Goal: Task Accomplishment & Management: Manage account settings

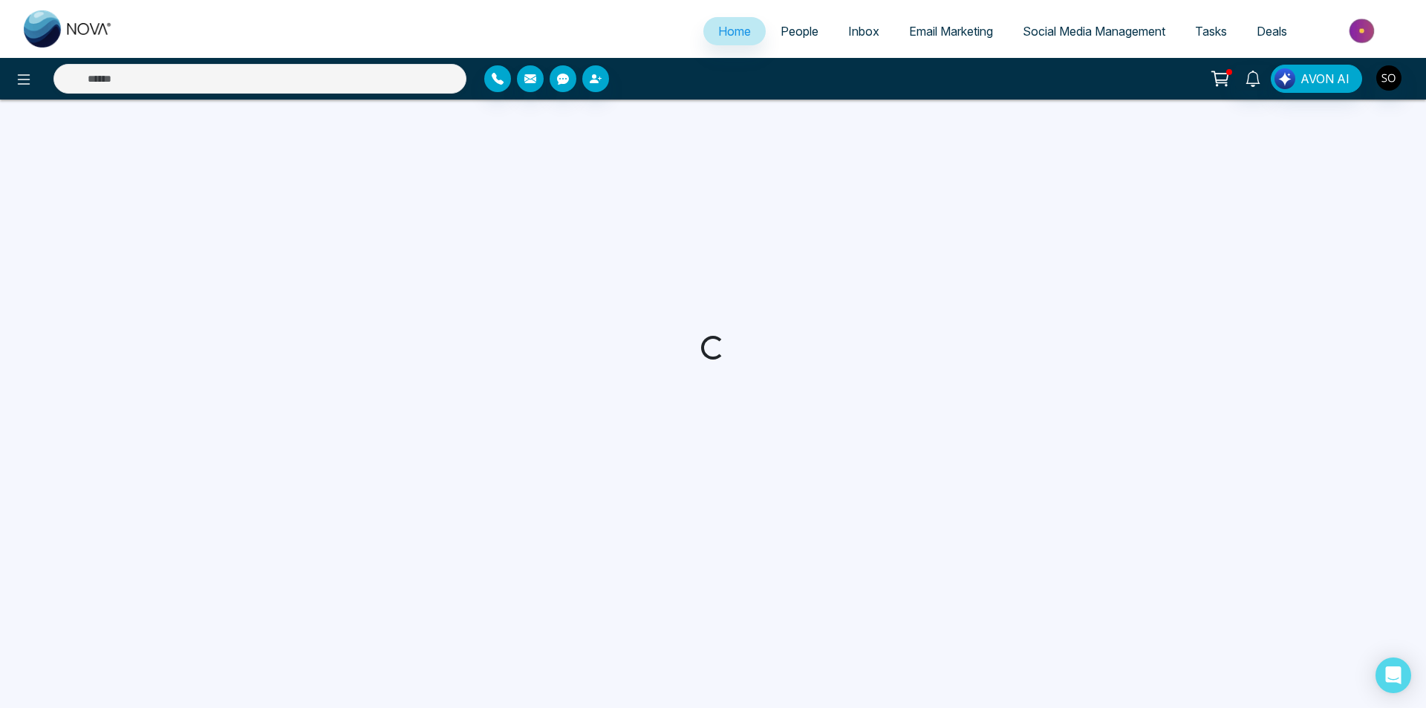
select select "*"
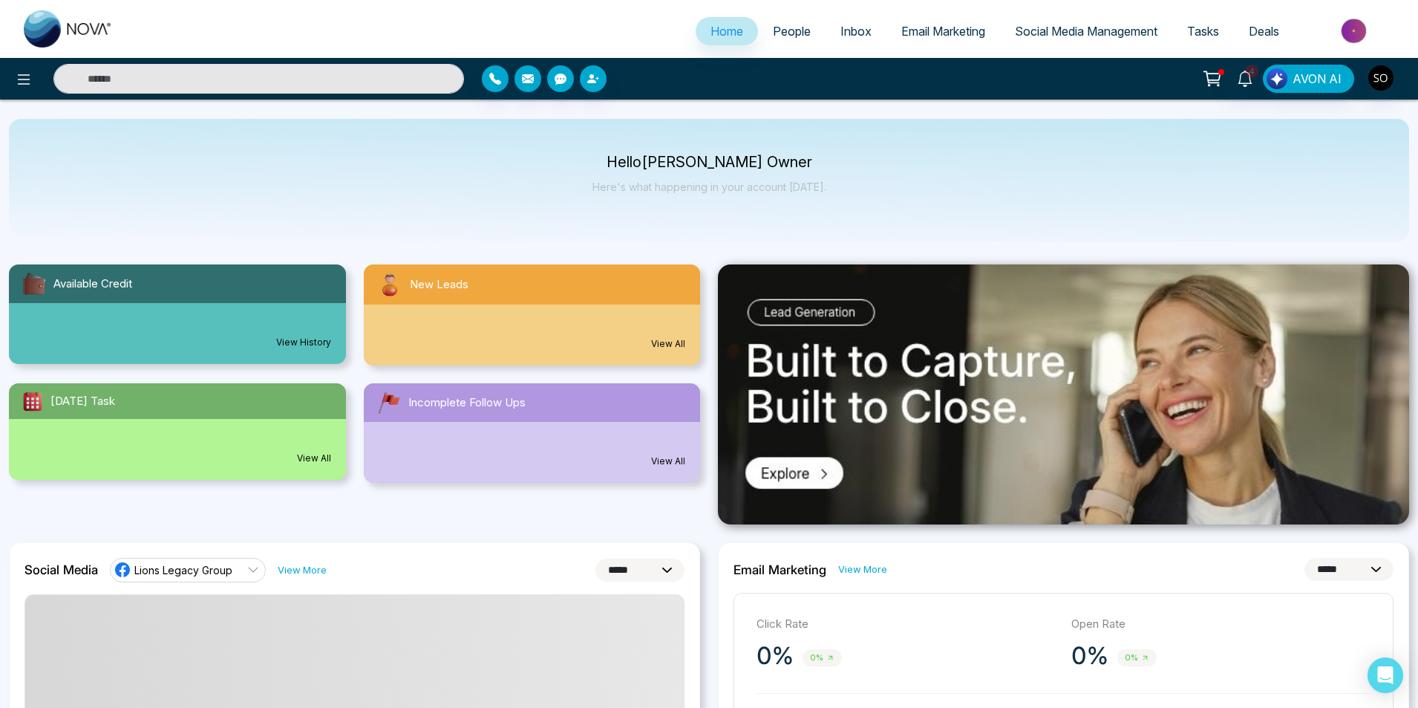
click at [776, 28] on span "People" at bounding box center [792, 31] width 38 height 15
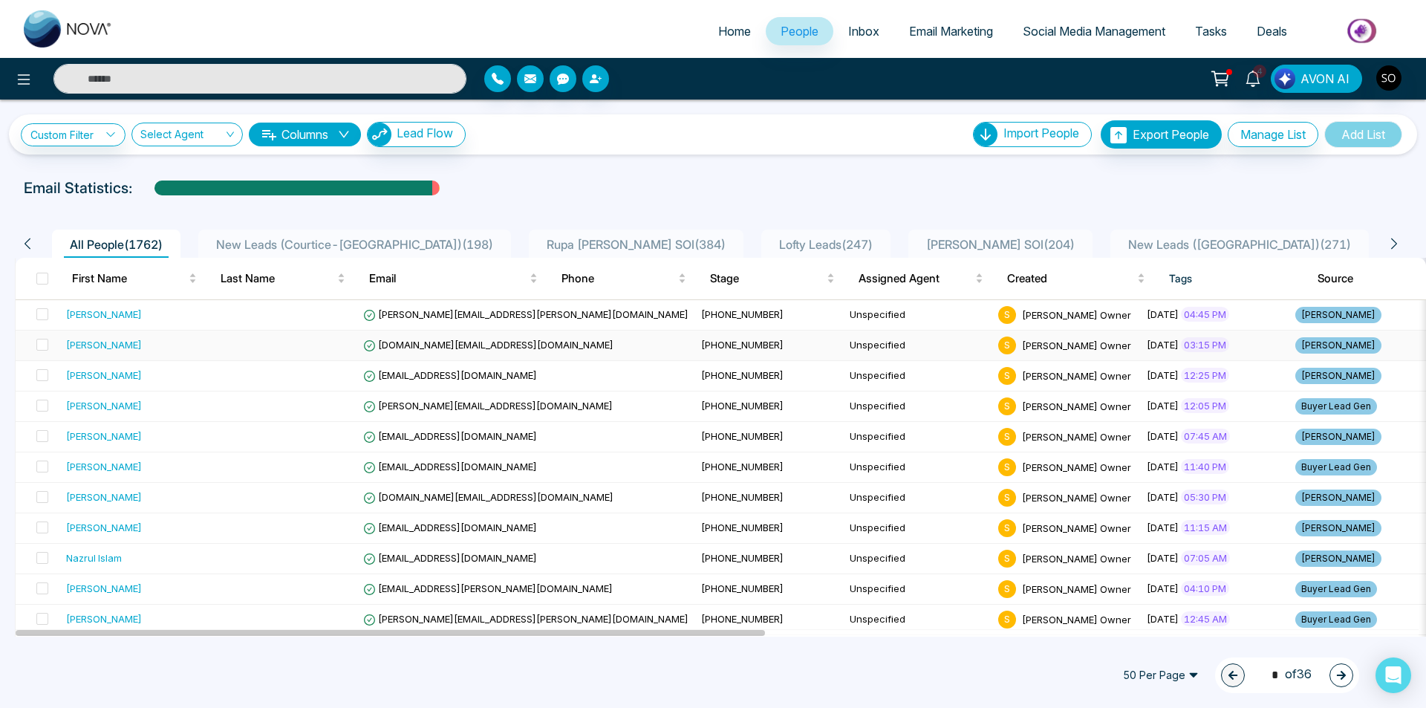
click at [84, 344] on div "[PERSON_NAME]" at bounding box center [104, 344] width 76 height 15
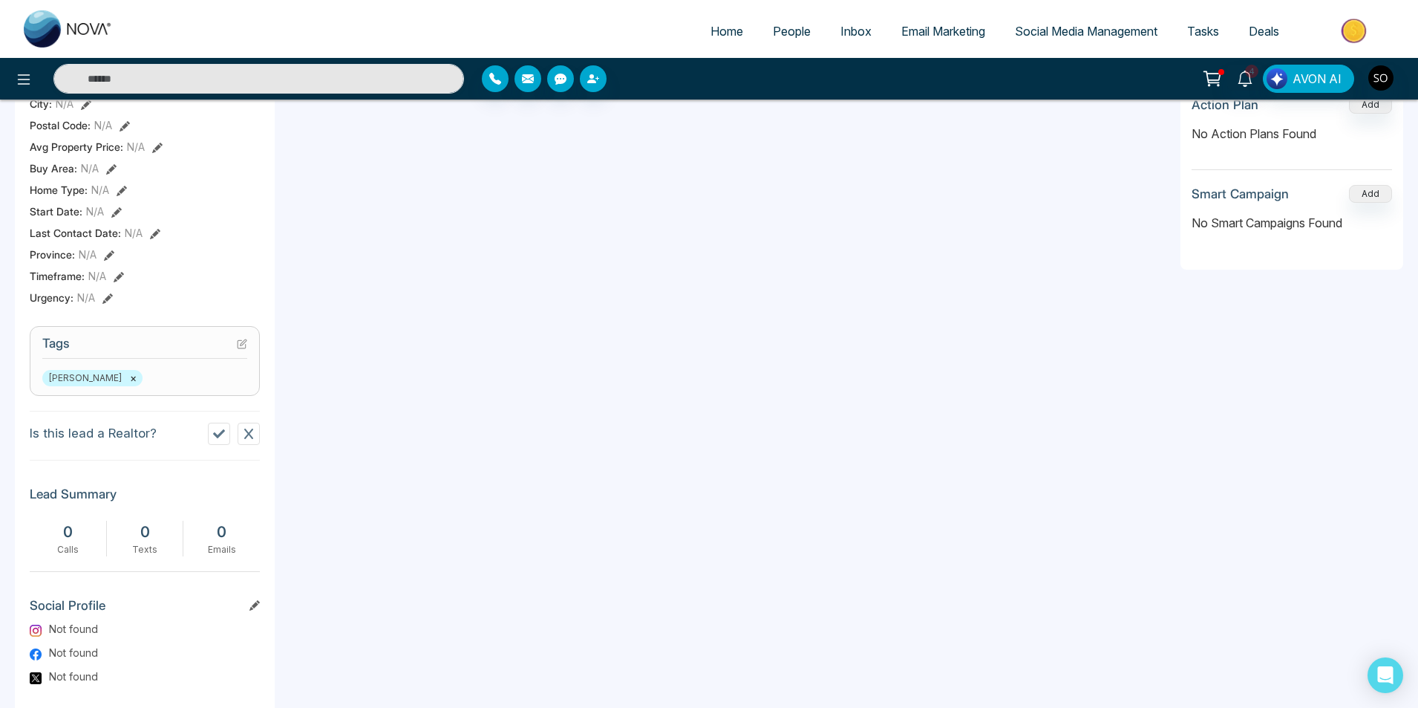
scroll to position [396, 0]
click at [216, 436] on icon at bounding box center [219, 431] width 12 height 9
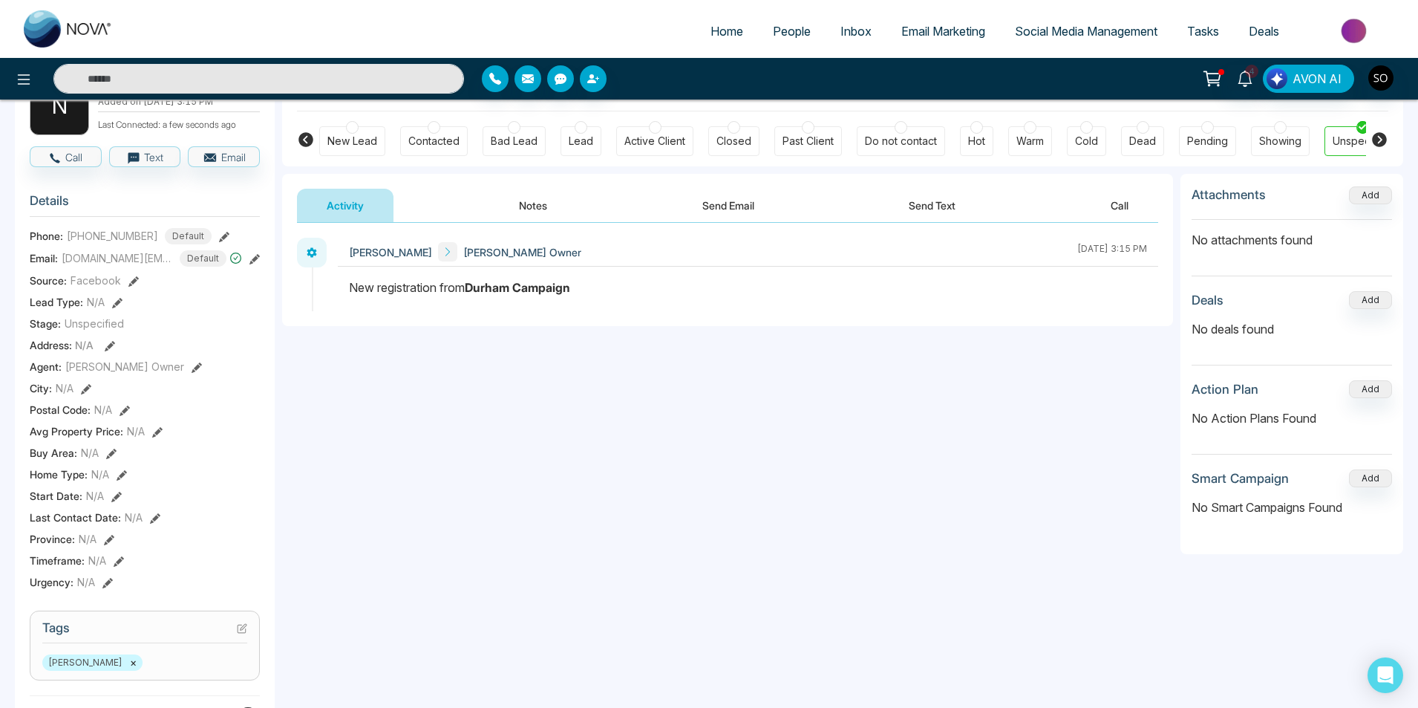
scroll to position [99, 0]
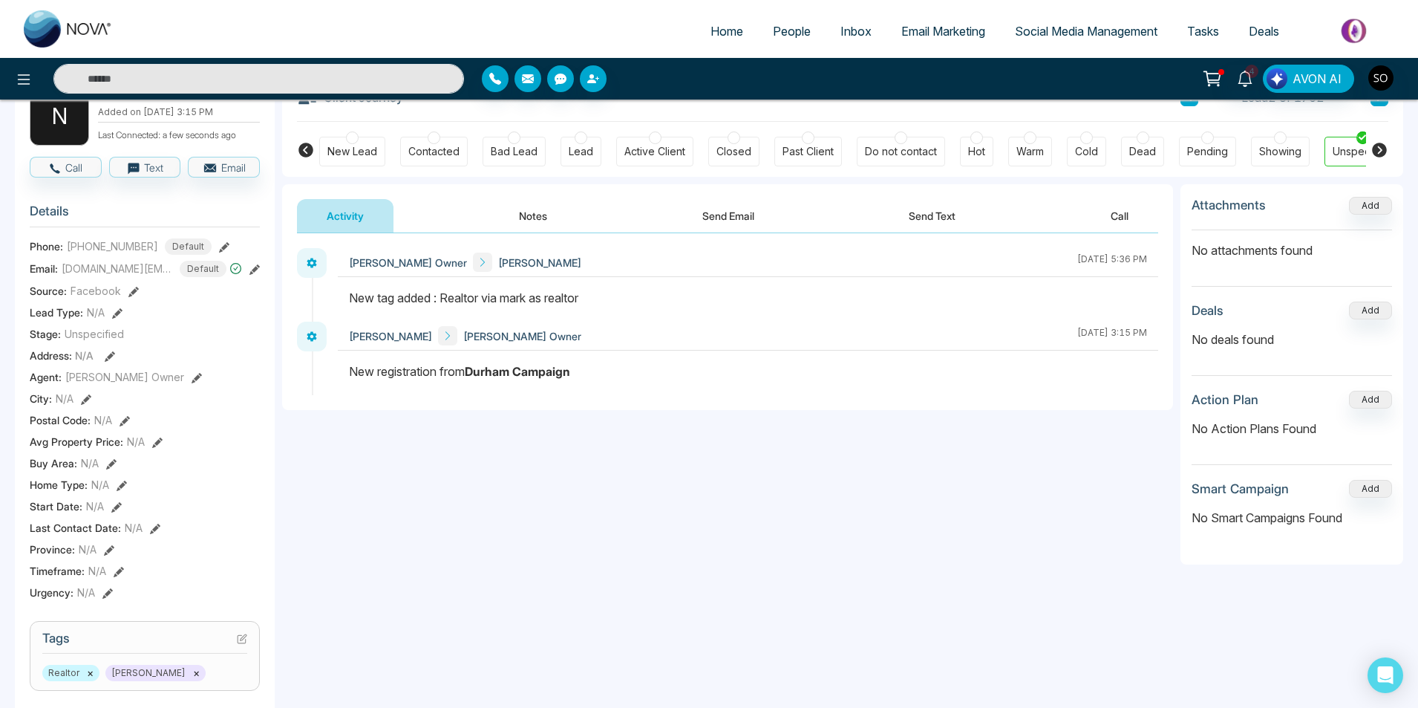
click at [522, 211] on button "Notes" at bounding box center [533, 215] width 88 height 33
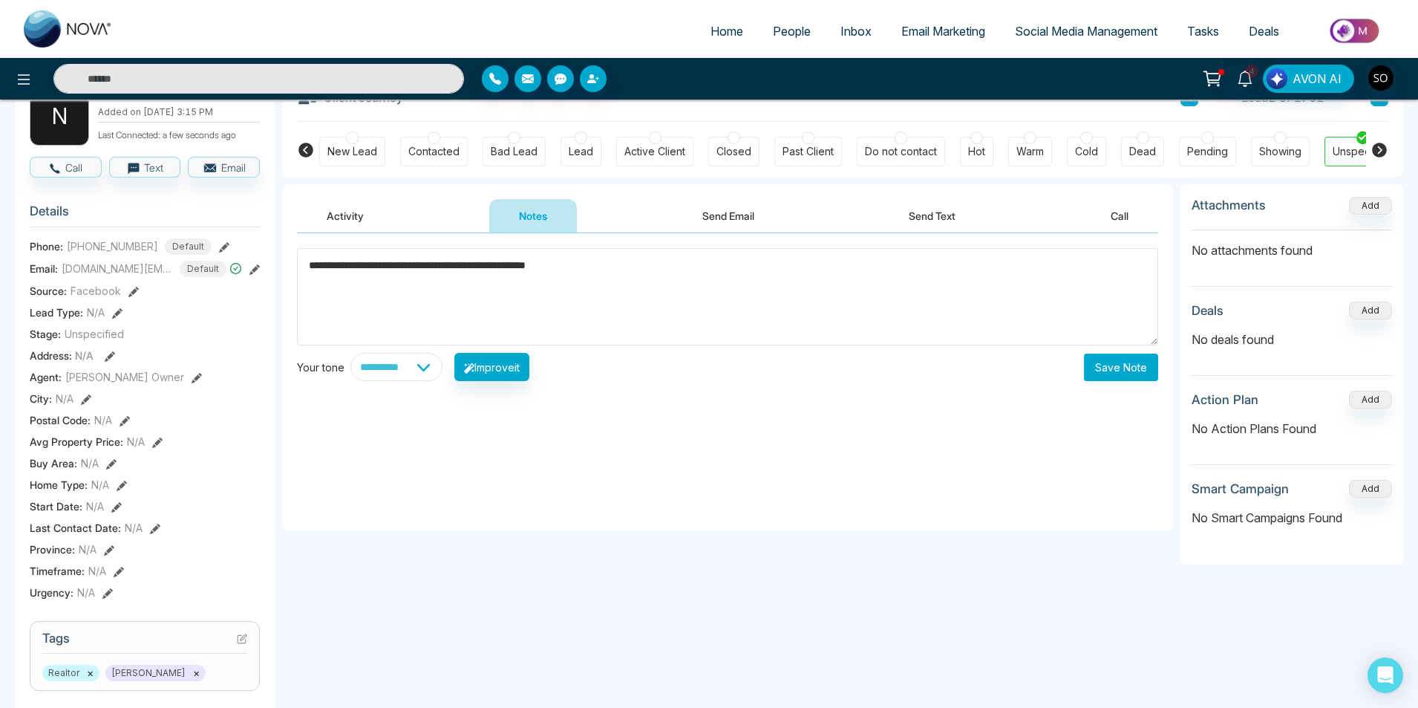
type textarea "**********"
click at [1117, 365] on button "Save Note" at bounding box center [1121, 366] width 74 height 27
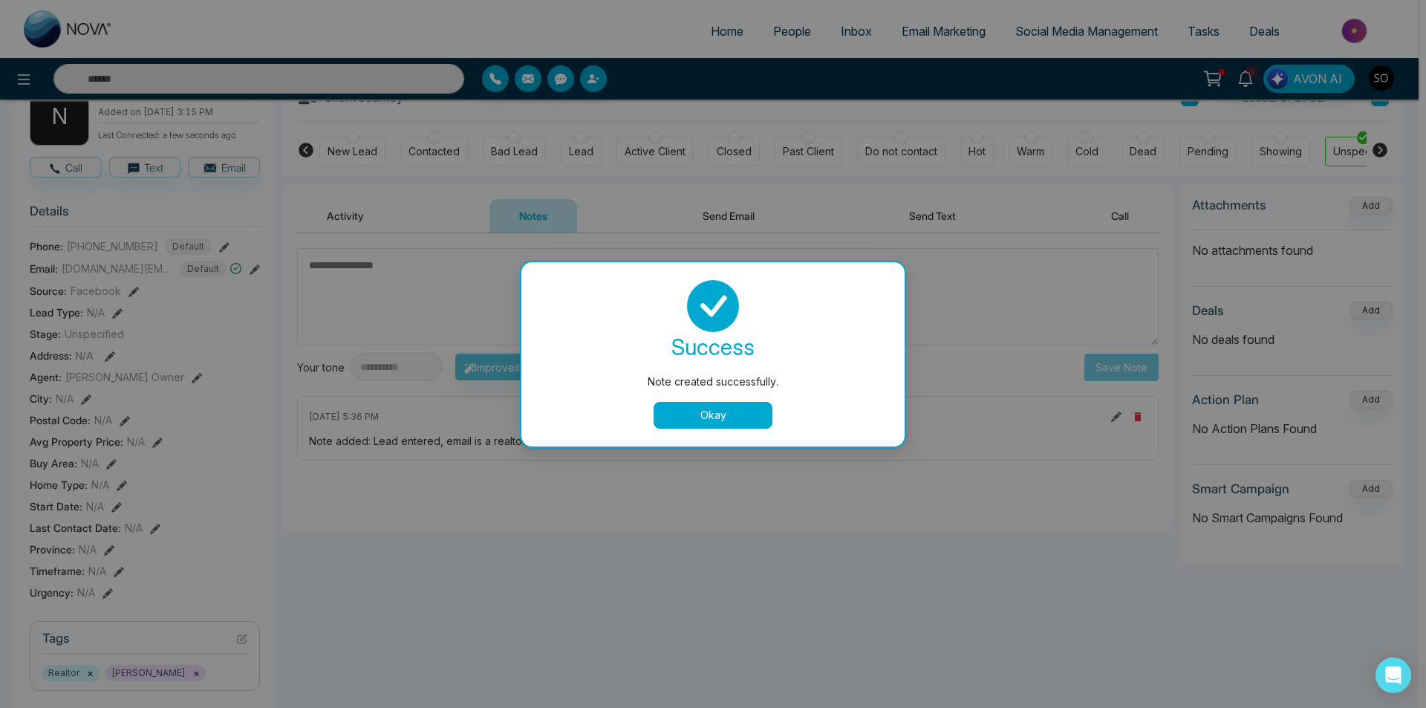
click at [714, 405] on button "Okay" at bounding box center [713, 415] width 119 height 27
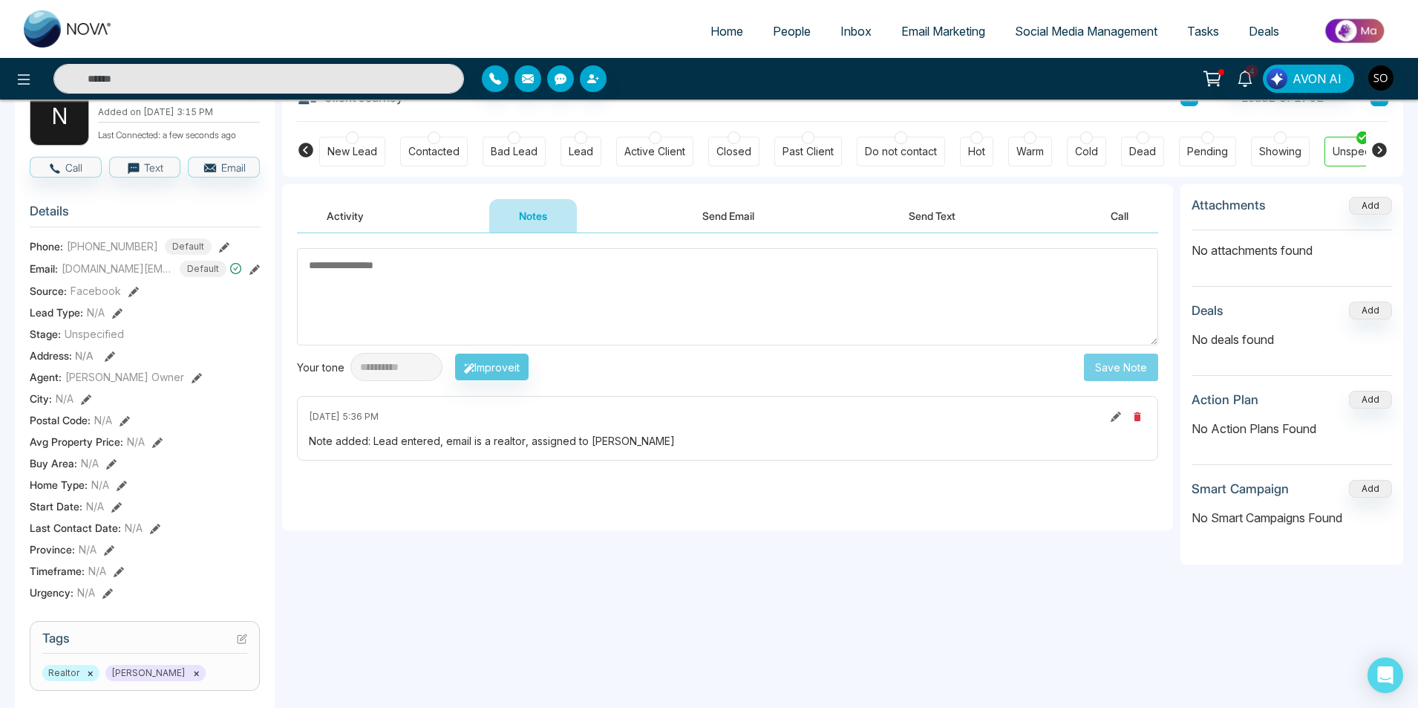
click at [192, 381] on button at bounding box center [197, 377] width 10 height 16
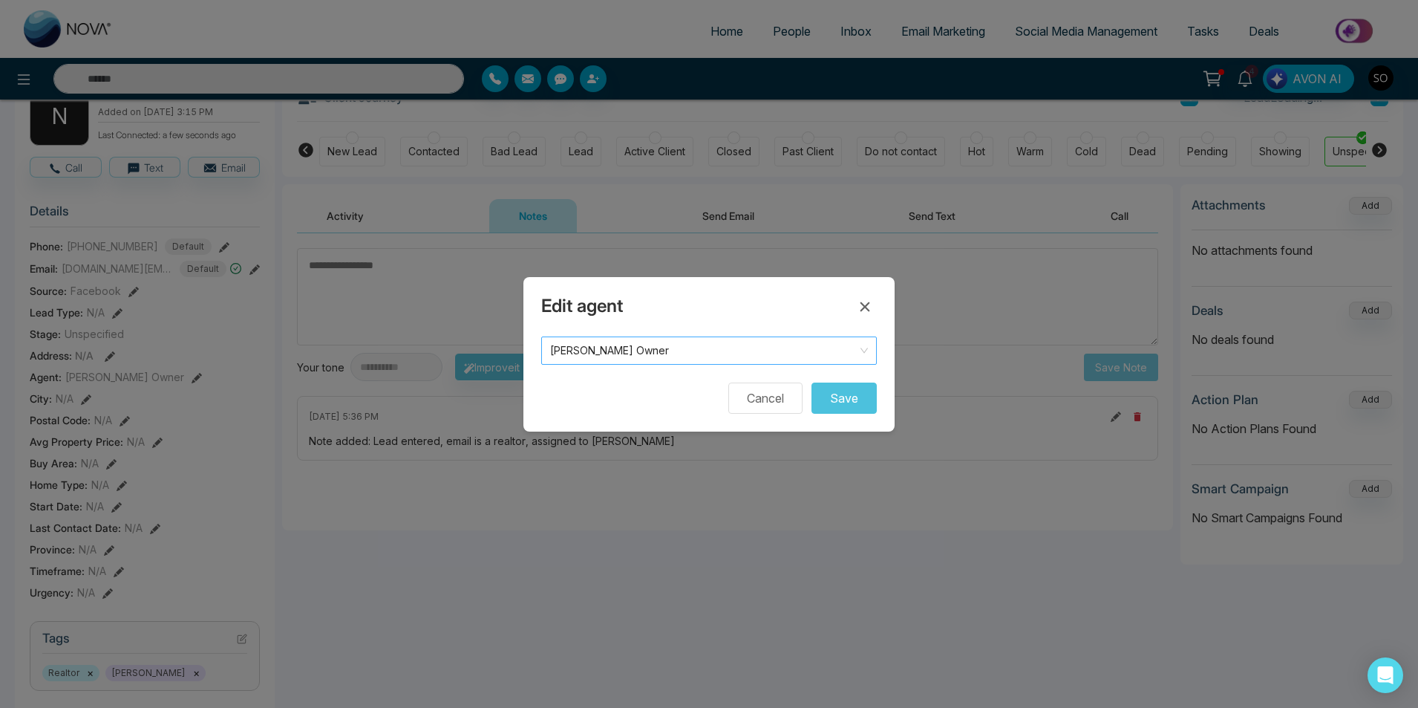
click at [702, 357] on span "[PERSON_NAME] Owner" at bounding box center [709, 350] width 318 height 21
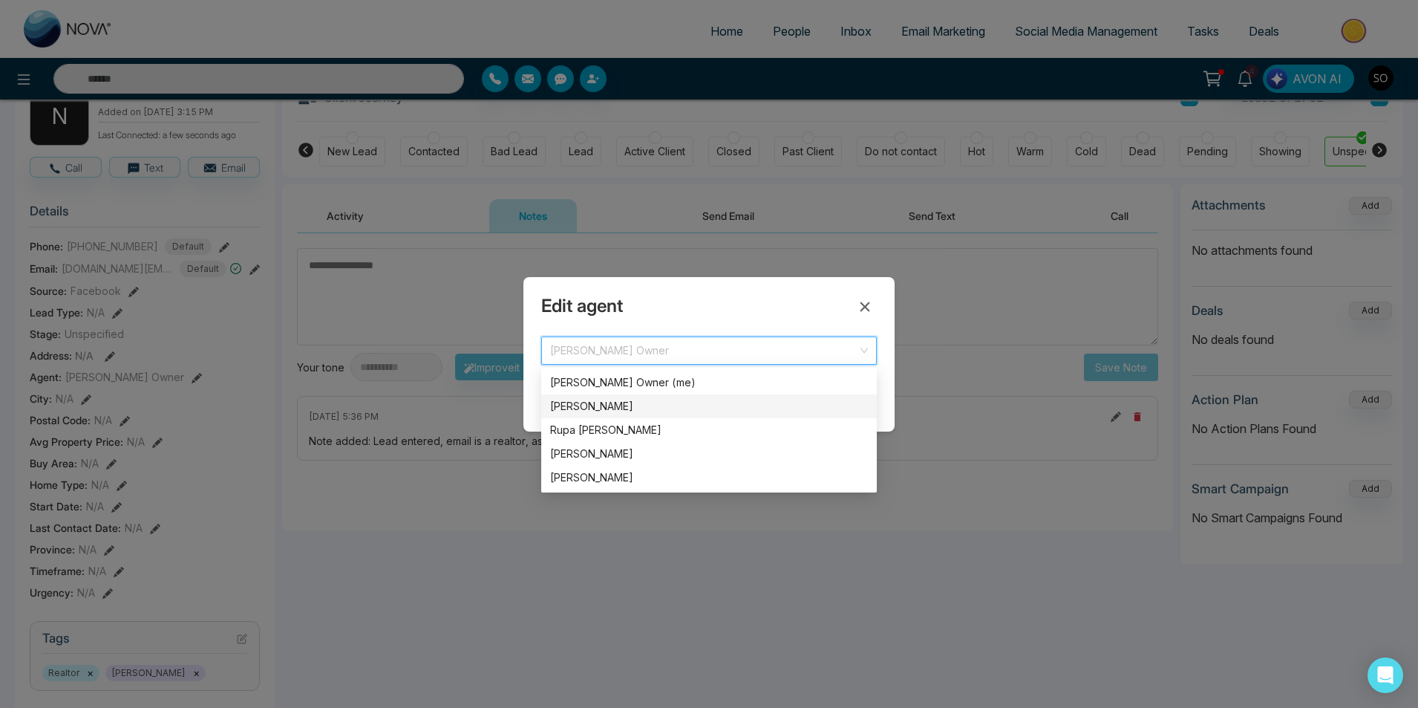
click at [648, 406] on div "[PERSON_NAME]" at bounding box center [709, 406] width 318 height 16
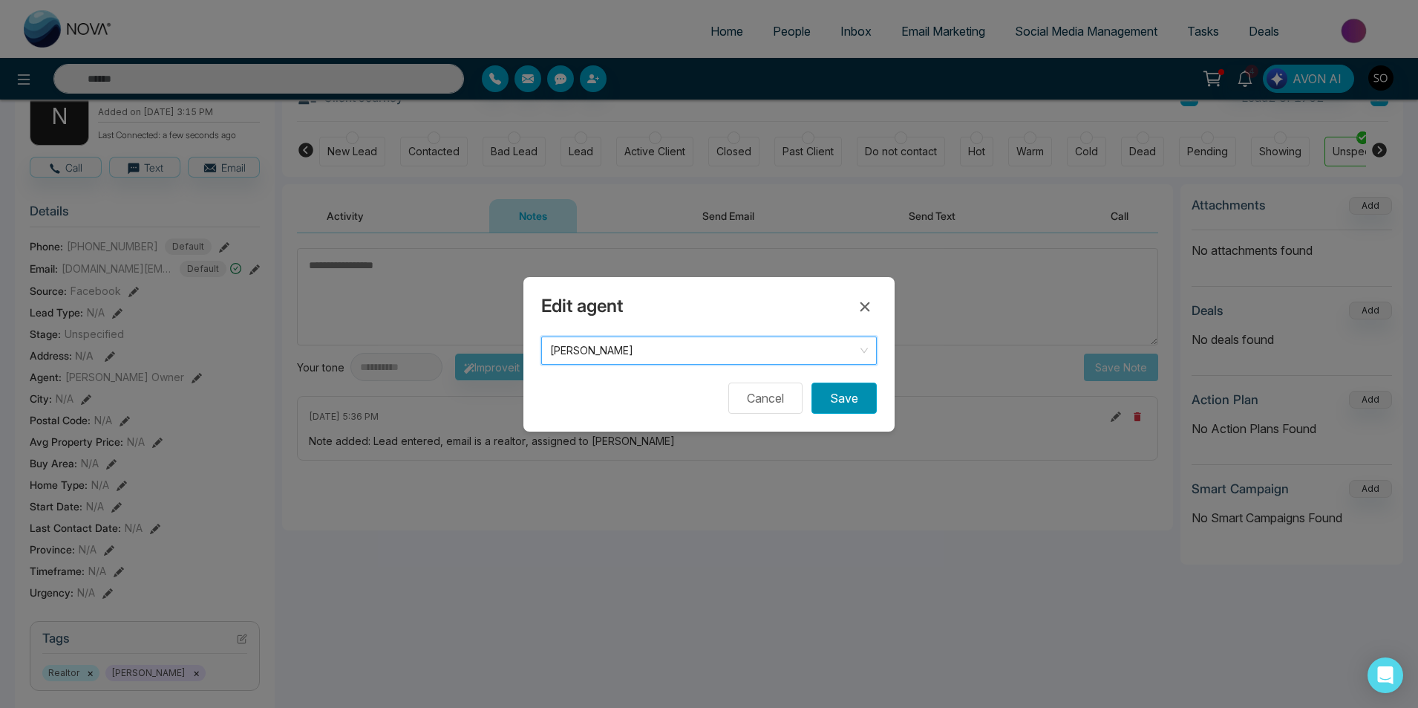
click at [836, 397] on button "Save" at bounding box center [844, 397] width 65 height 31
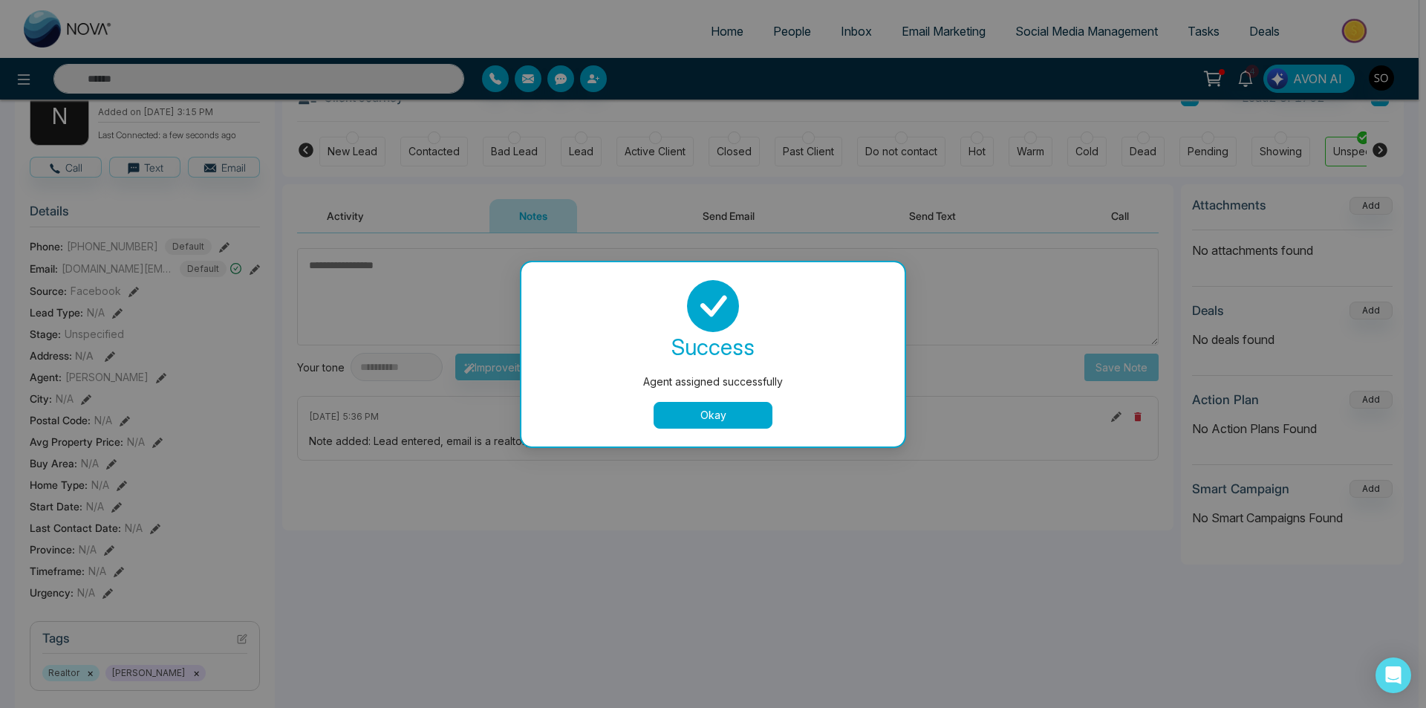
click at [724, 412] on button "Okay" at bounding box center [713, 415] width 119 height 27
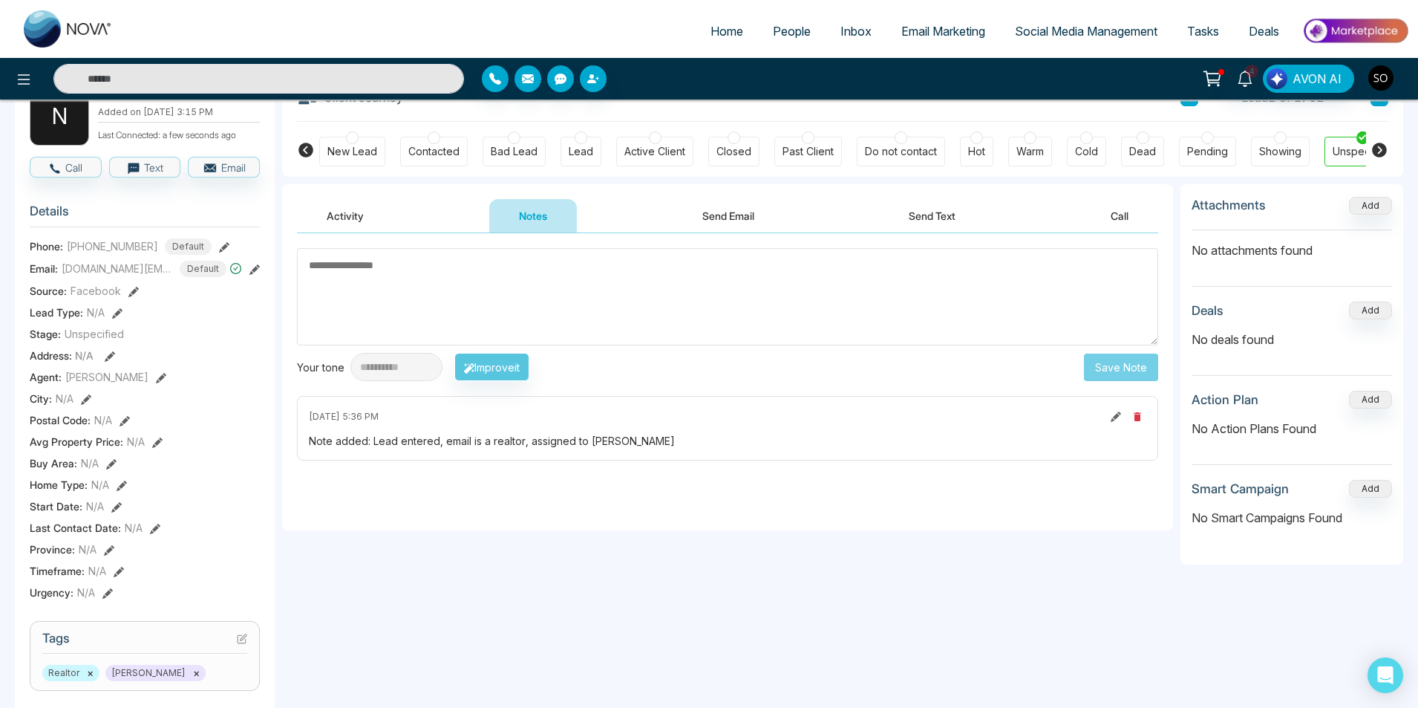
click at [782, 30] on span "People" at bounding box center [792, 31] width 38 height 15
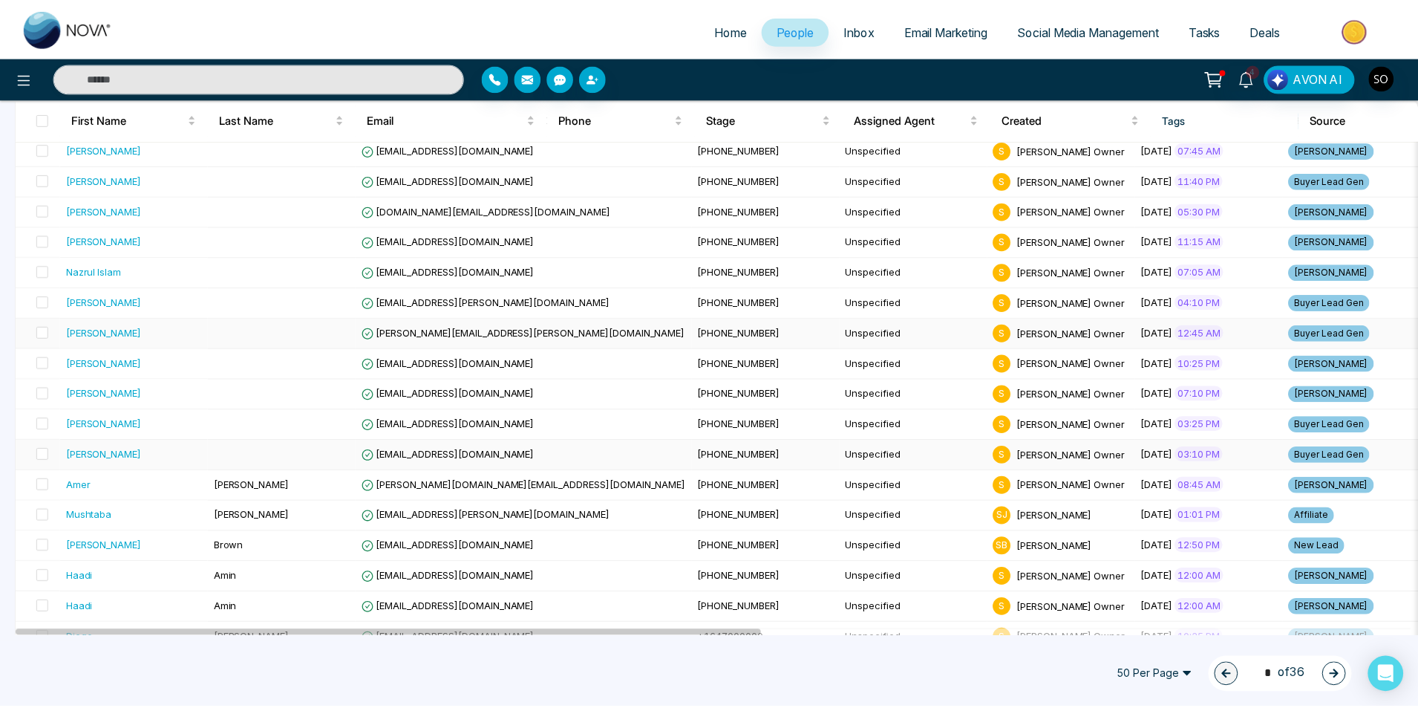
scroll to position [297, 0]
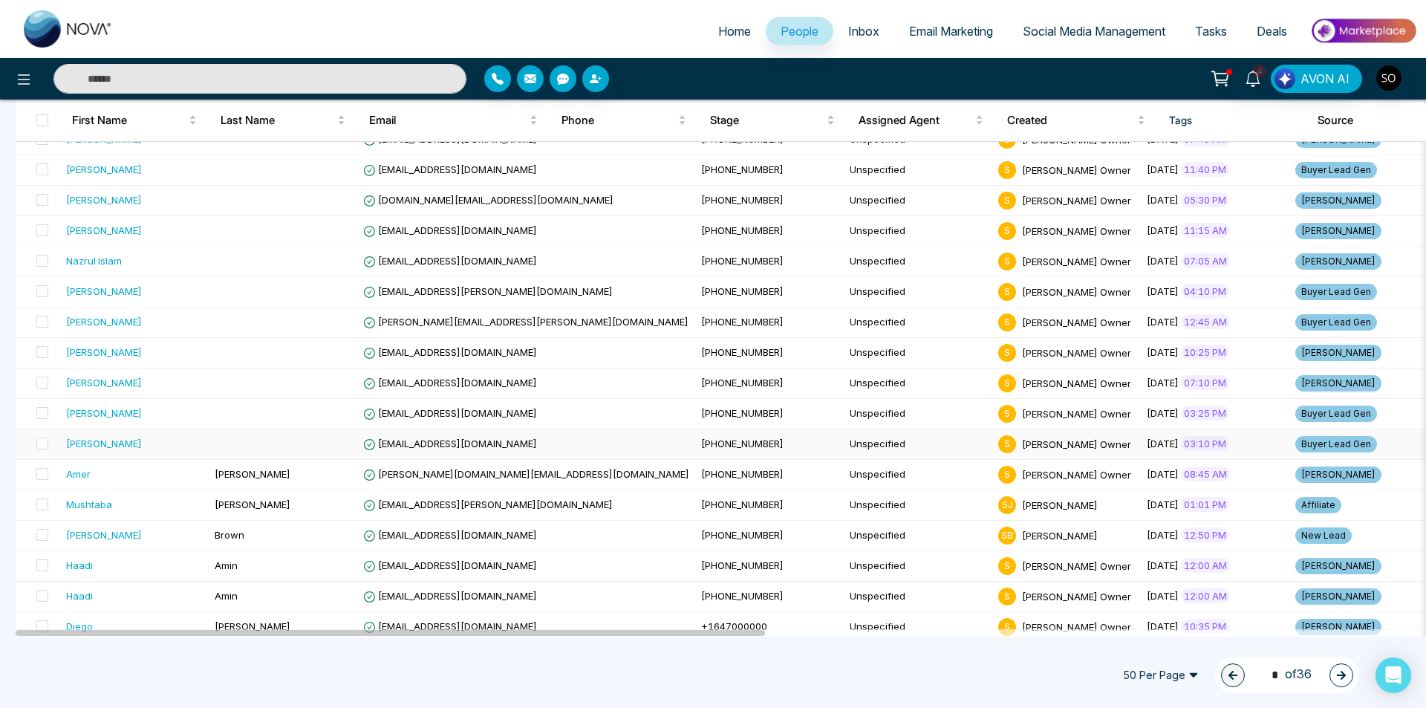
click at [81, 440] on div "[PERSON_NAME]" at bounding box center [104, 443] width 76 height 15
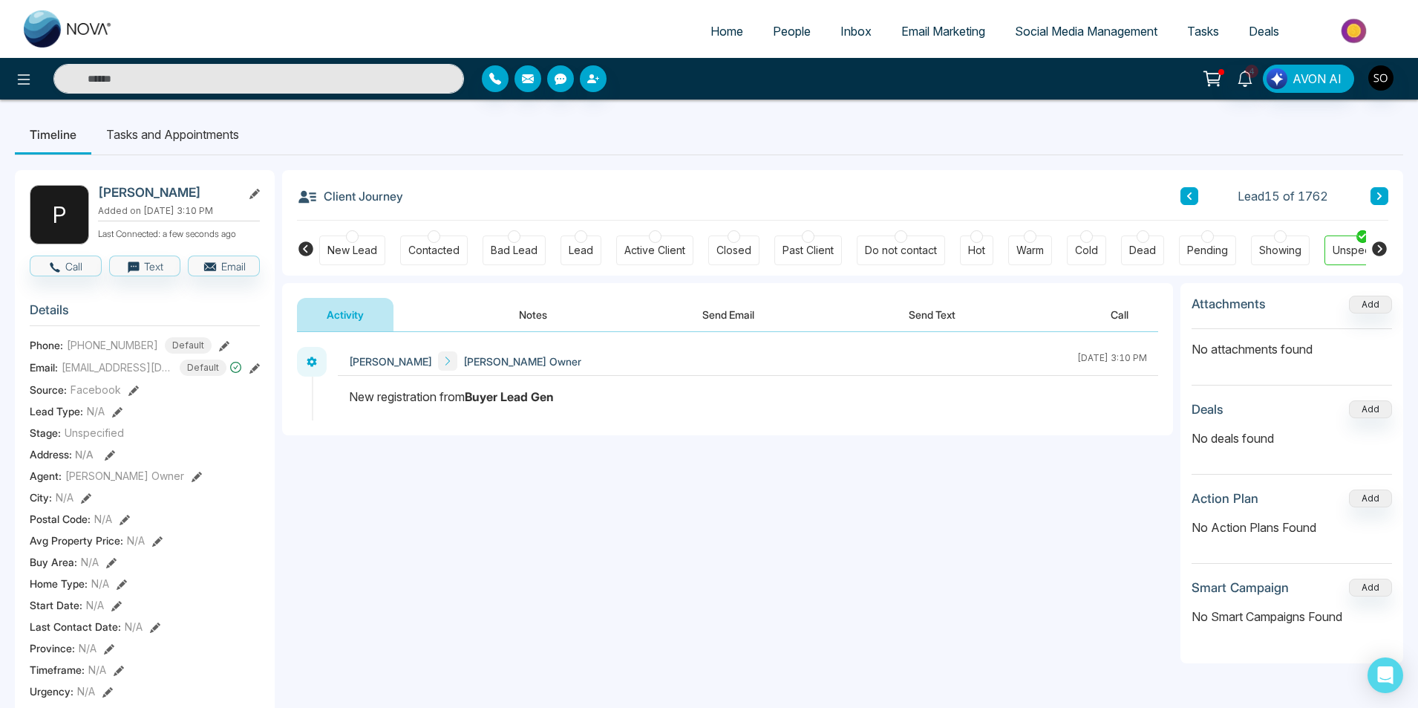
click at [534, 314] on button "Notes" at bounding box center [533, 314] width 88 height 33
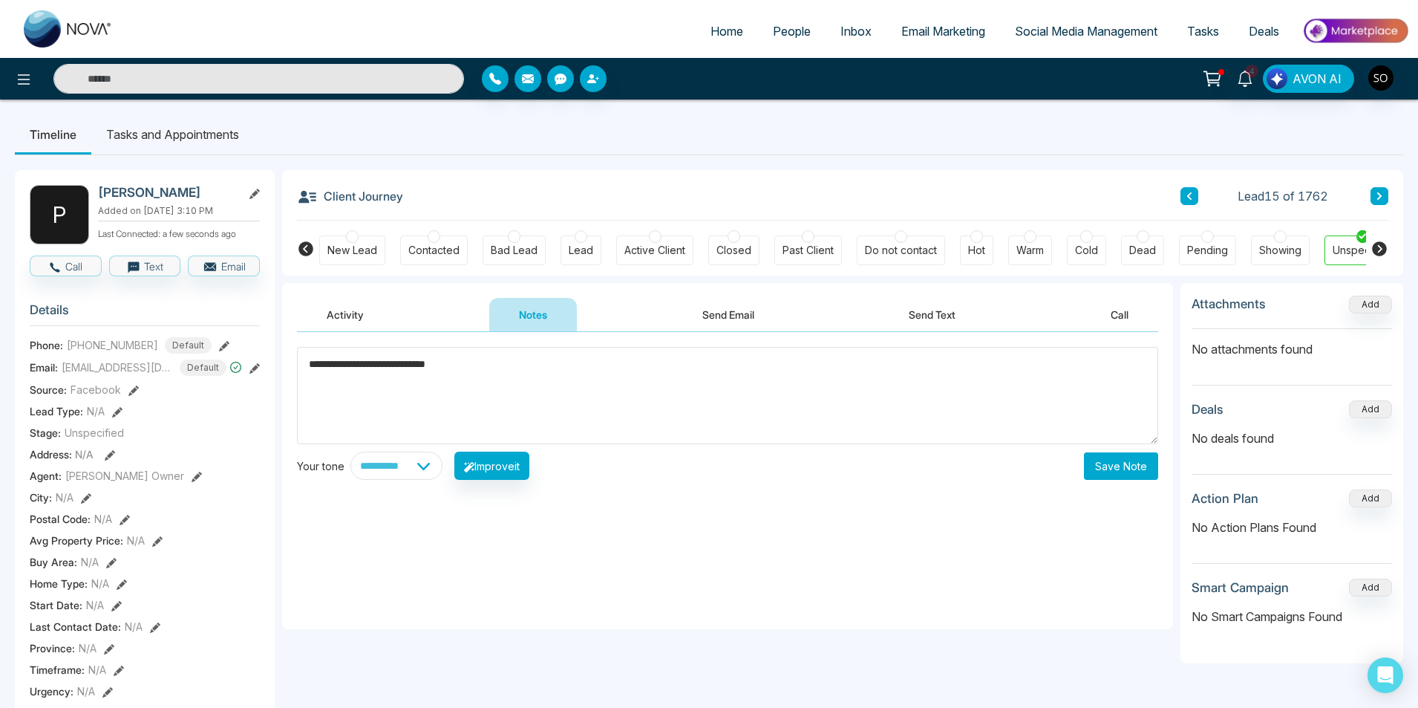
type textarea "**********"
click at [1110, 472] on button "Save Note" at bounding box center [1121, 465] width 74 height 27
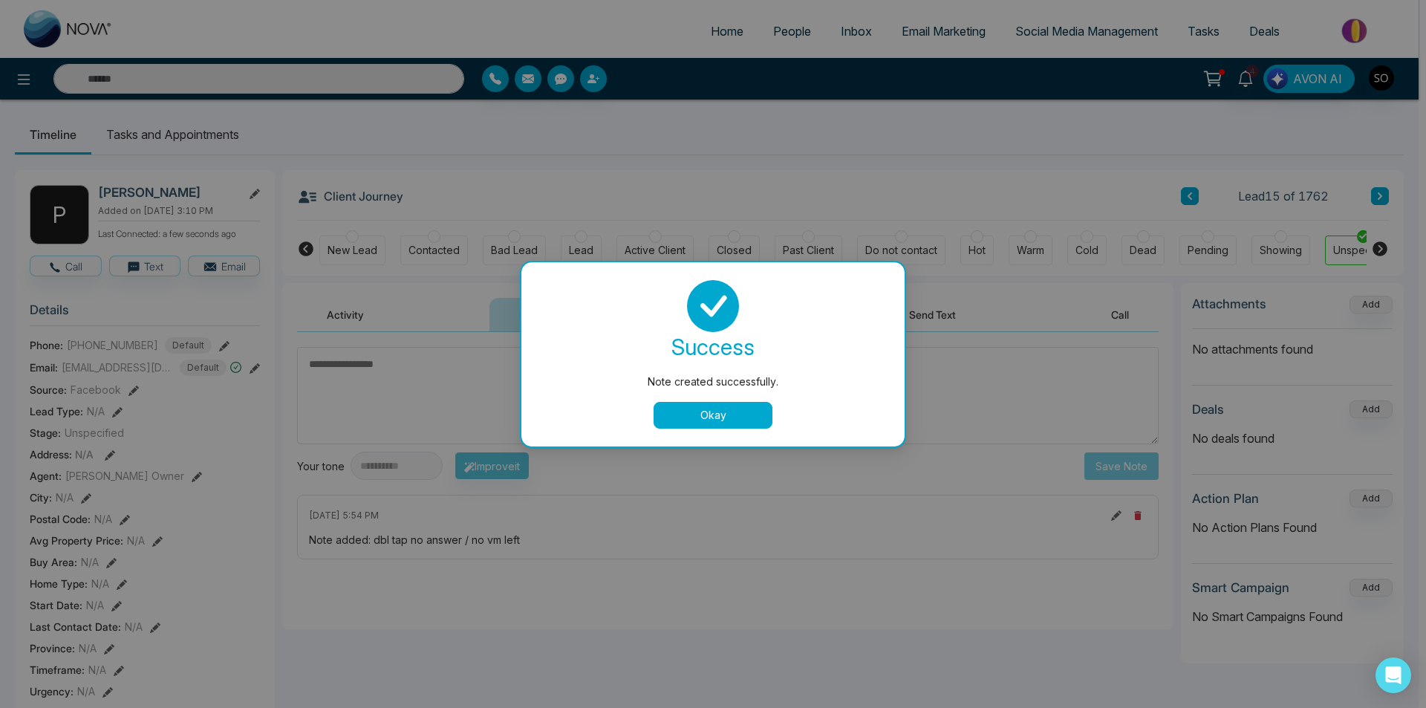
click at [731, 419] on button "Okay" at bounding box center [713, 415] width 119 height 27
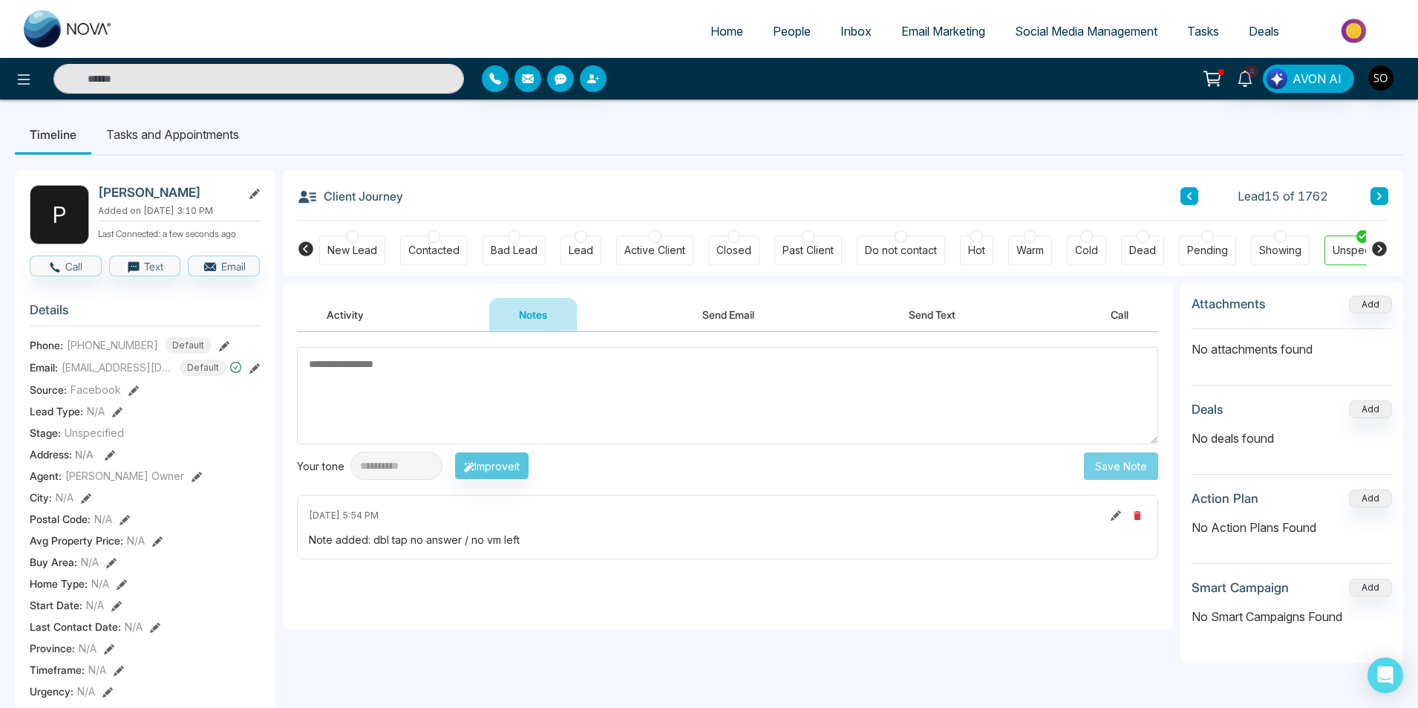
click at [1187, 196] on icon at bounding box center [1189, 195] width 4 height 7
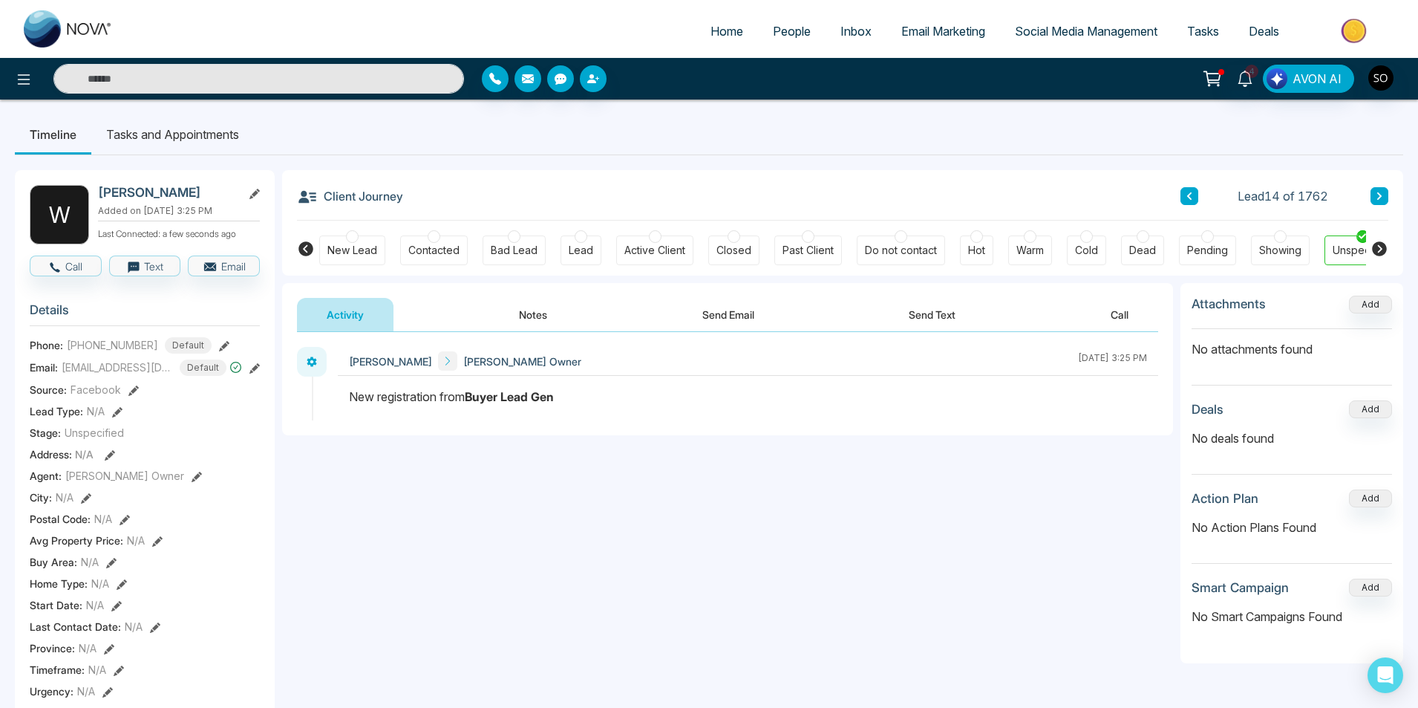
click at [523, 301] on button "Notes" at bounding box center [533, 314] width 88 height 33
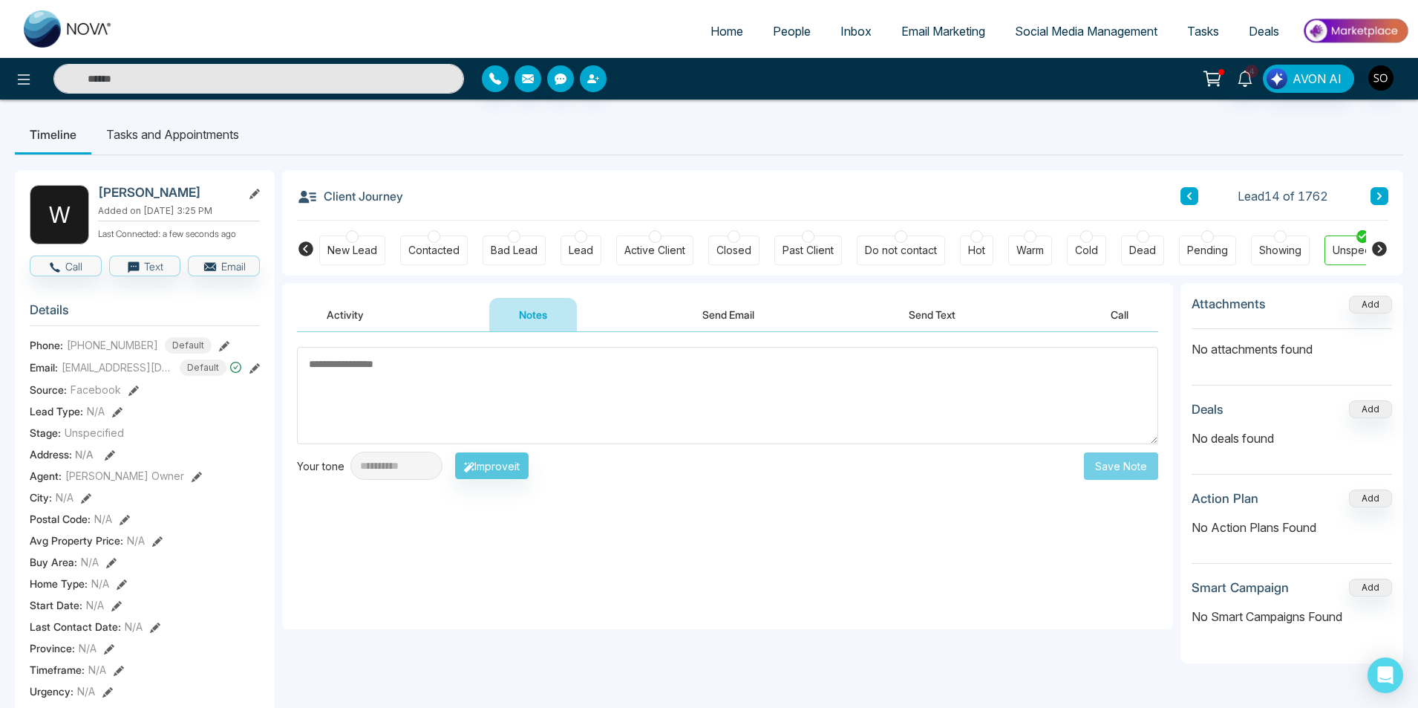
click at [464, 374] on textarea at bounding box center [727, 395] width 861 height 97
type textarea "*"
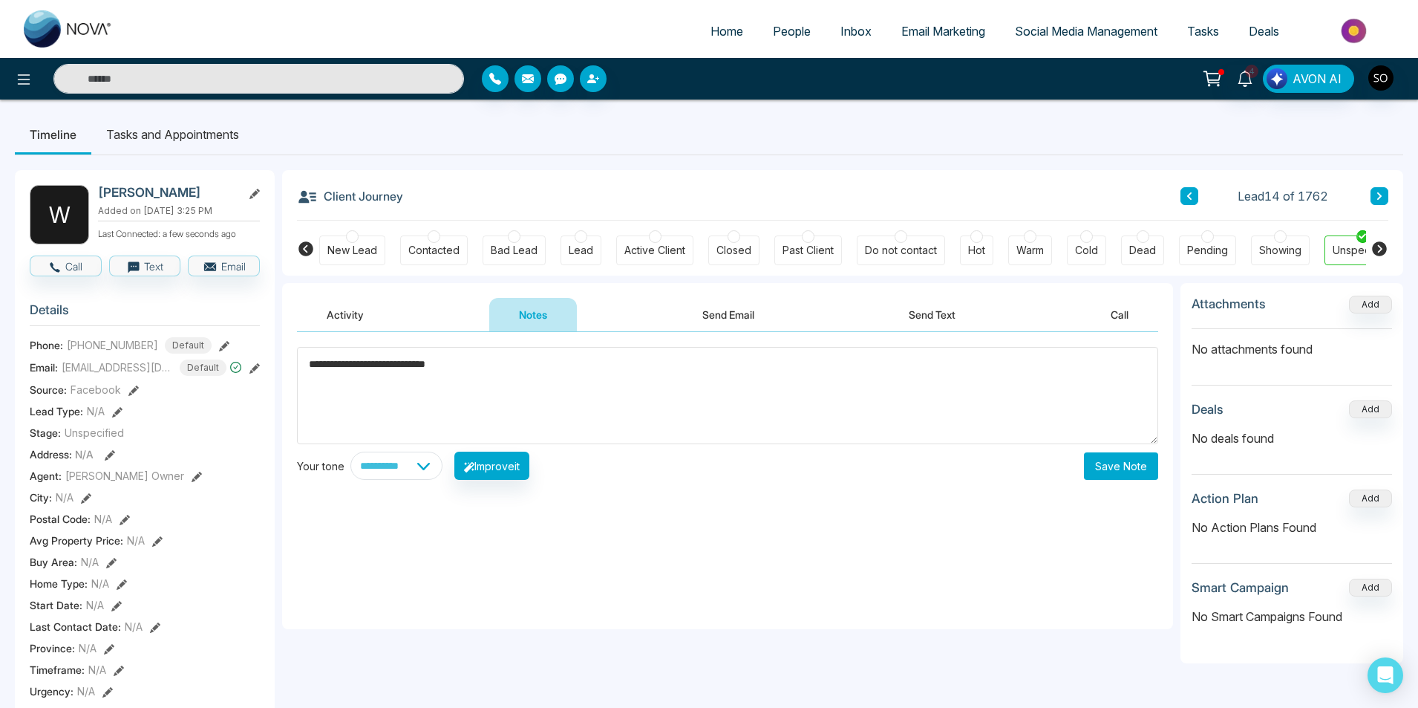
type textarea "**********"
click at [1127, 464] on button "Save Note" at bounding box center [1121, 465] width 74 height 27
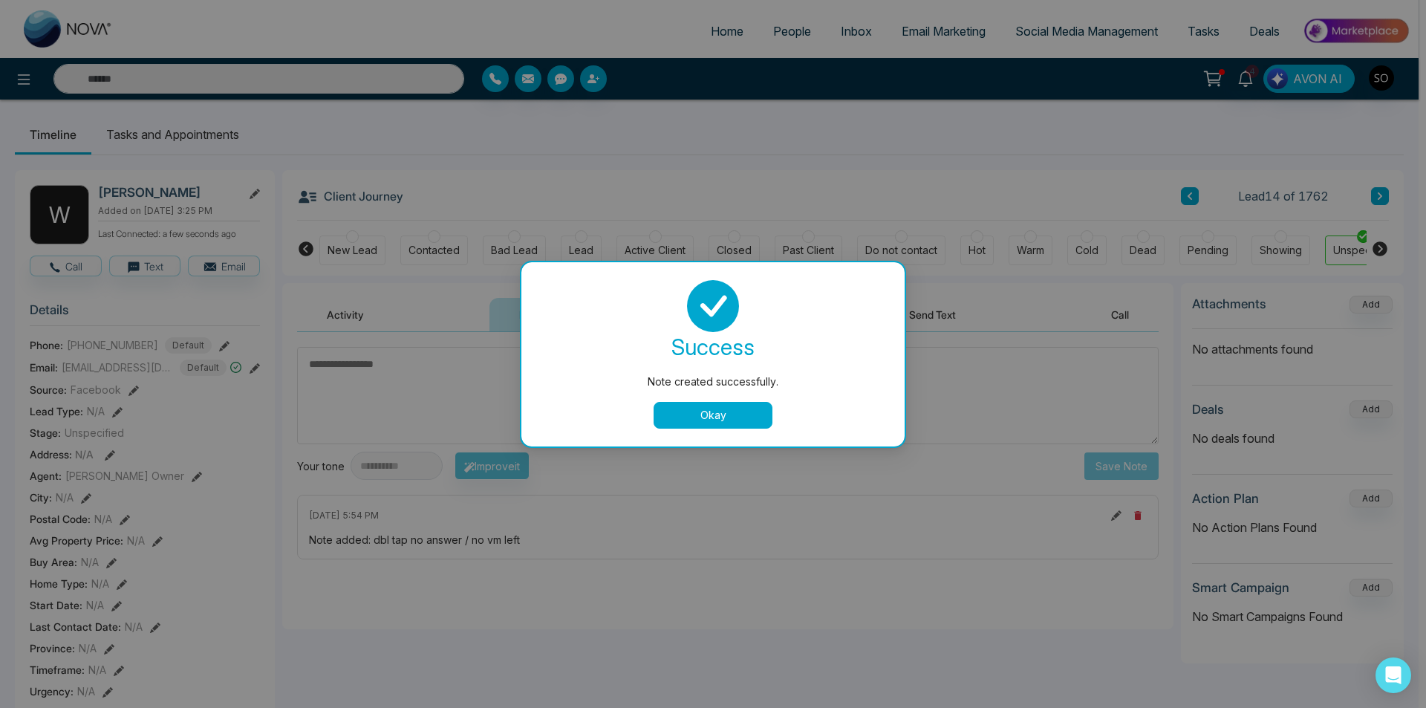
click at [757, 408] on button "Okay" at bounding box center [713, 415] width 119 height 27
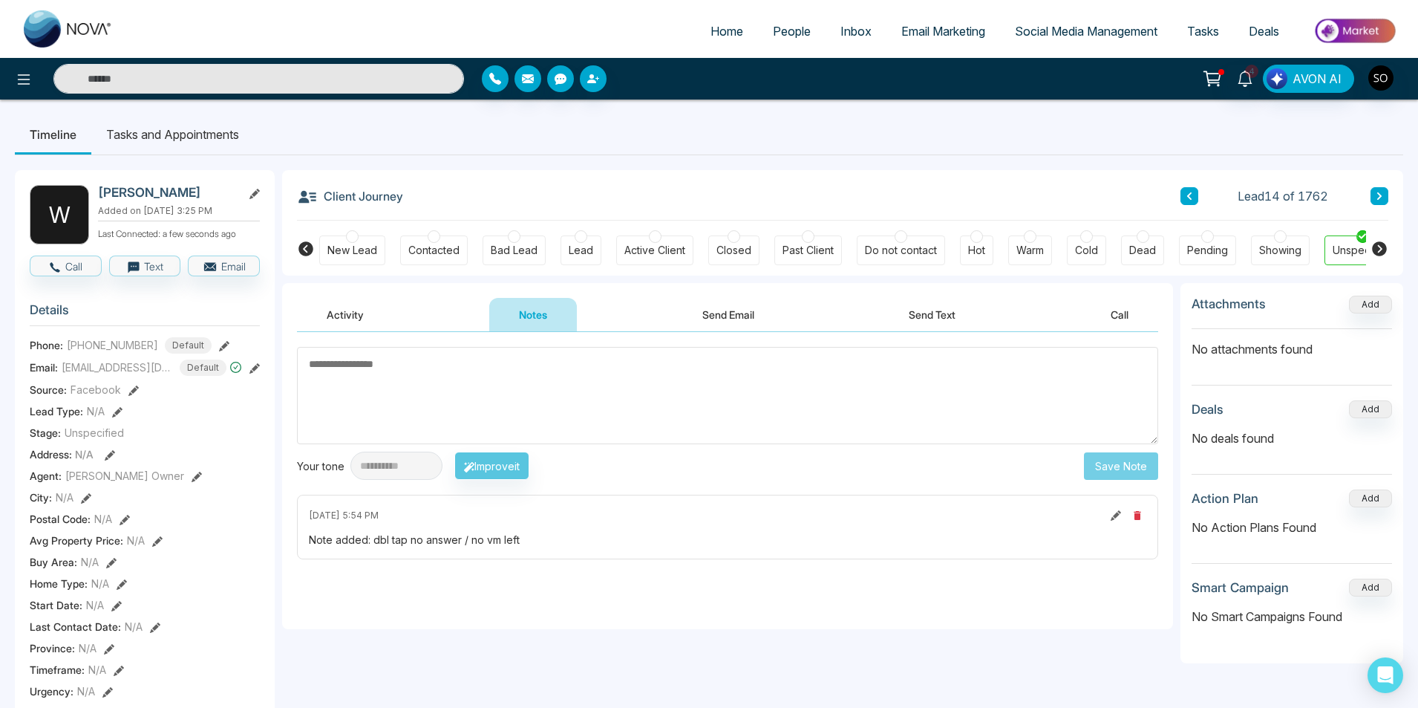
click at [1184, 192] on button at bounding box center [1190, 196] width 18 height 18
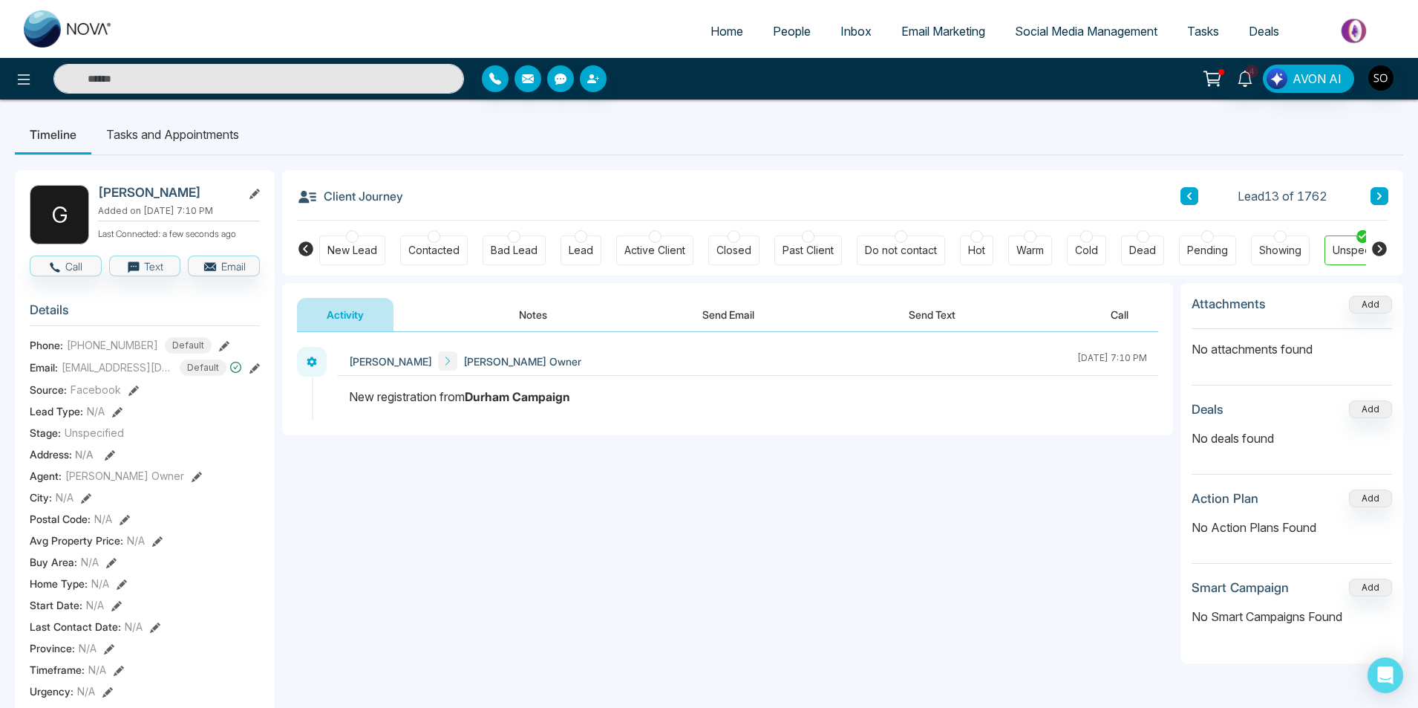
click at [531, 317] on button "Notes" at bounding box center [533, 314] width 88 height 33
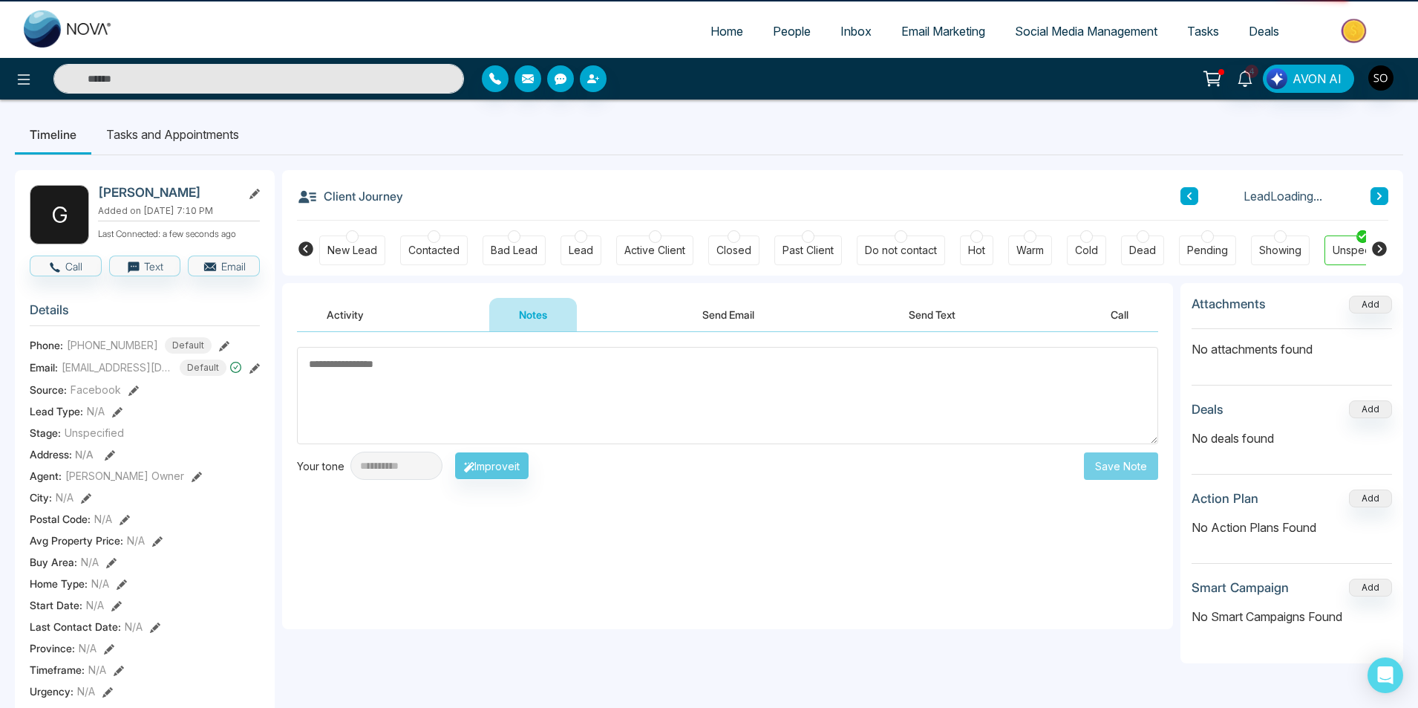
click at [489, 382] on textarea at bounding box center [727, 395] width 861 height 97
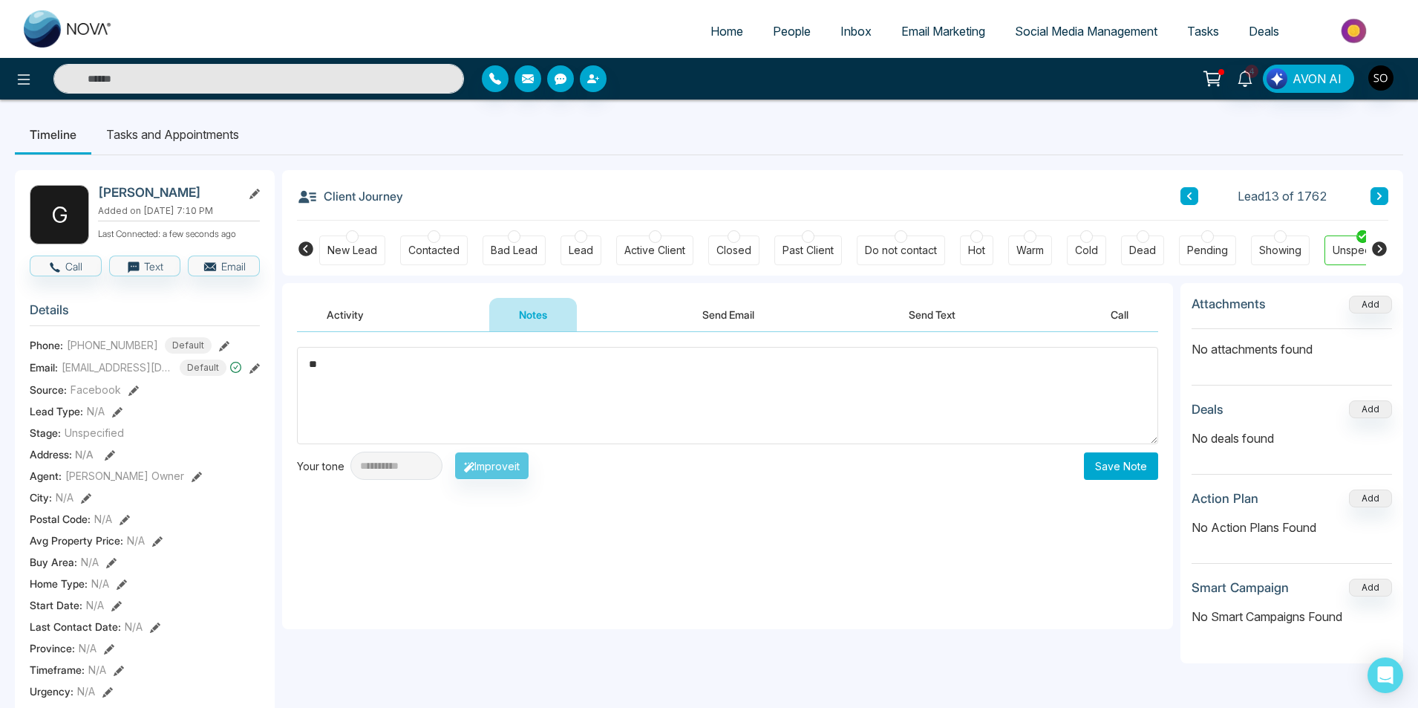
type textarea "*"
type textarea "**********"
click at [1134, 463] on button "Save Note" at bounding box center [1121, 465] width 74 height 27
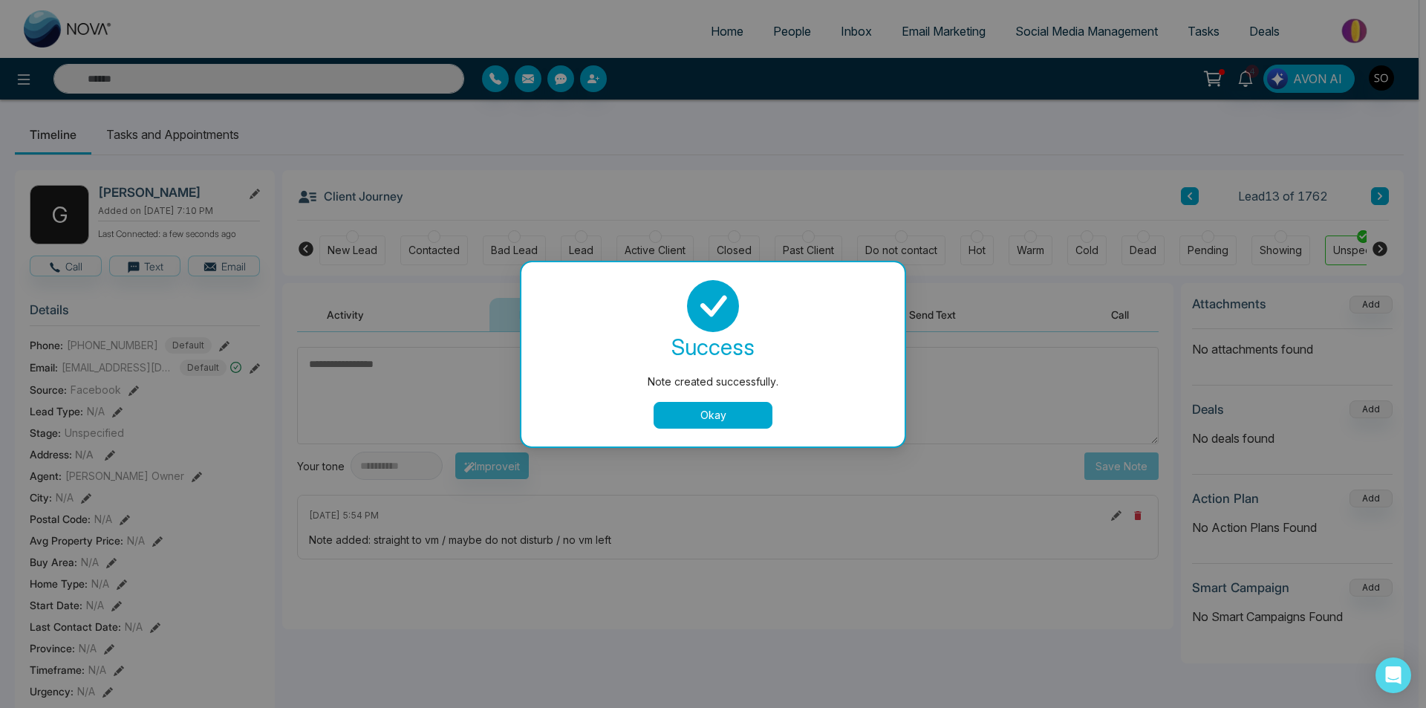
click at [733, 409] on button "Okay" at bounding box center [713, 415] width 119 height 27
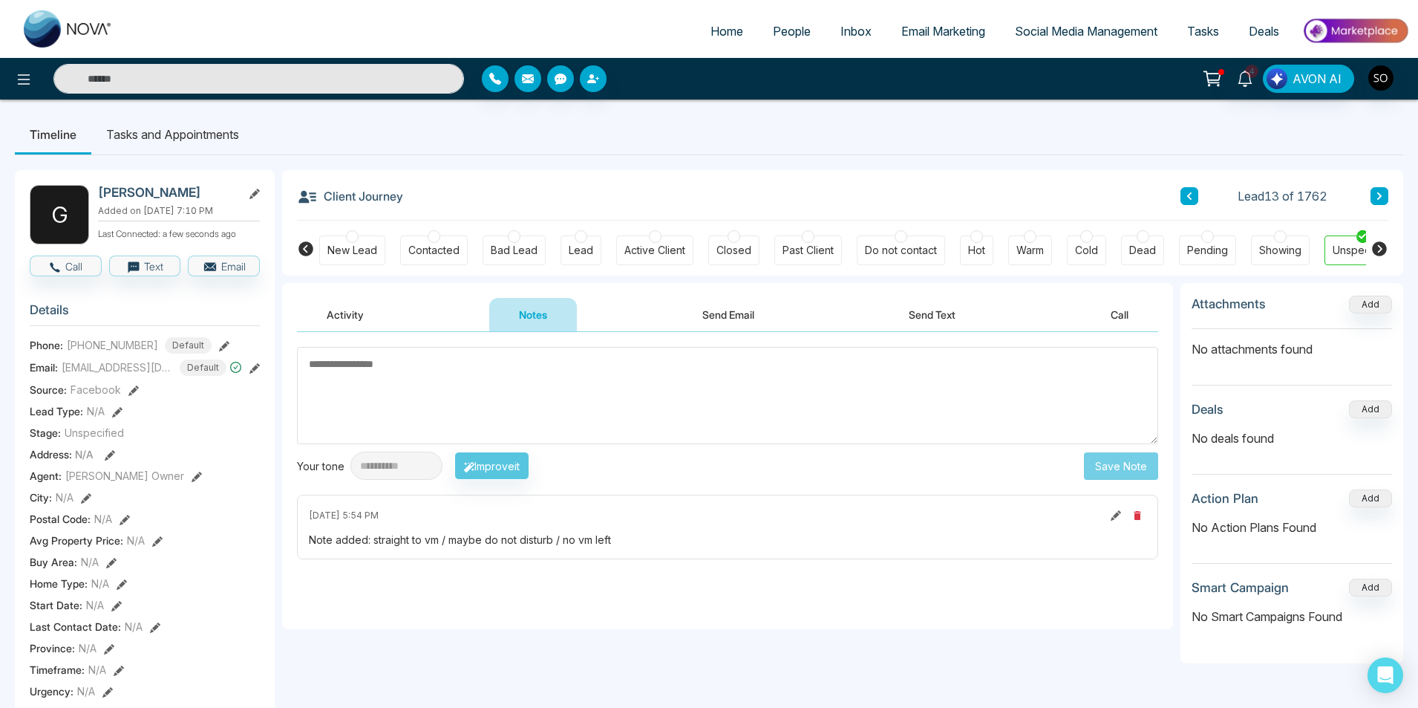
click at [1189, 198] on icon at bounding box center [1189, 195] width 4 height 7
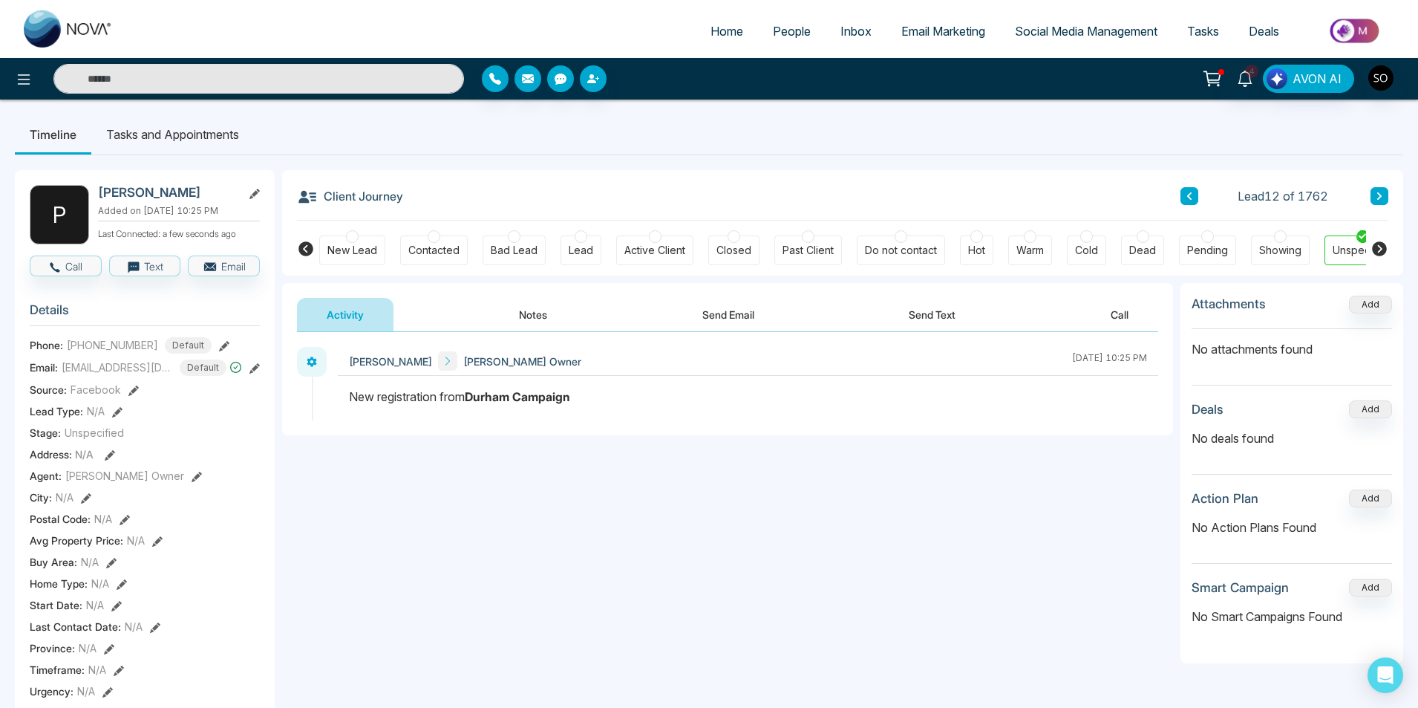
click at [534, 308] on button "Notes" at bounding box center [533, 314] width 88 height 33
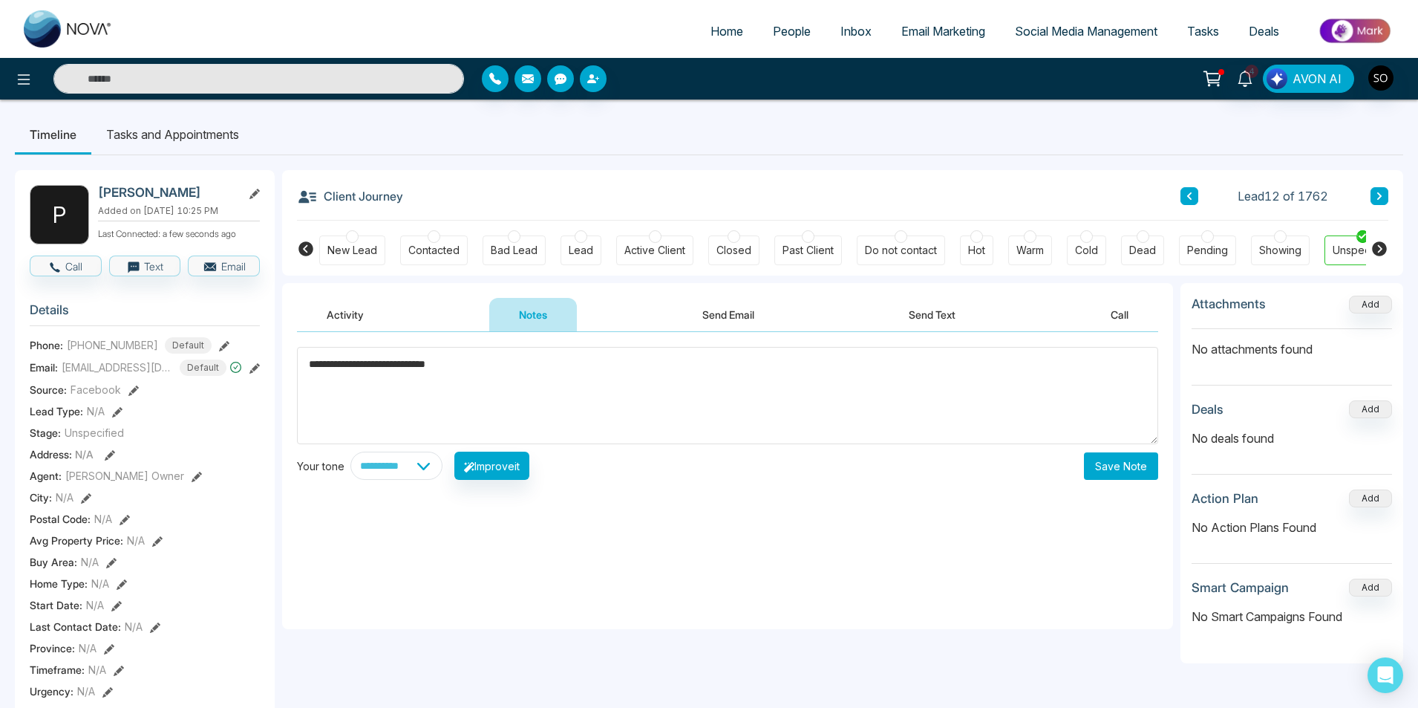
type textarea "**********"
click at [1115, 459] on button "Save Note" at bounding box center [1121, 465] width 74 height 27
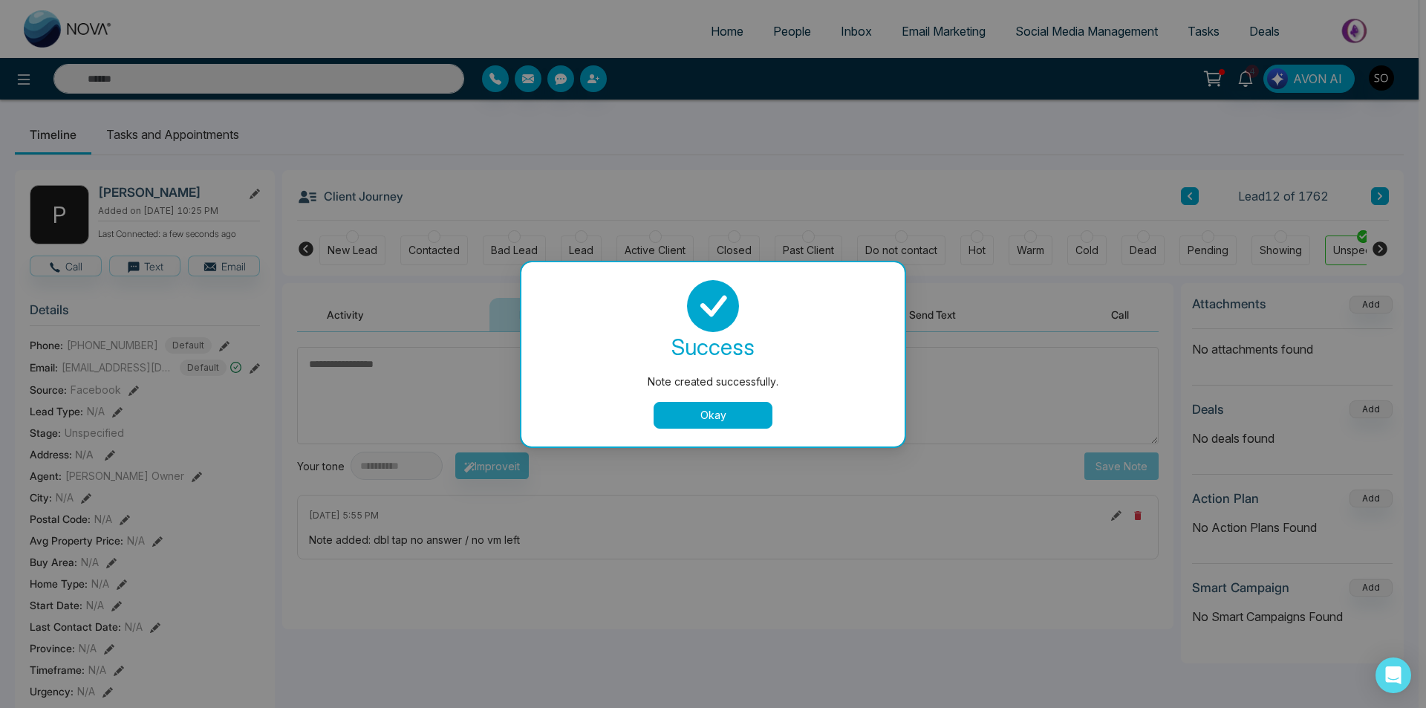
click at [739, 415] on button "Okay" at bounding box center [713, 415] width 119 height 27
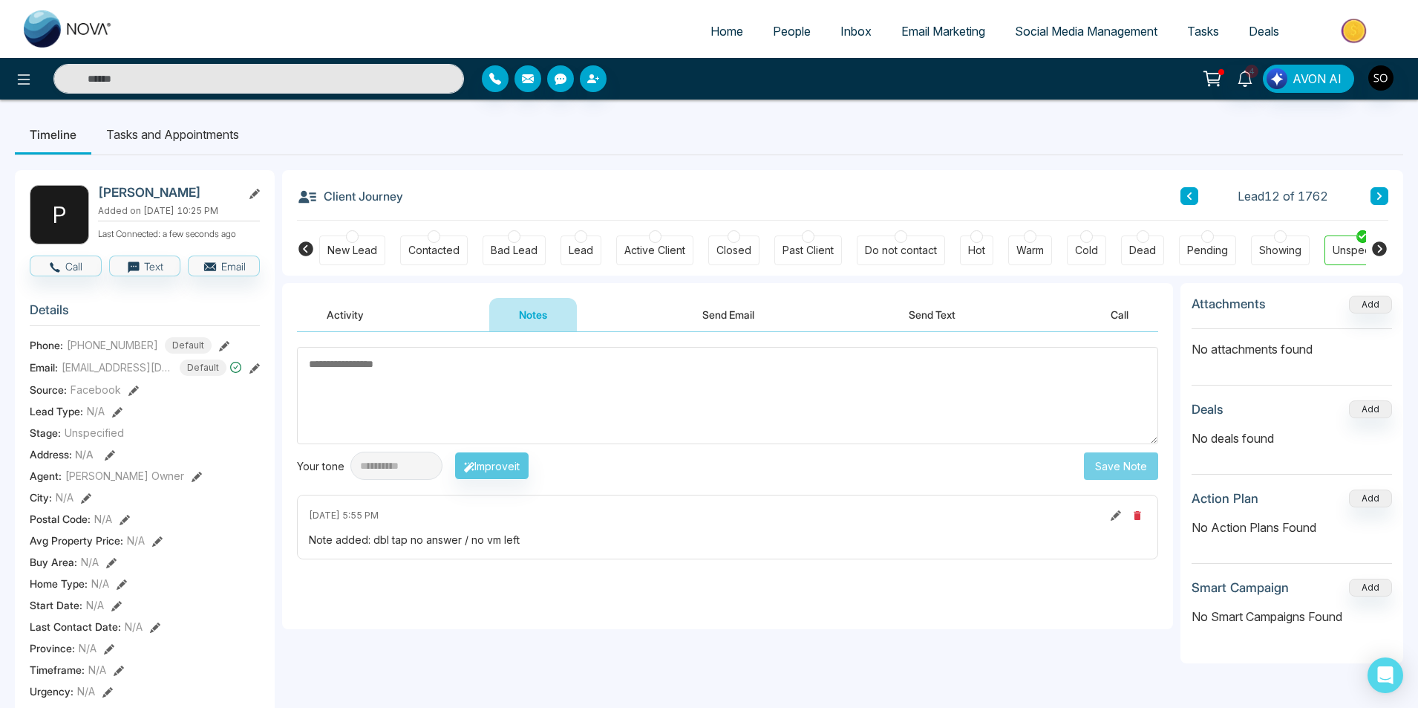
click at [1190, 192] on icon at bounding box center [1189, 196] width 7 height 9
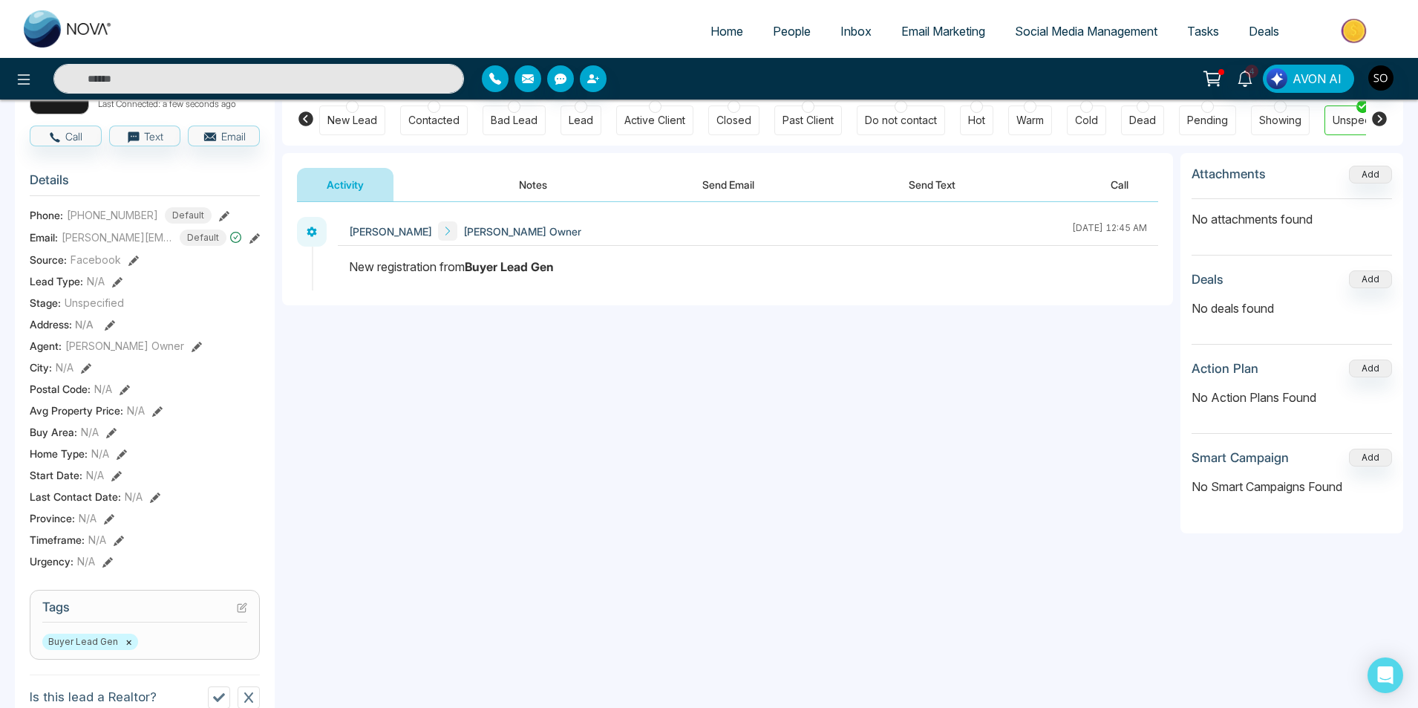
scroll to position [149, 0]
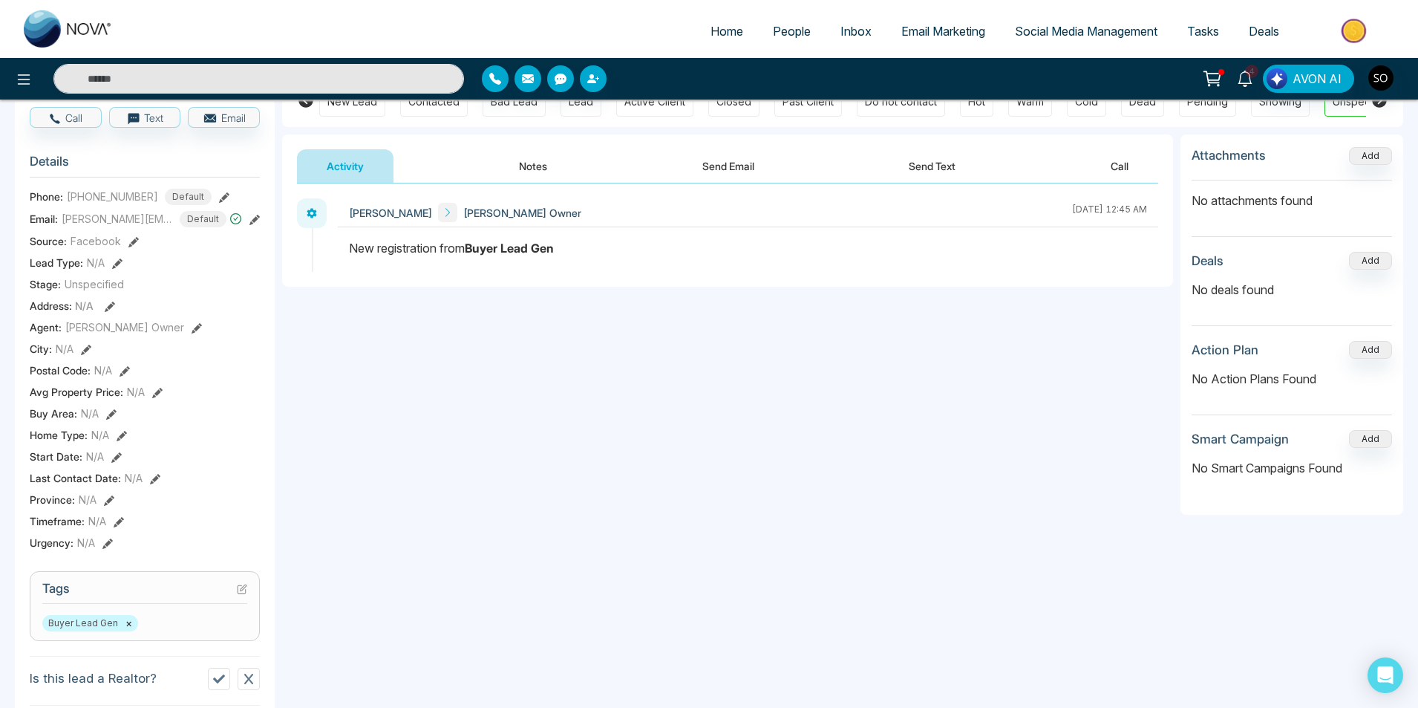
click at [1242, 81] on icon at bounding box center [1245, 79] width 14 height 16
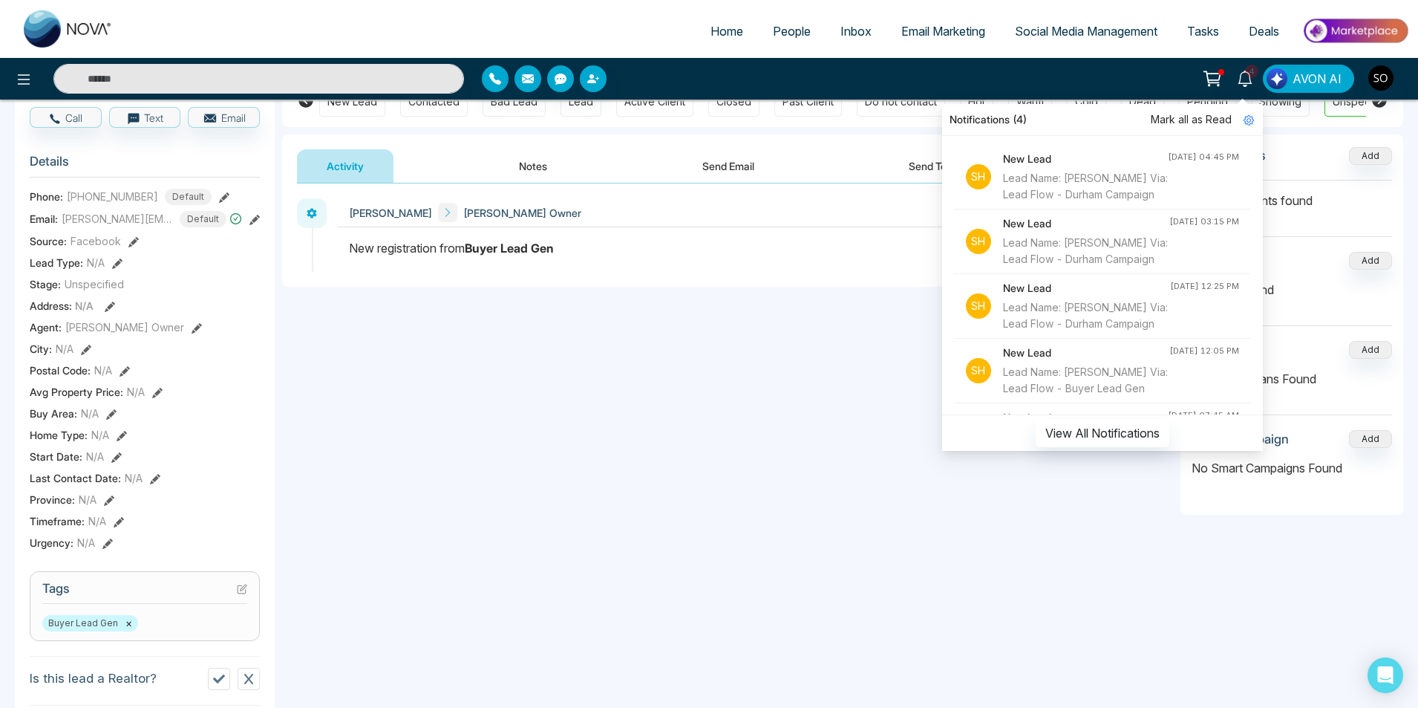
click at [1225, 122] on span "Mark all as Read" at bounding box center [1191, 119] width 81 height 16
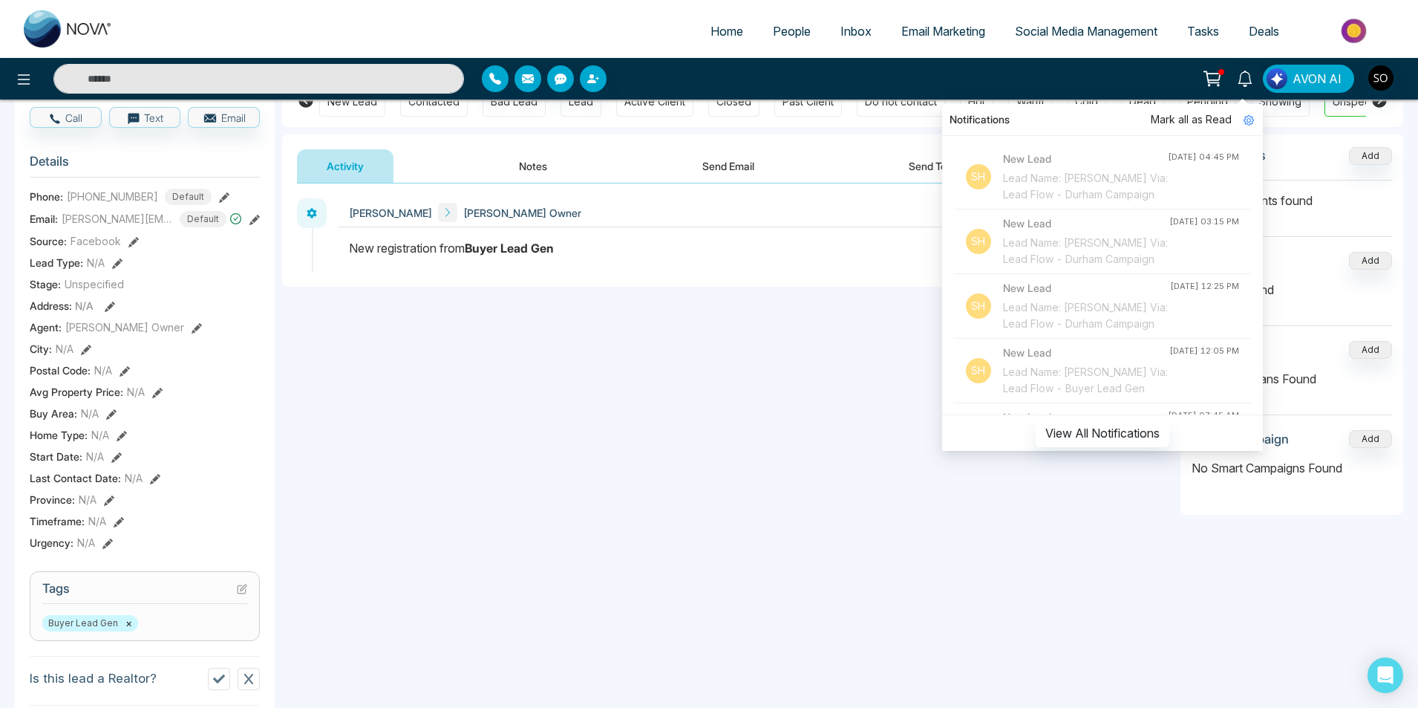
click at [740, 405] on div "**********" at bounding box center [727, 331] width 891 height 297
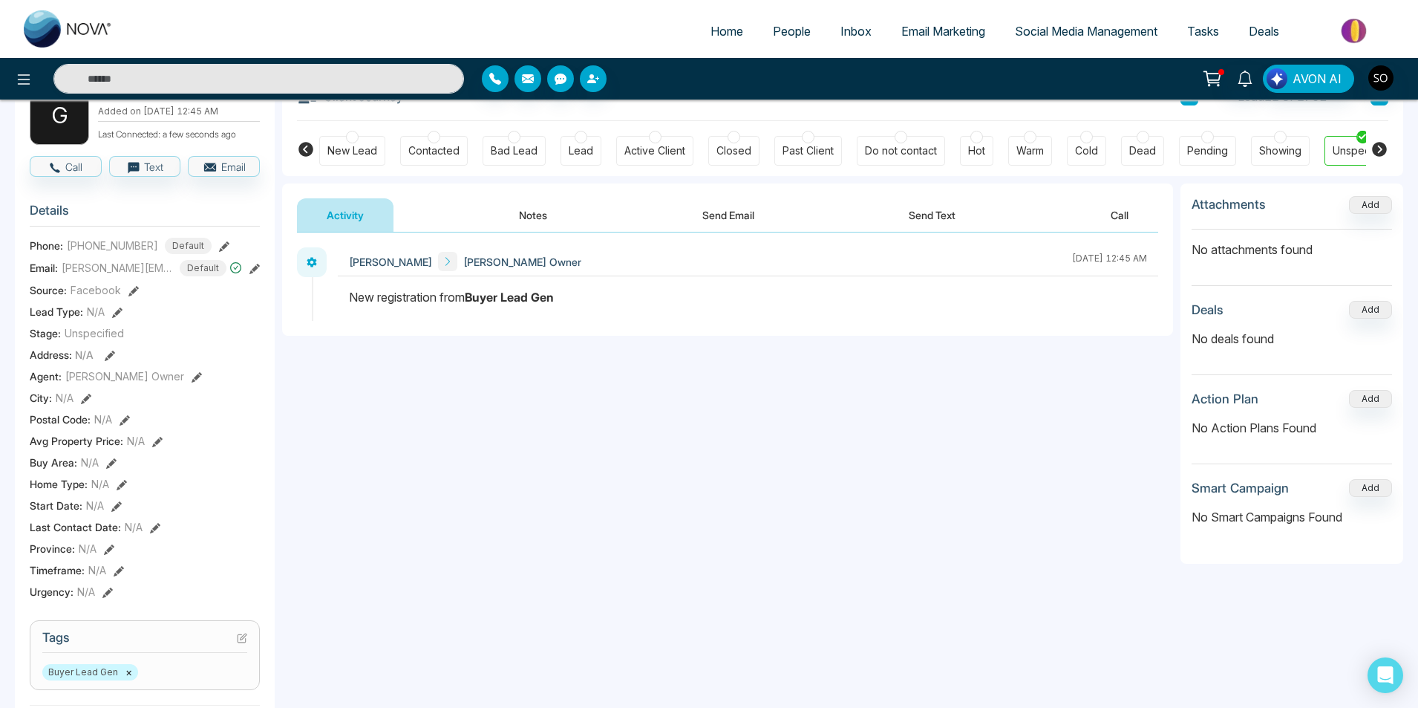
scroll to position [0, 0]
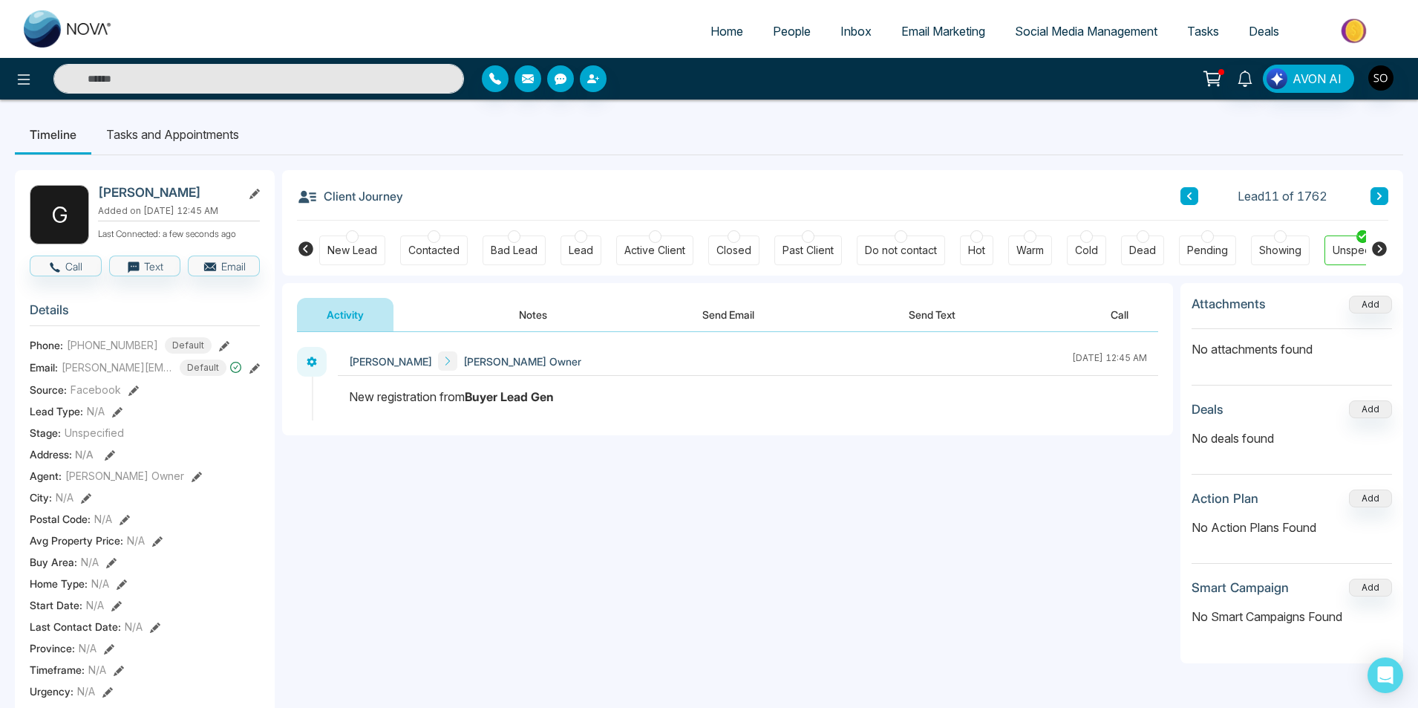
click at [535, 303] on button "Notes" at bounding box center [533, 314] width 88 height 33
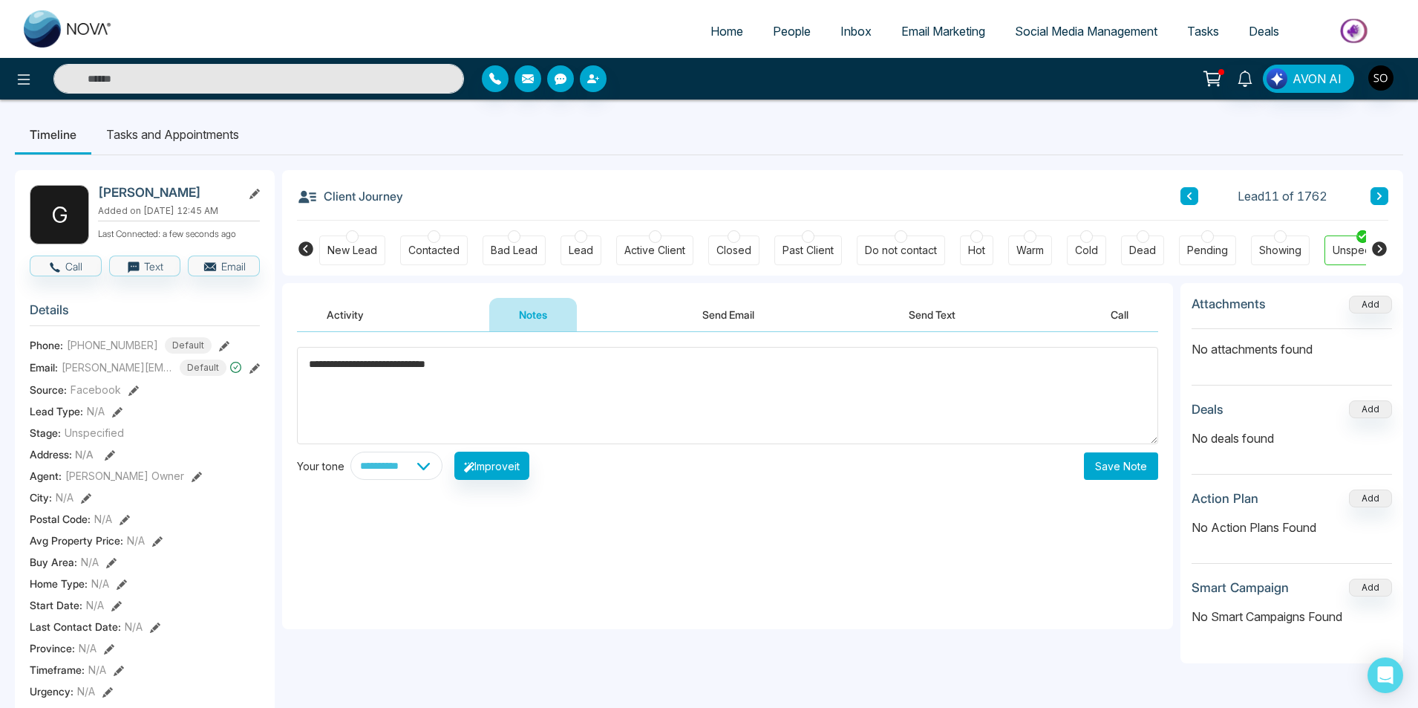
type textarea "**********"
click at [1126, 466] on button "Save Note" at bounding box center [1121, 465] width 74 height 27
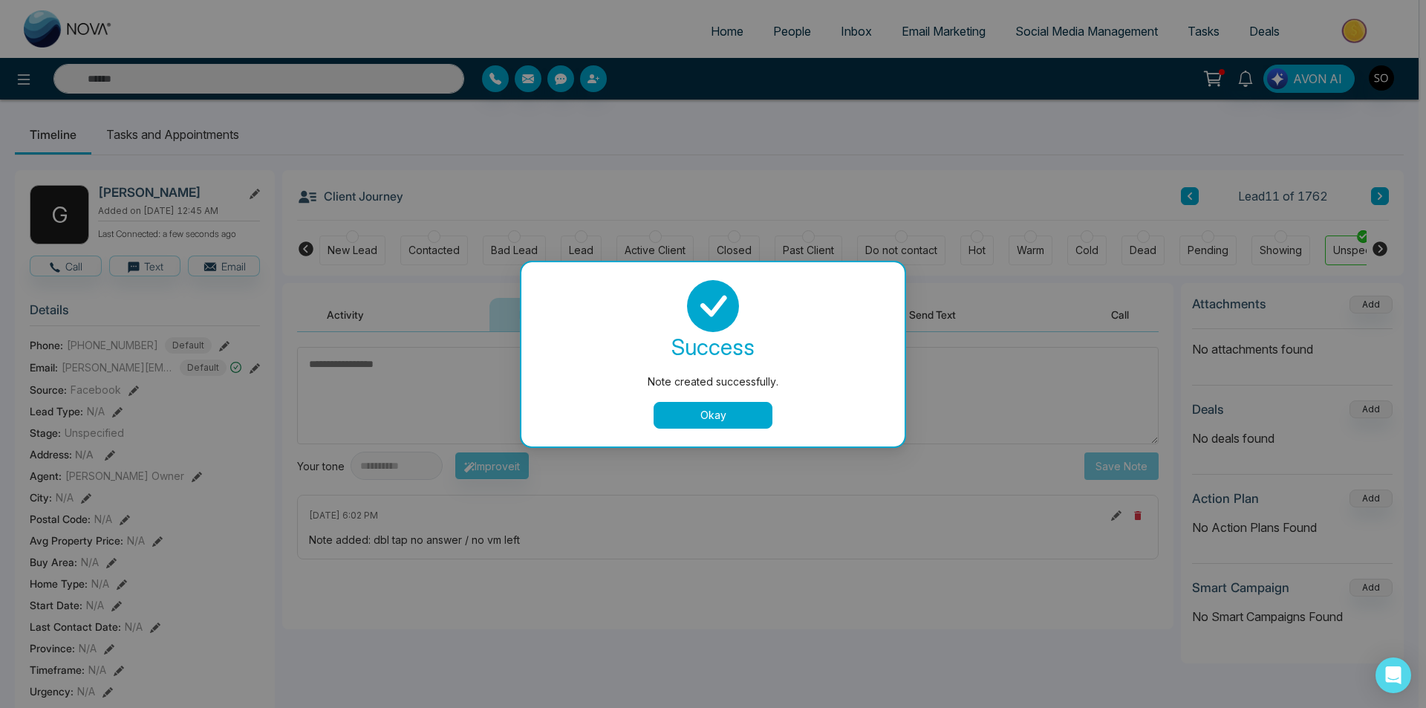
click at [720, 416] on button "Okay" at bounding box center [713, 415] width 119 height 27
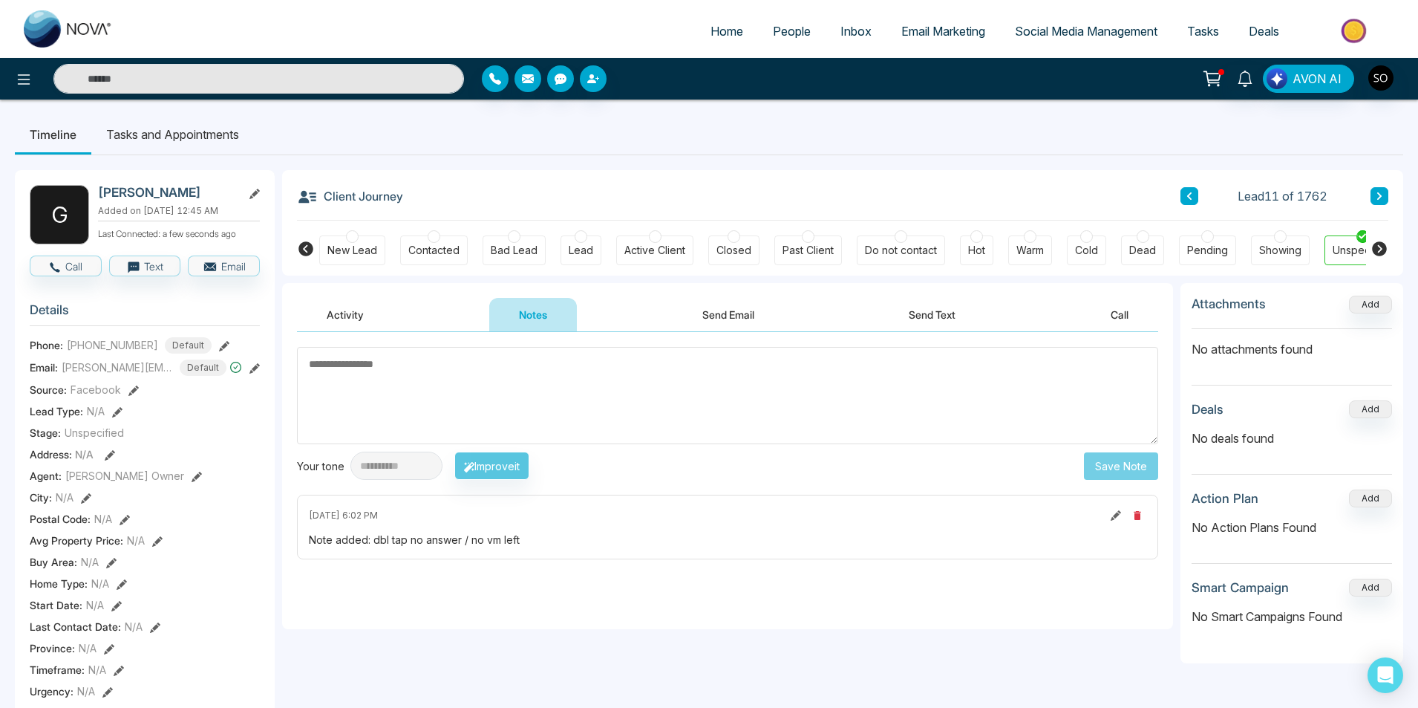
click at [1184, 192] on button at bounding box center [1190, 196] width 18 height 18
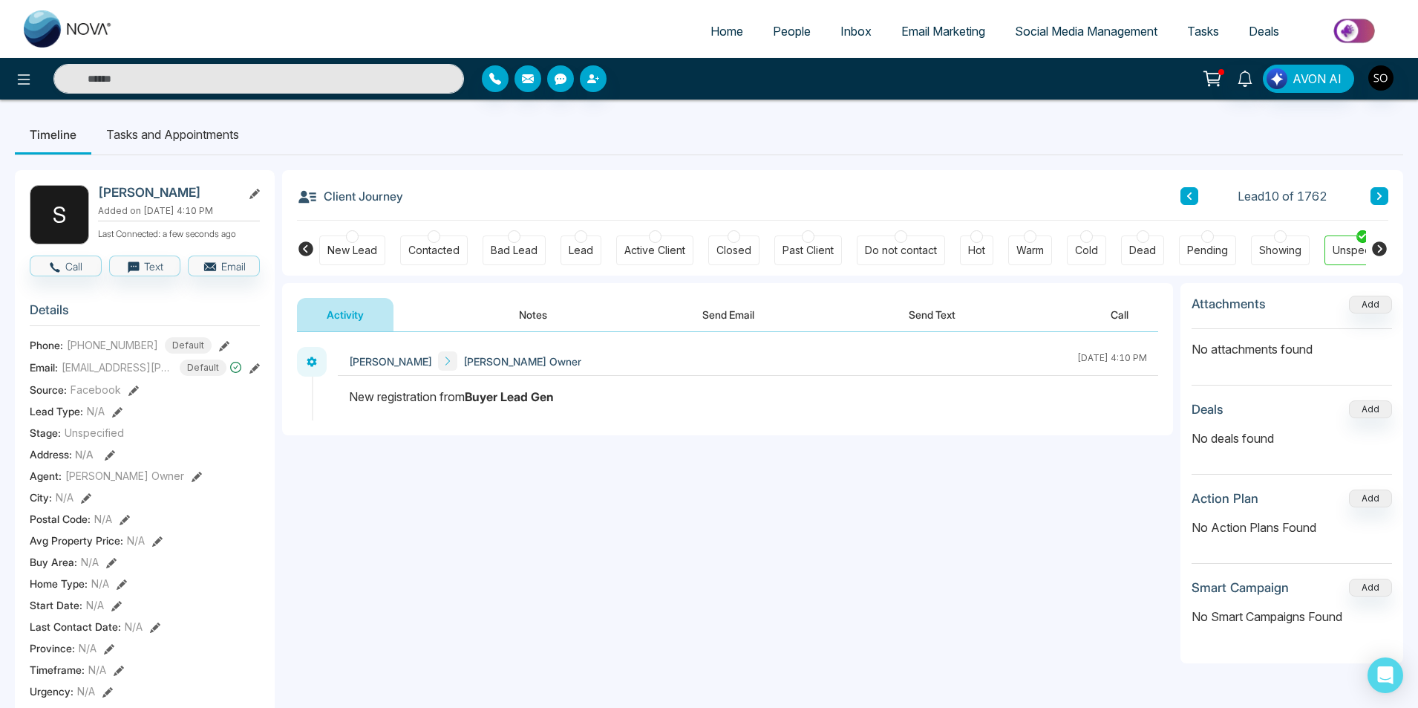
click at [192, 482] on icon at bounding box center [197, 477] width 10 height 10
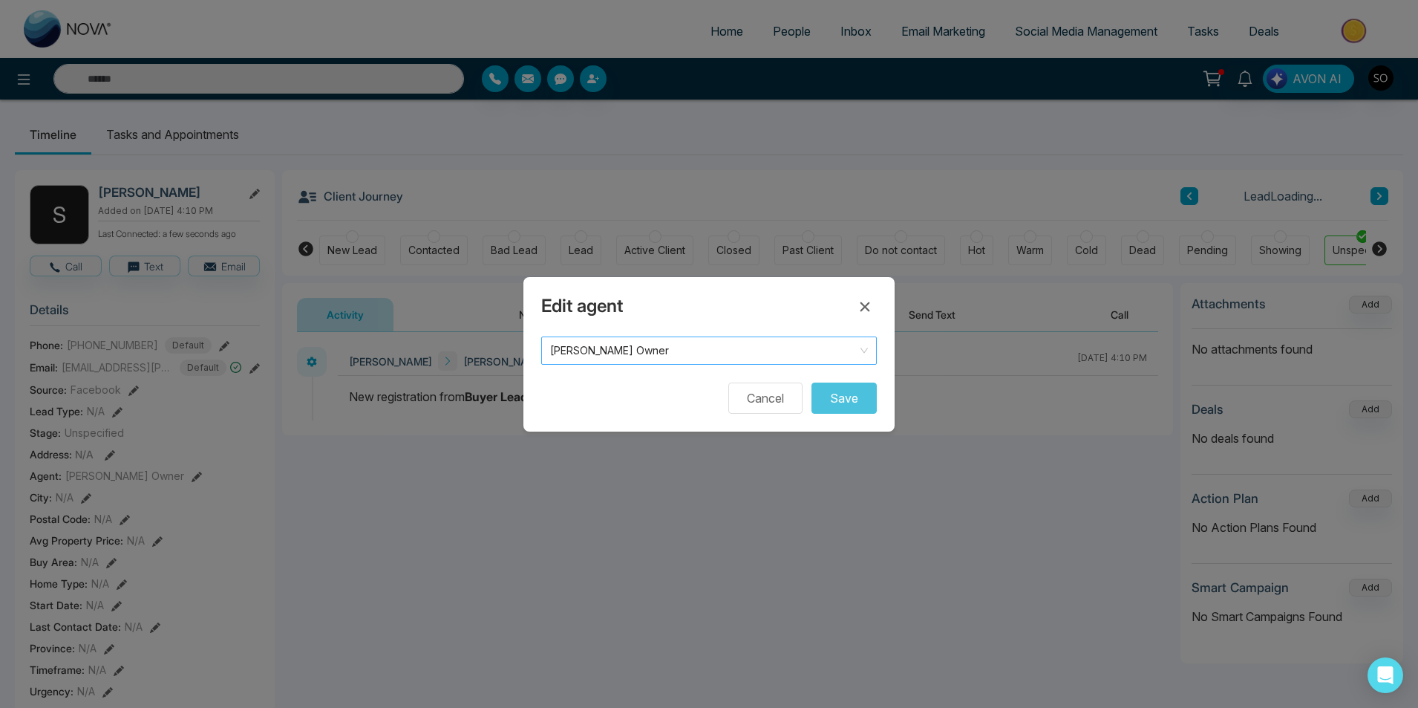
click at [567, 359] on span "[PERSON_NAME] Owner" at bounding box center [709, 350] width 318 height 21
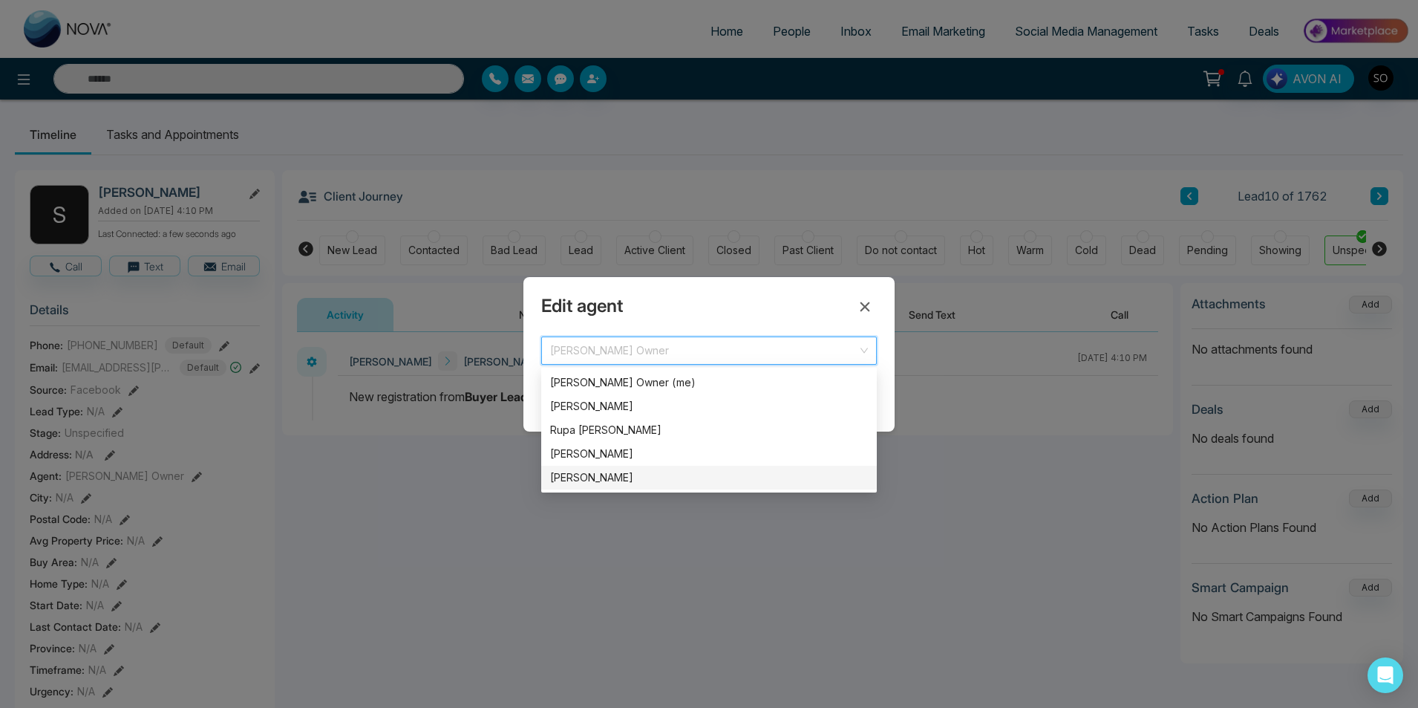
click at [604, 473] on div "[PERSON_NAME]" at bounding box center [709, 477] width 318 height 16
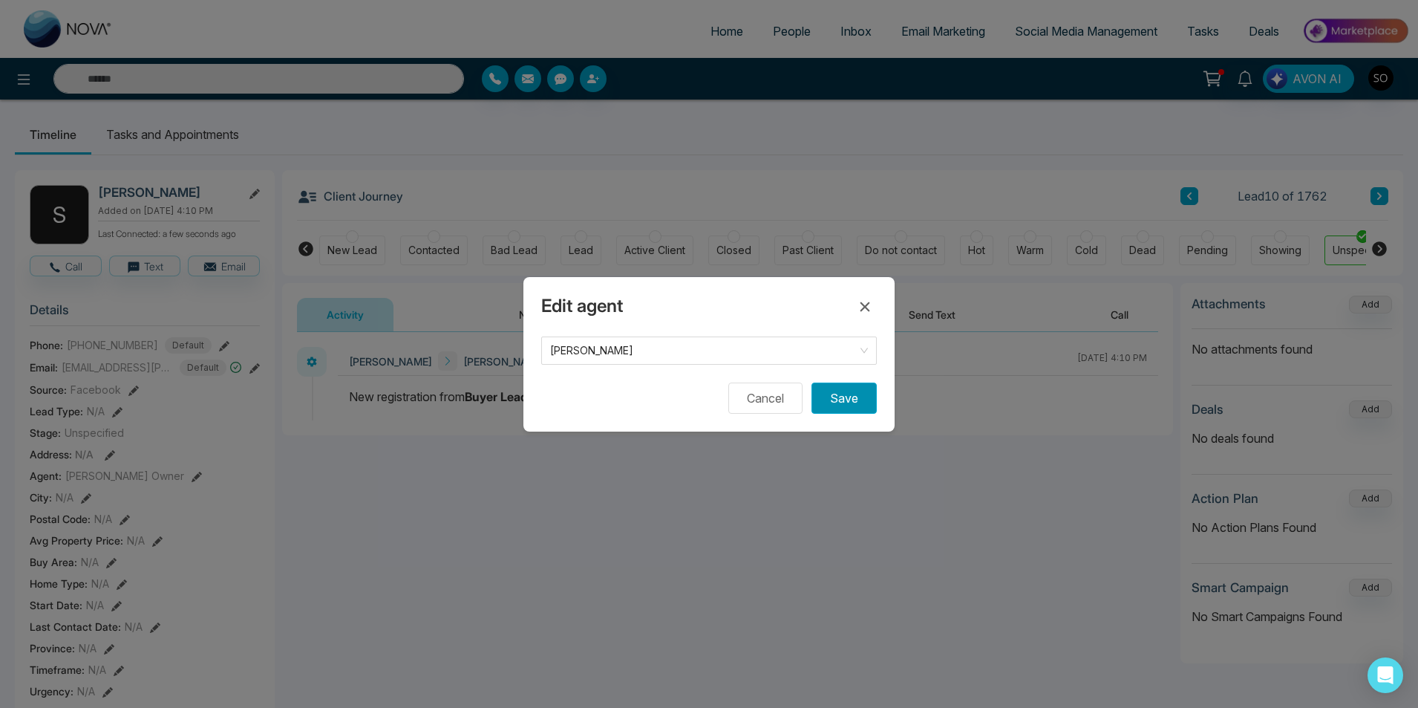
click at [835, 400] on button "Save" at bounding box center [844, 397] width 65 height 31
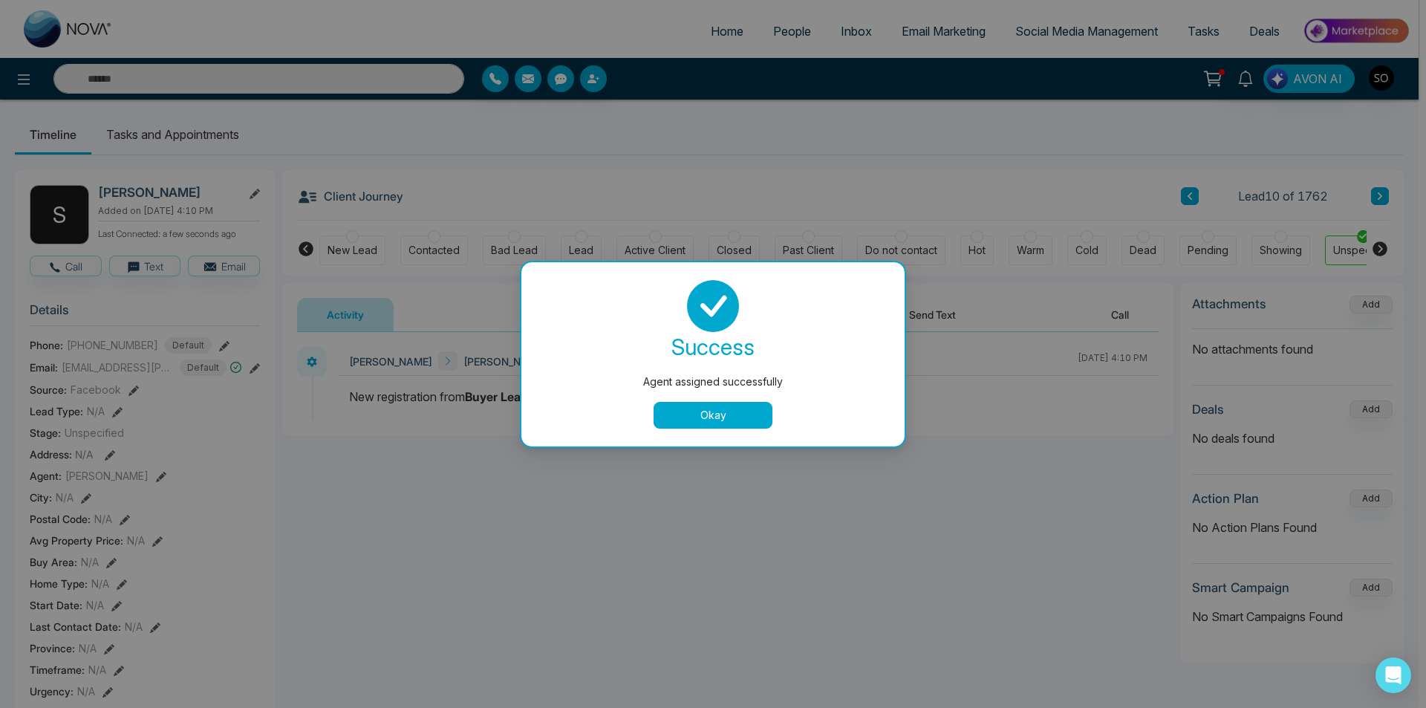
click at [740, 408] on button "Okay" at bounding box center [713, 415] width 119 height 27
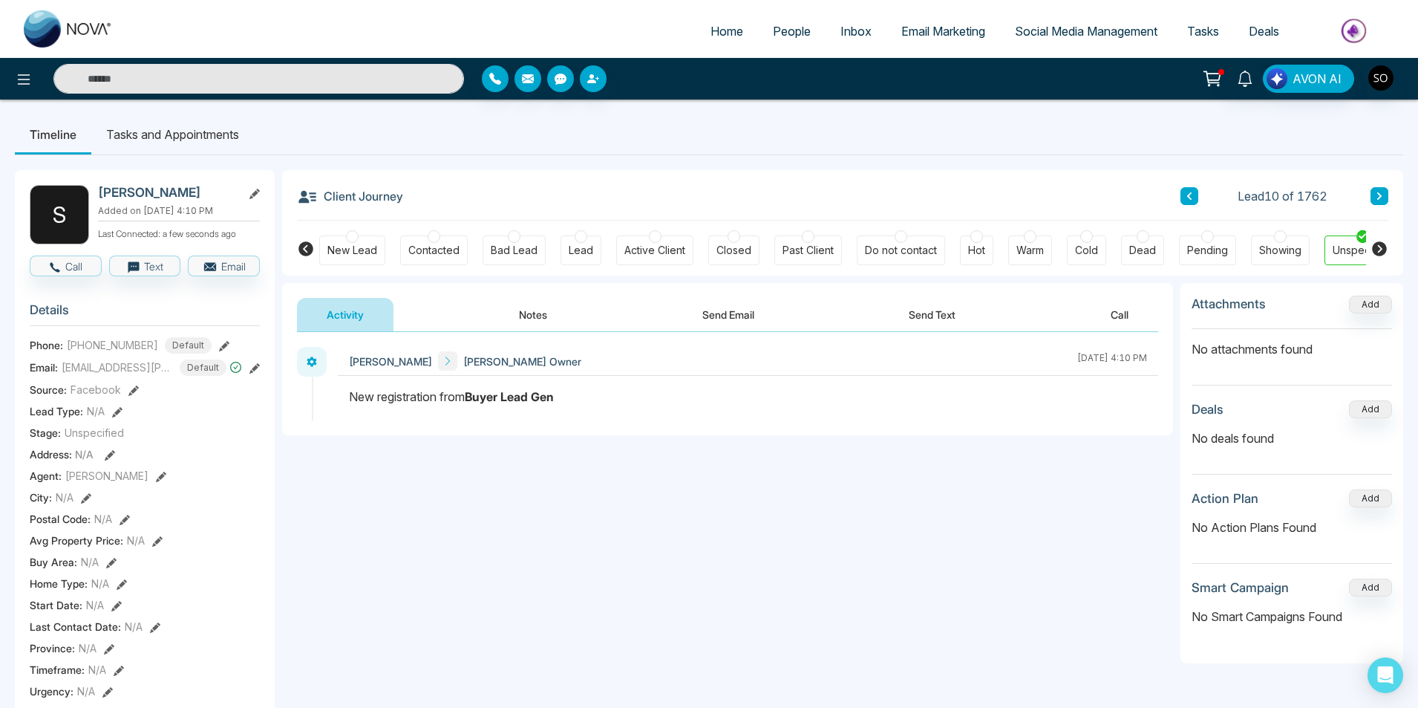
click at [516, 322] on button "Notes" at bounding box center [533, 314] width 88 height 33
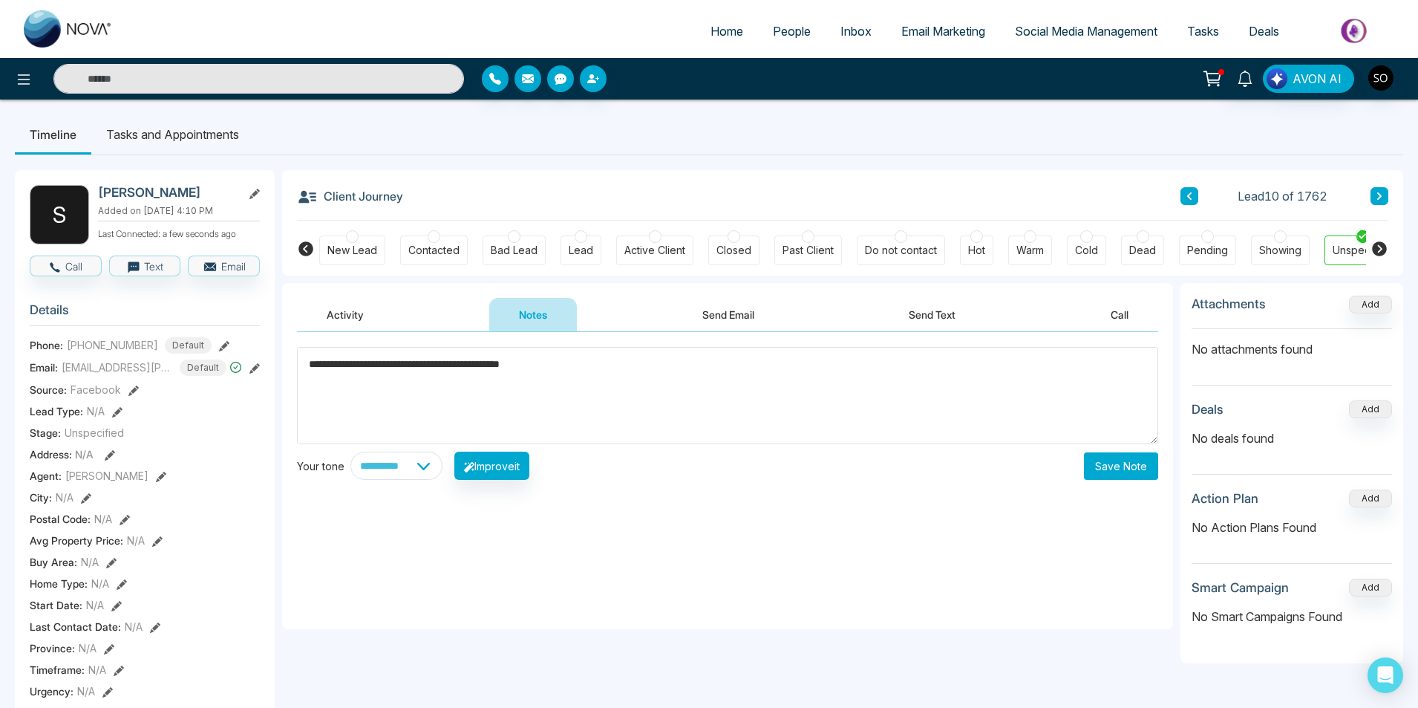
type textarea "**********"
click at [1137, 471] on button "Save Note" at bounding box center [1121, 465] width 74 height 27
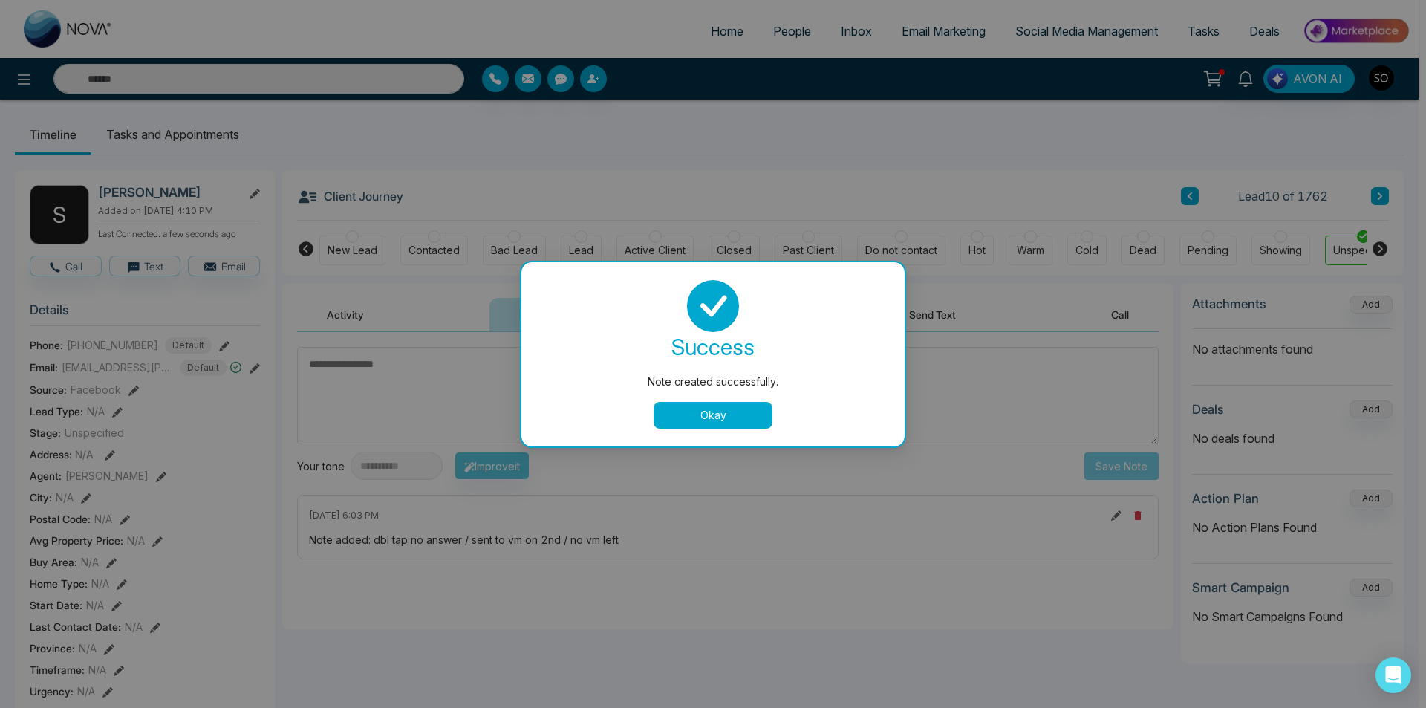
click at [759, 427] on button "Okay" at bounding box center [713, 415] width 119 height 27
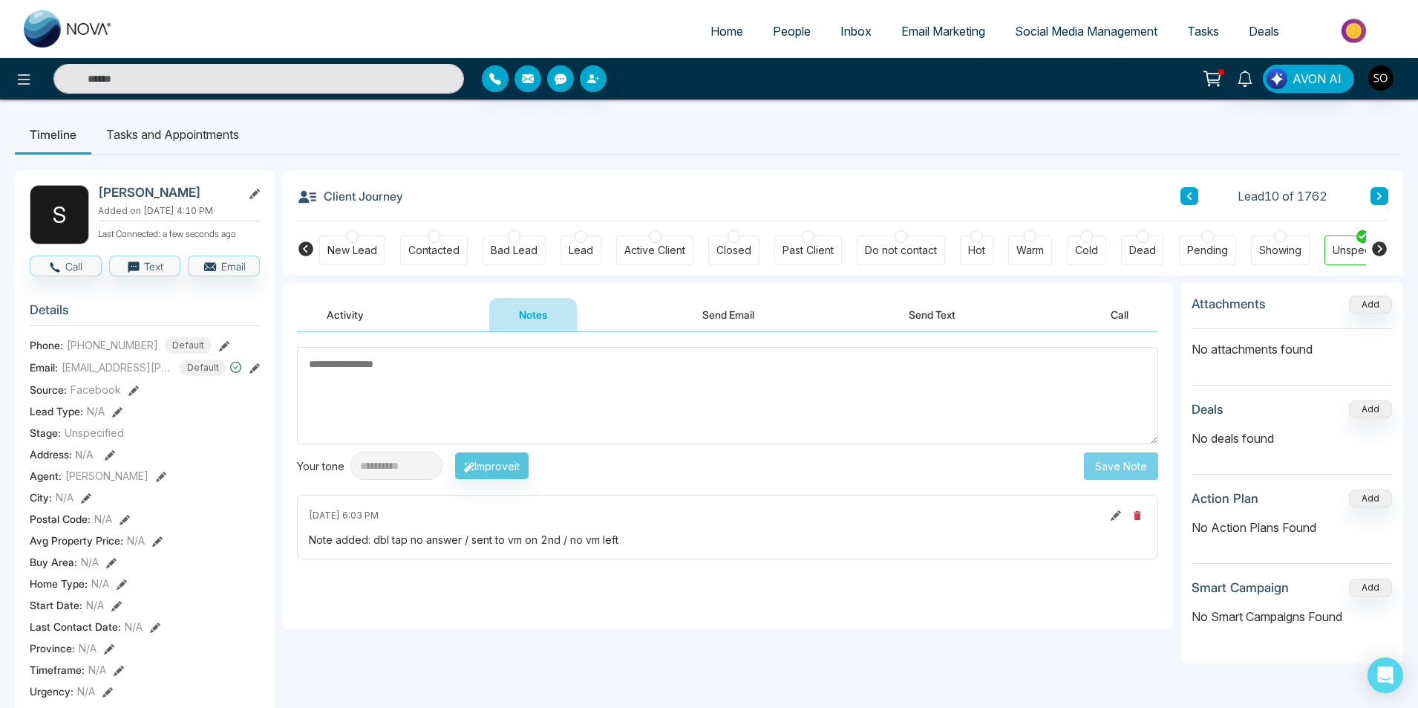
click at [1187, 192] on icon at bounding box center [1189, 196] width 7 height 9
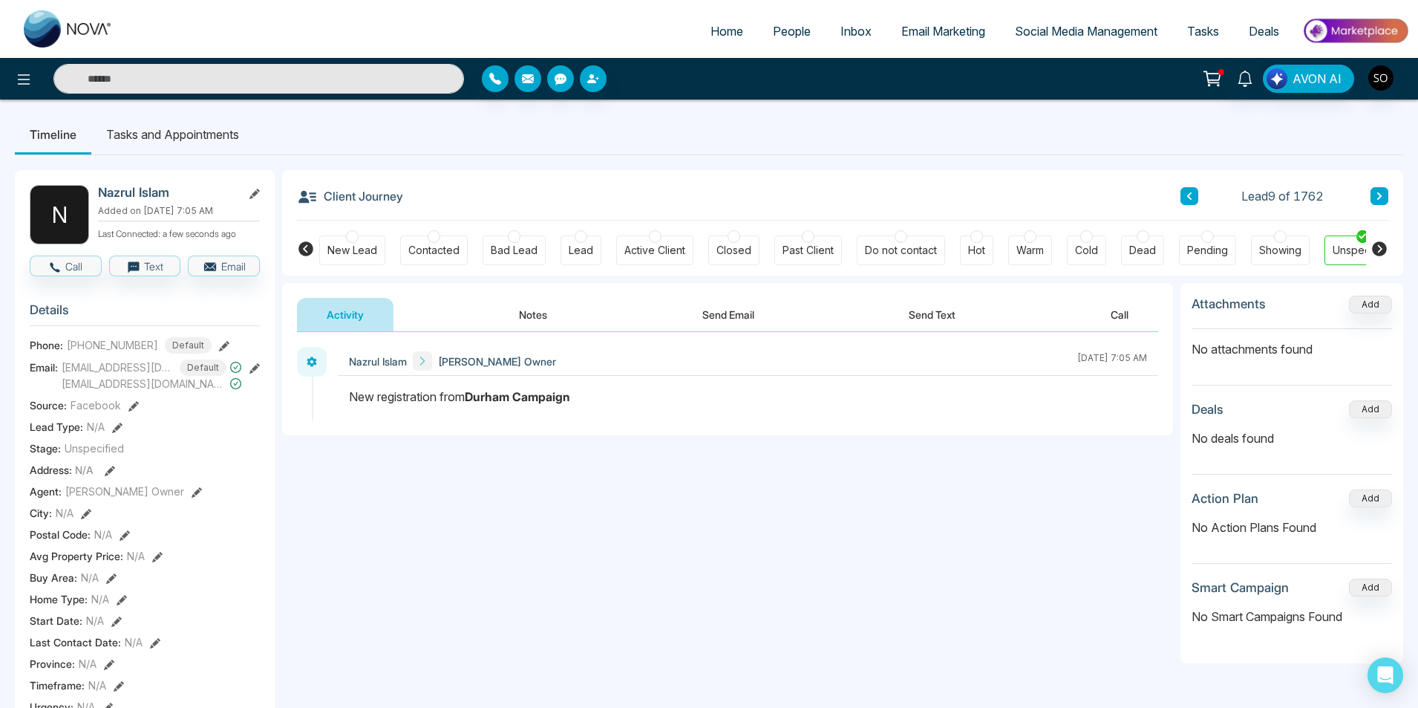
click at [529, 316] on button "Notes" at bounding box center [533, 314] width 88 height 33
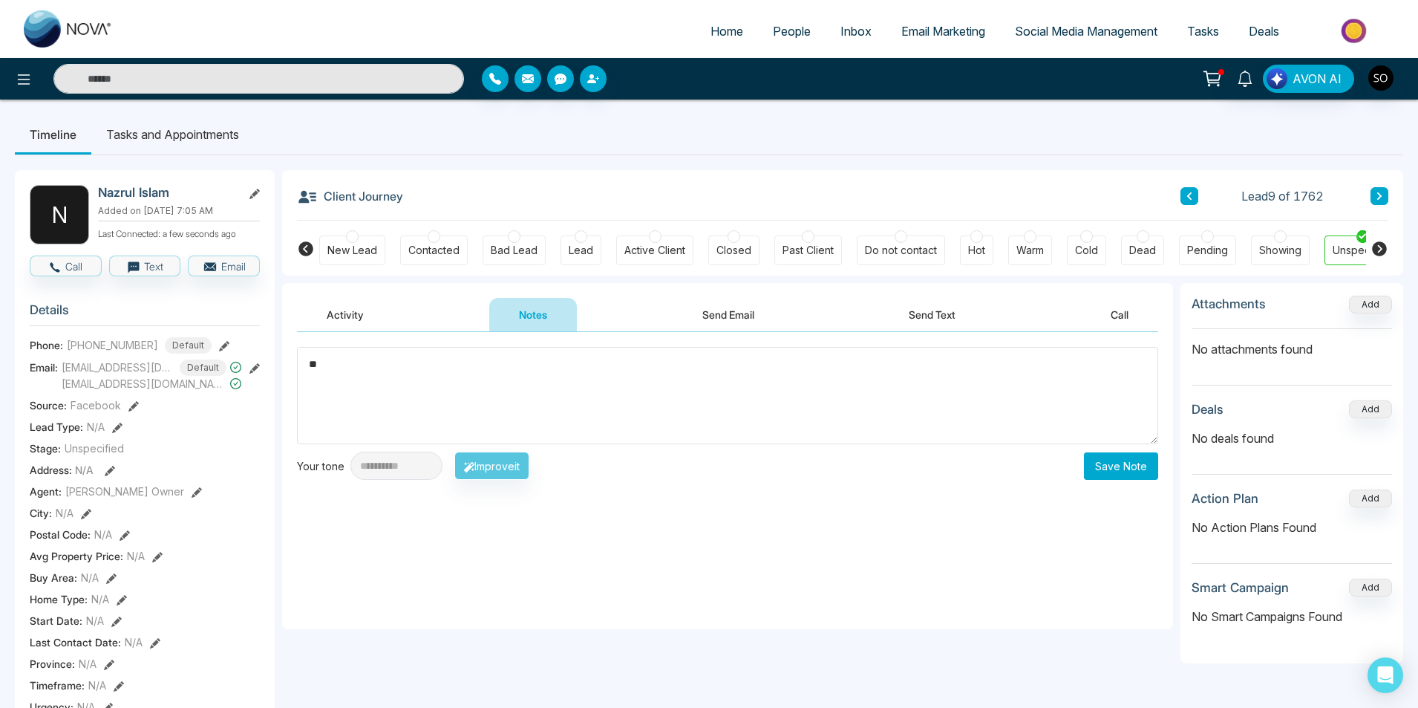
type textarea "*"
click at [1190, 189] on button at bounding box center [1190, 196] width 18 height 18
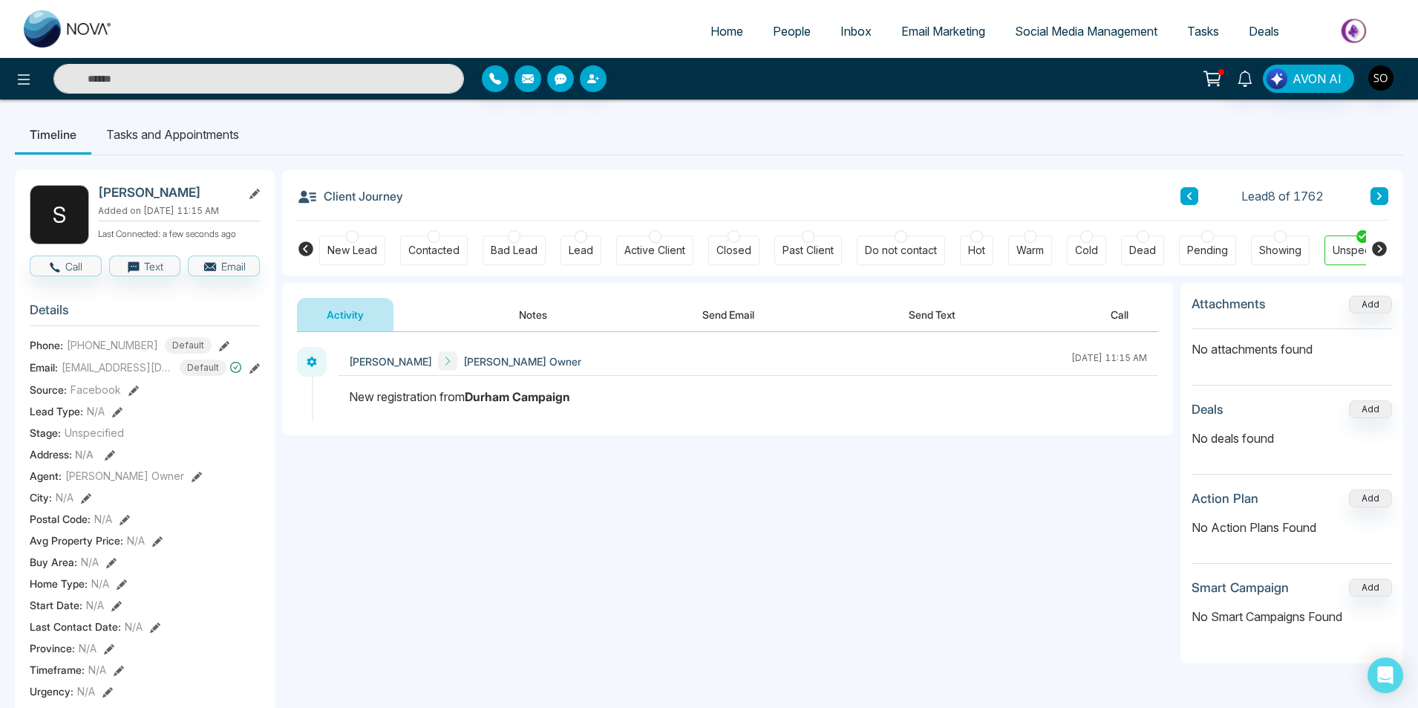
click at [1190, 189] on button at bounding box center [1190, 196] width 18 height 18
click at [535, 316] on button "Notes" at bounding box center [533, 314] width 88 height 33
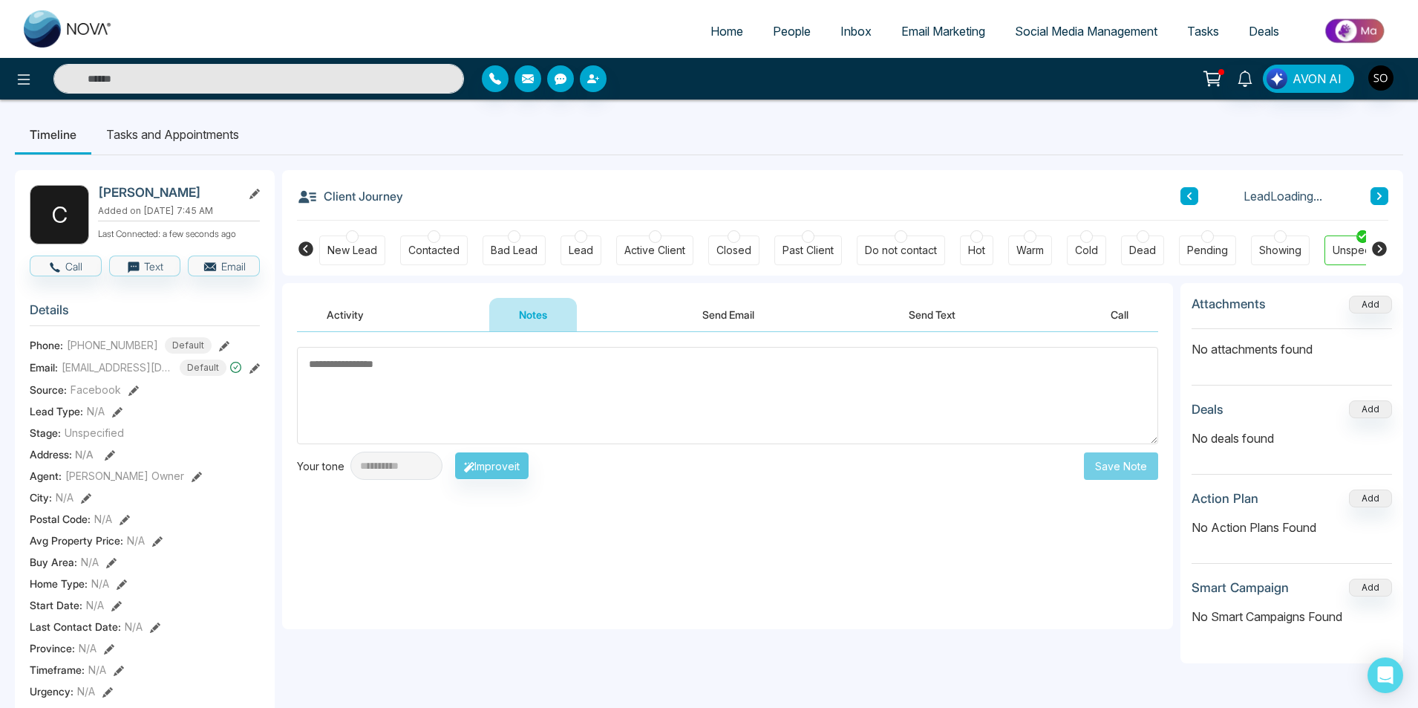
click at [369, 311] on button "Activity" at bounding box center [345, 314] width 97 height 33
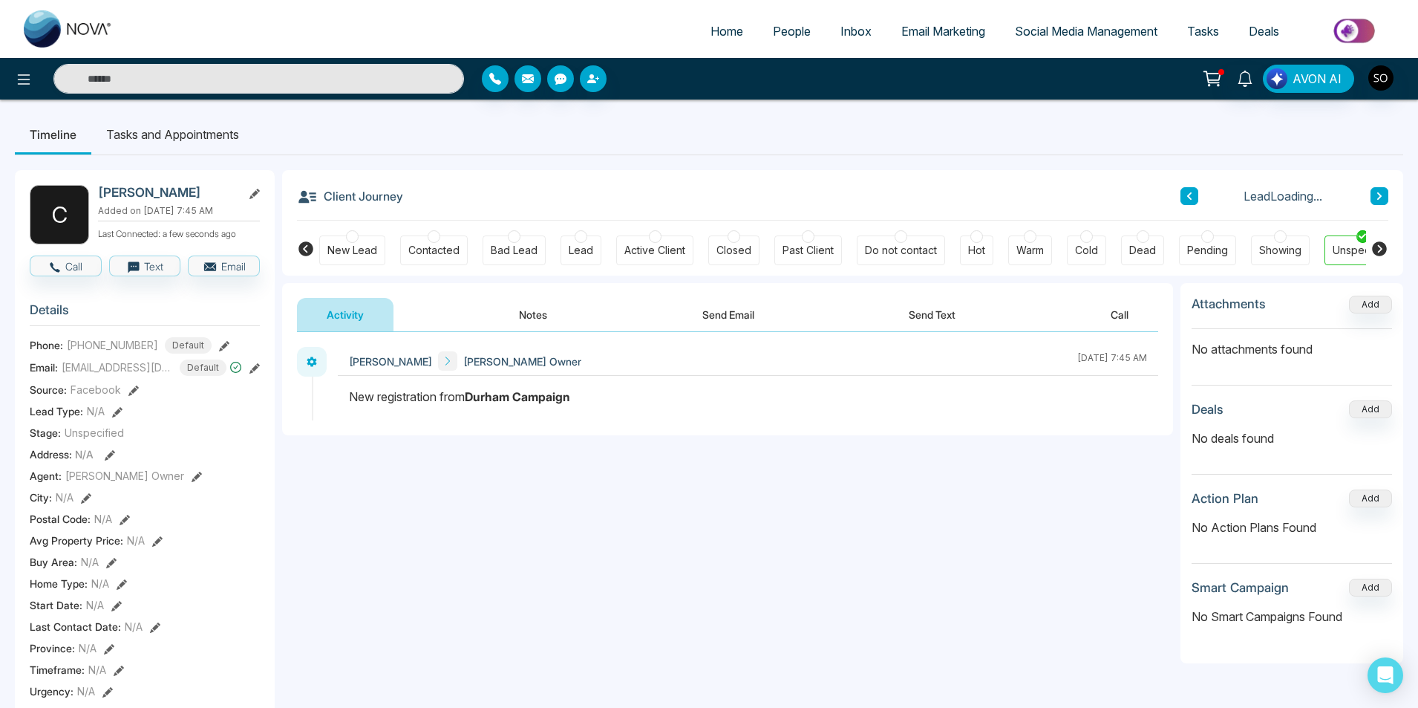
click at [503, 315] on button "Notes" at bounding box center [533, 314] width 88 height 33
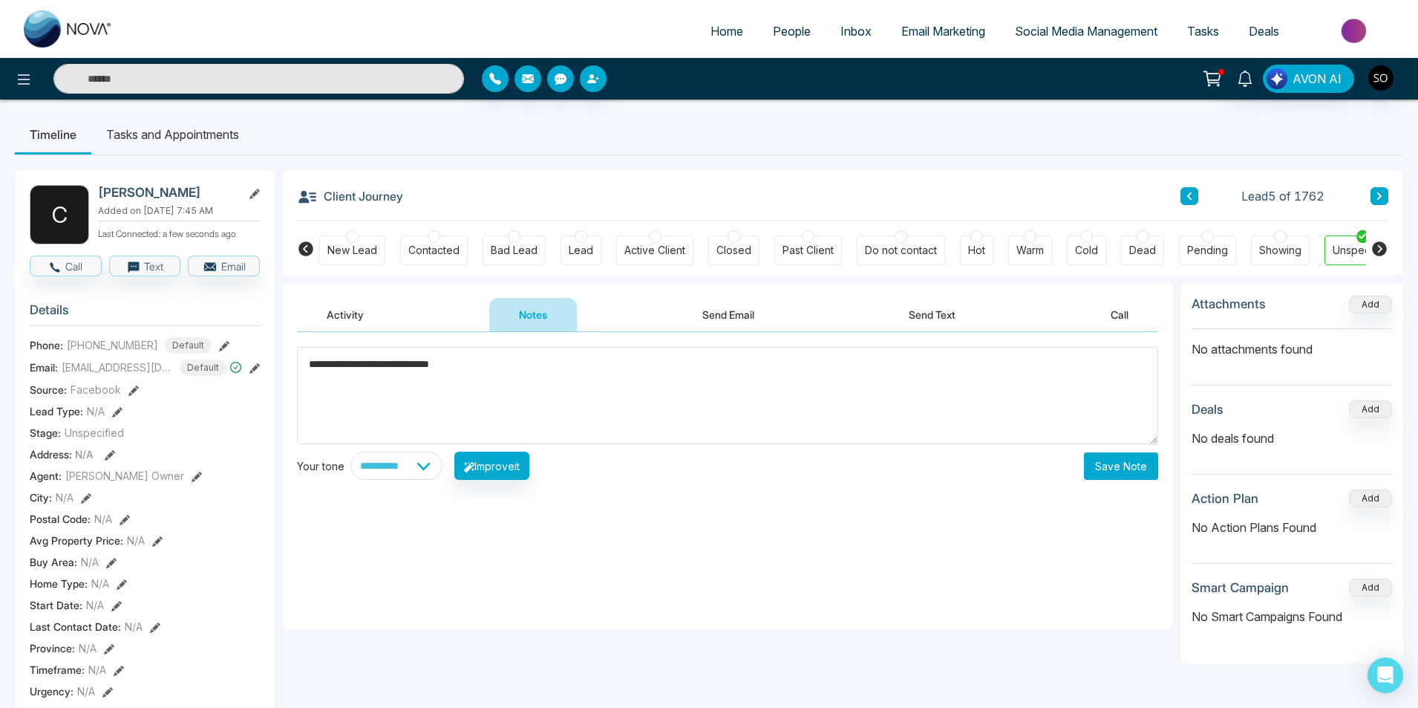
type textarea "**********"
click at [1118, 454] on button "Save Note" at bounding box center [1121, 465] width 74 height 27
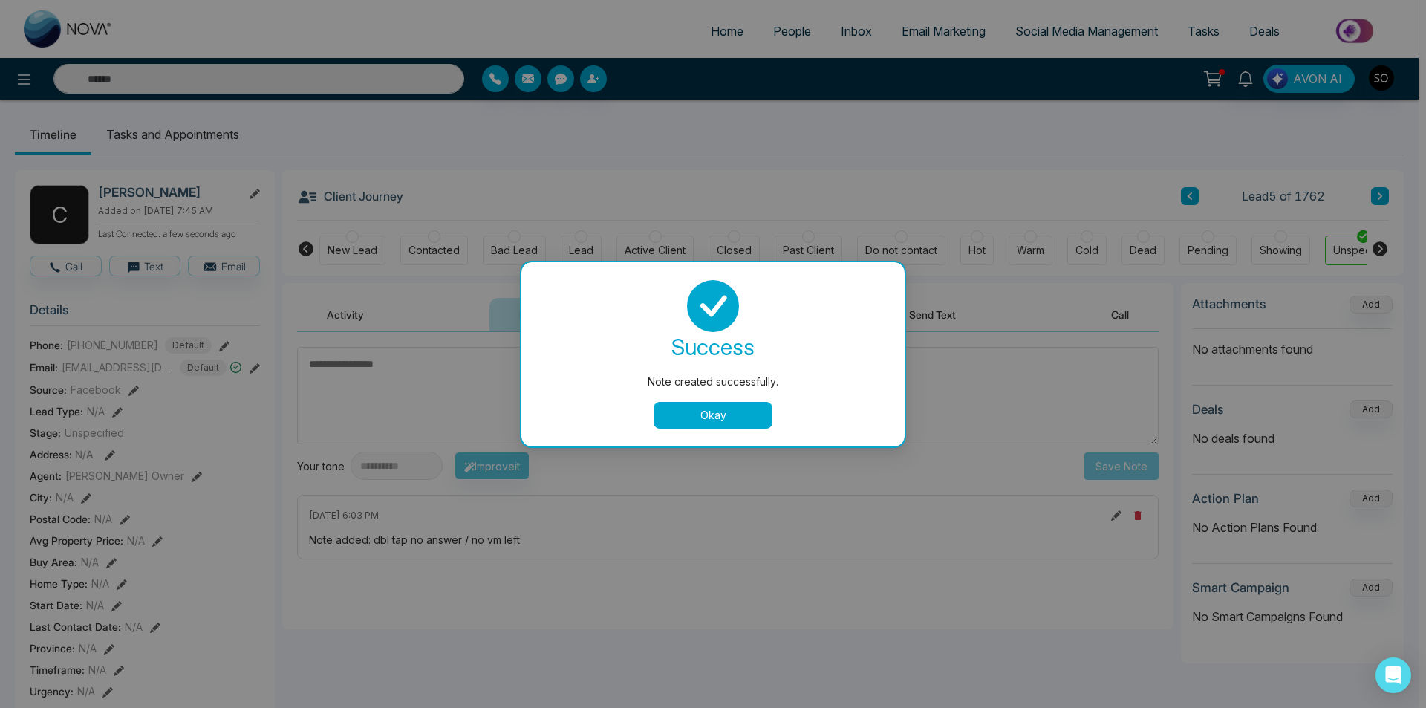
click at [692, 414] on button "Okay" at bounding box center [713, 415] width 119 height 27
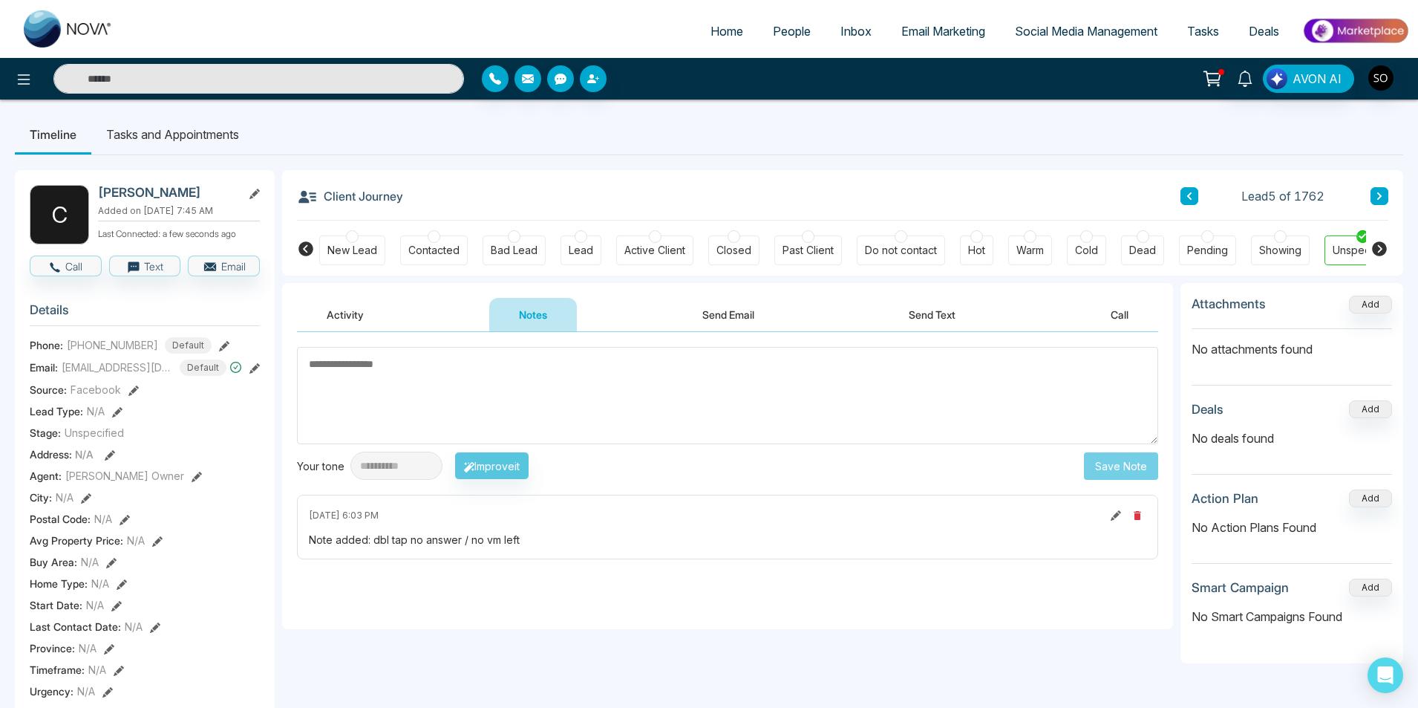
click at [192, 482] on icon at bounding box center [197, 477] width 10 height 10
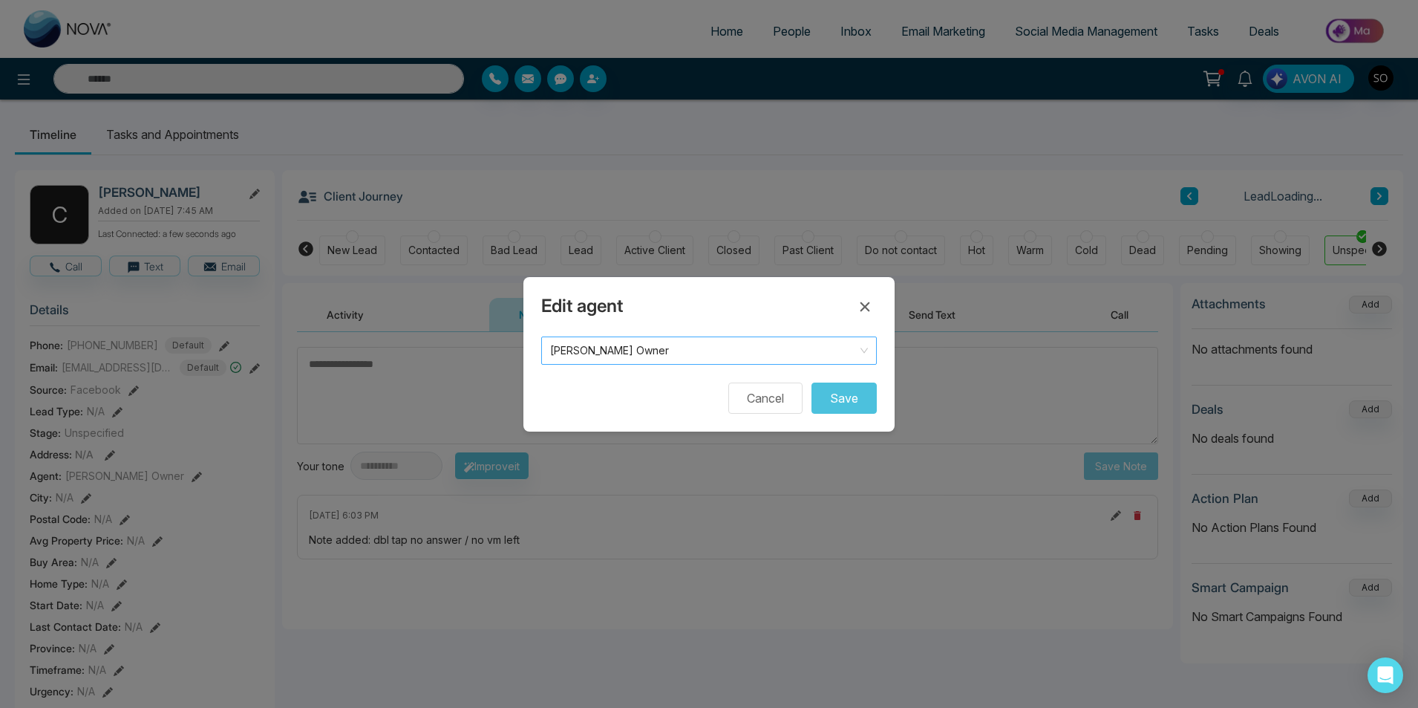
click at [676, 356] on span "[PERSON_NAME] Owner" at bounding box center [709, 350] width 318 height 21
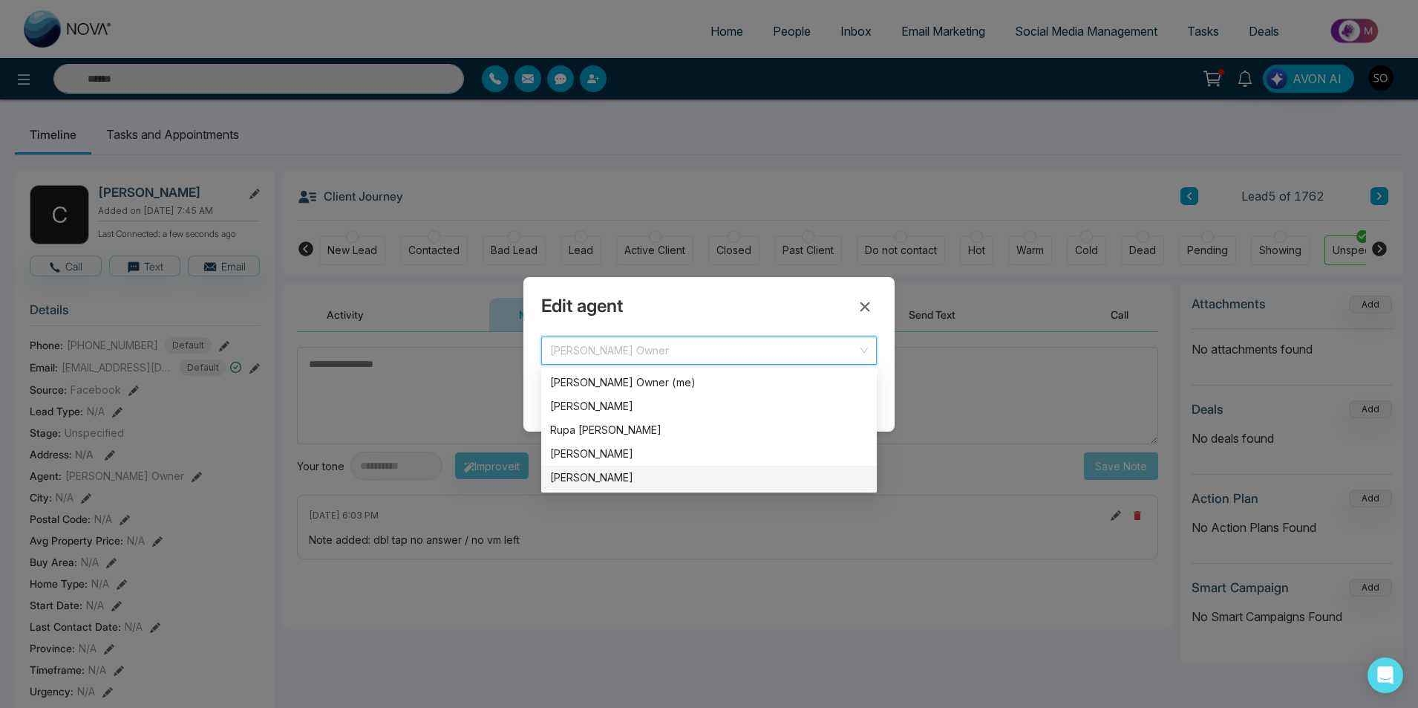
click at [595, 478] on div "[PERSON_NAME]" at bounding box center [709, 477] width 318 height 16
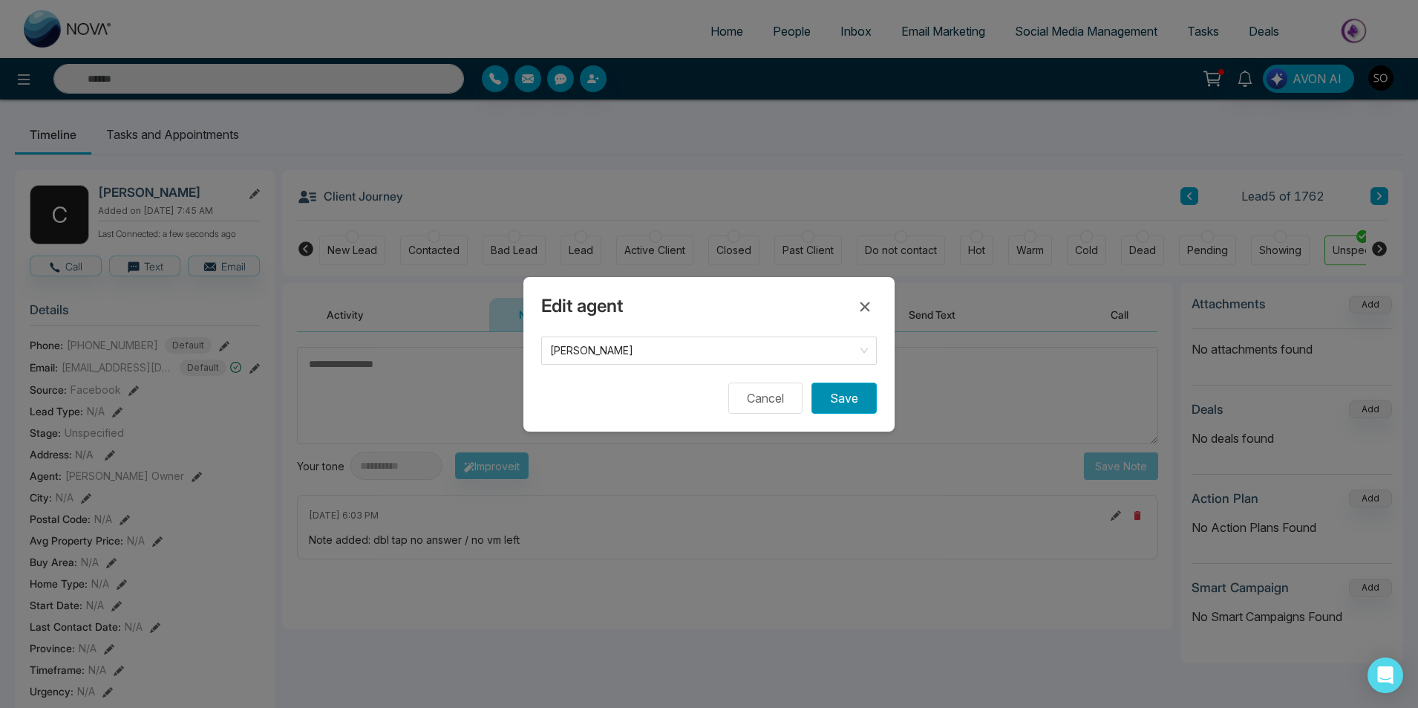
click at [870, 391] on button "Save" at bounding box center [844, 397] width 65 height 31
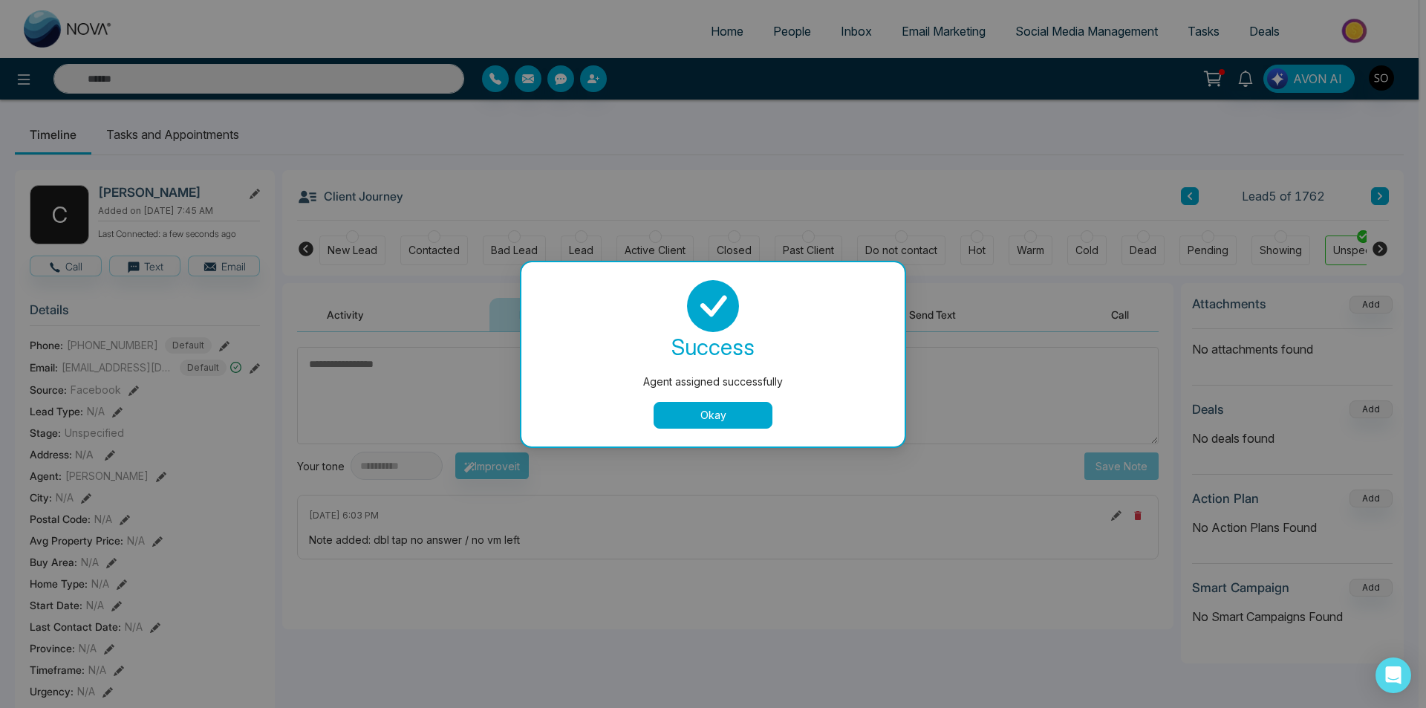
click at [731, 414] on button "Okay" at bounding box center [713, 415] width 119 height 27
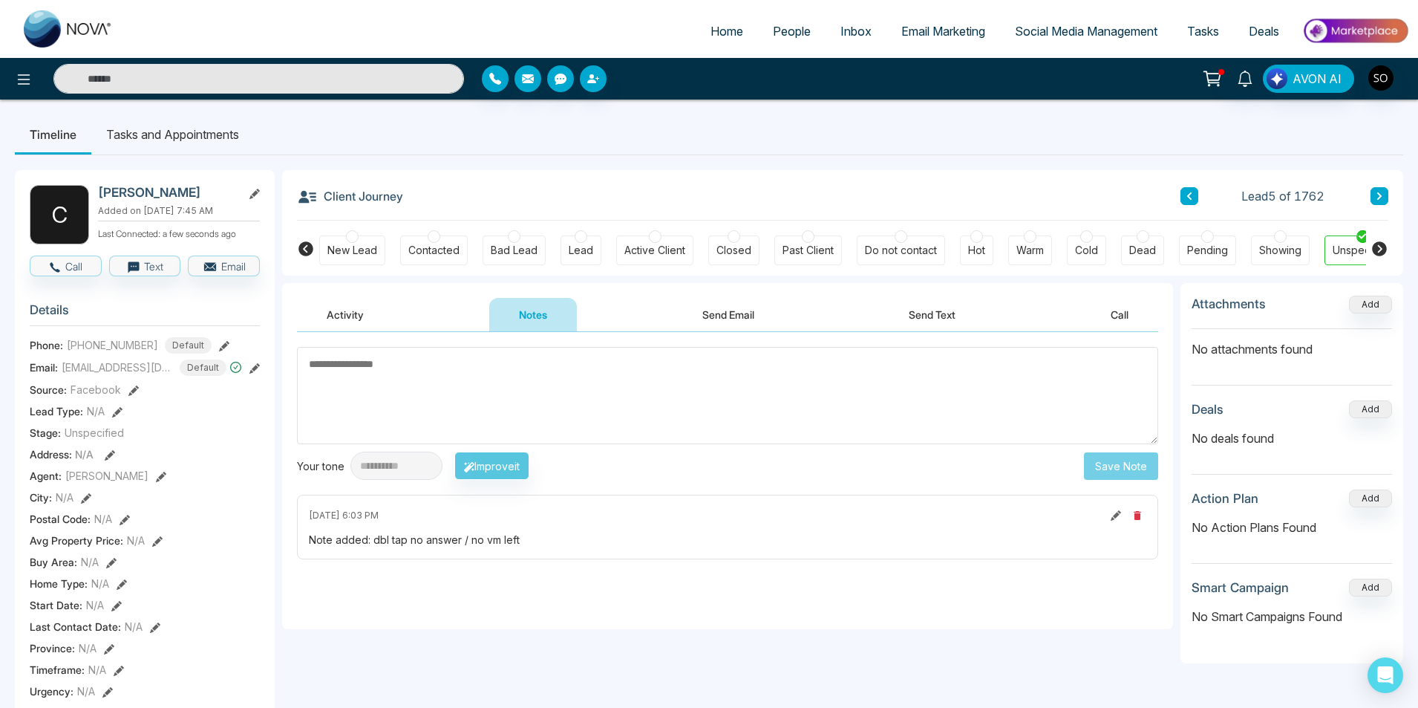
click at [1188, 196] on icon at bounding box center [1189, 195] width 4 height 7
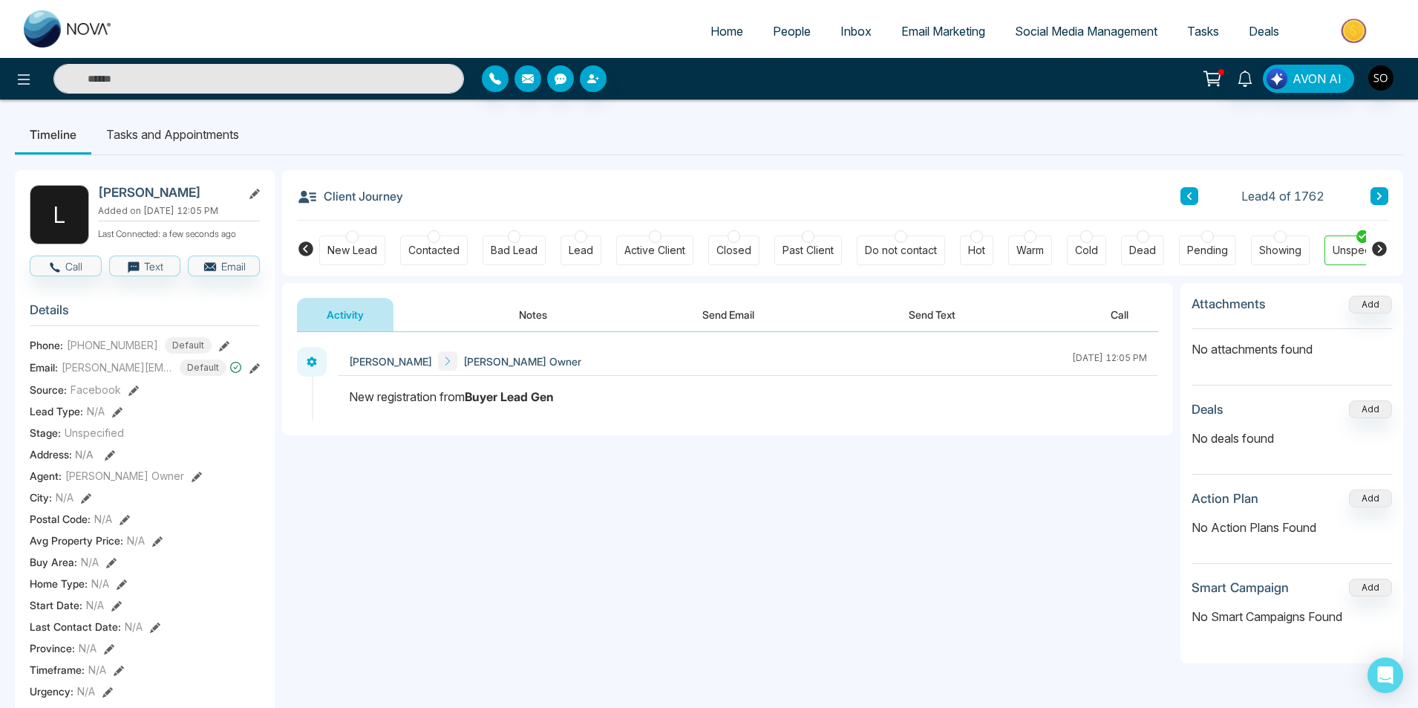
click at [524, 316] on button "Notes" at bounding box center [533, 314] width 88 height 33
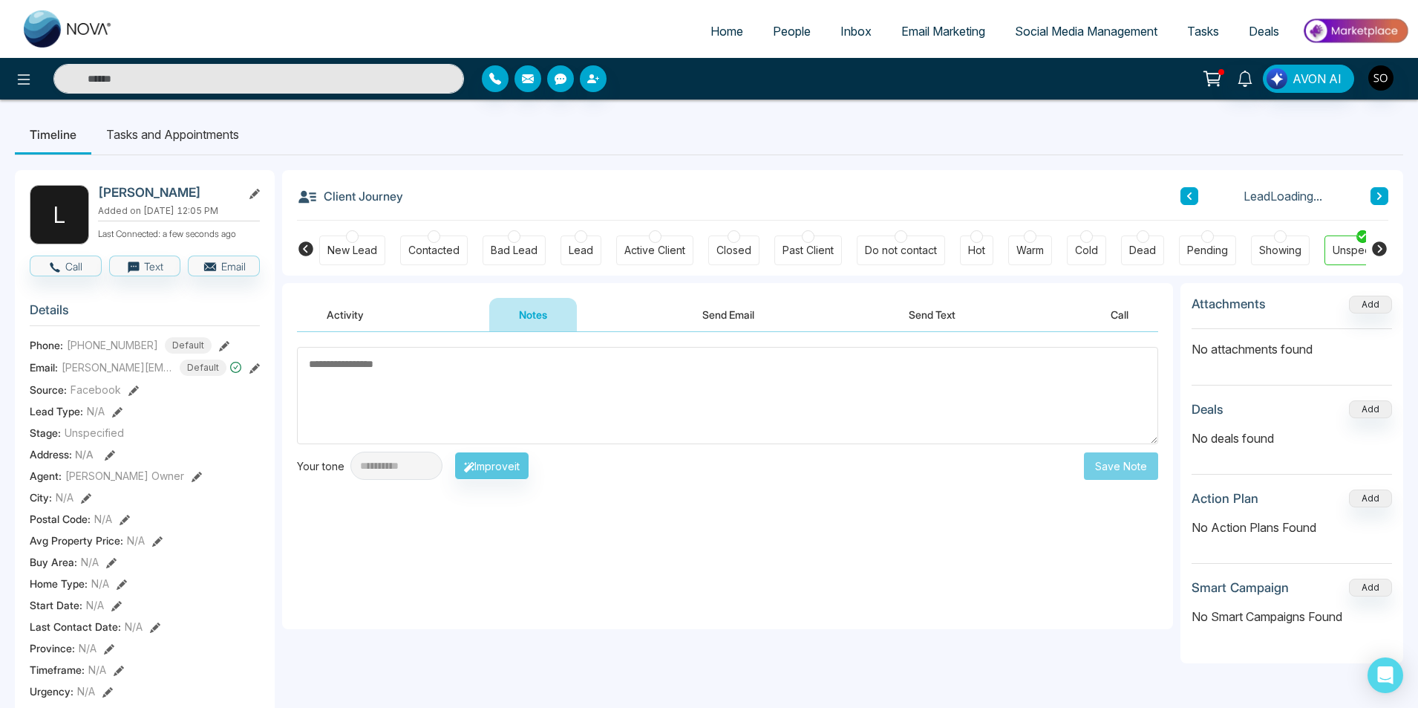
click at [442, 405] on textarea at bounding box center [727, 395] width 861 height 97
type textarea "**********"
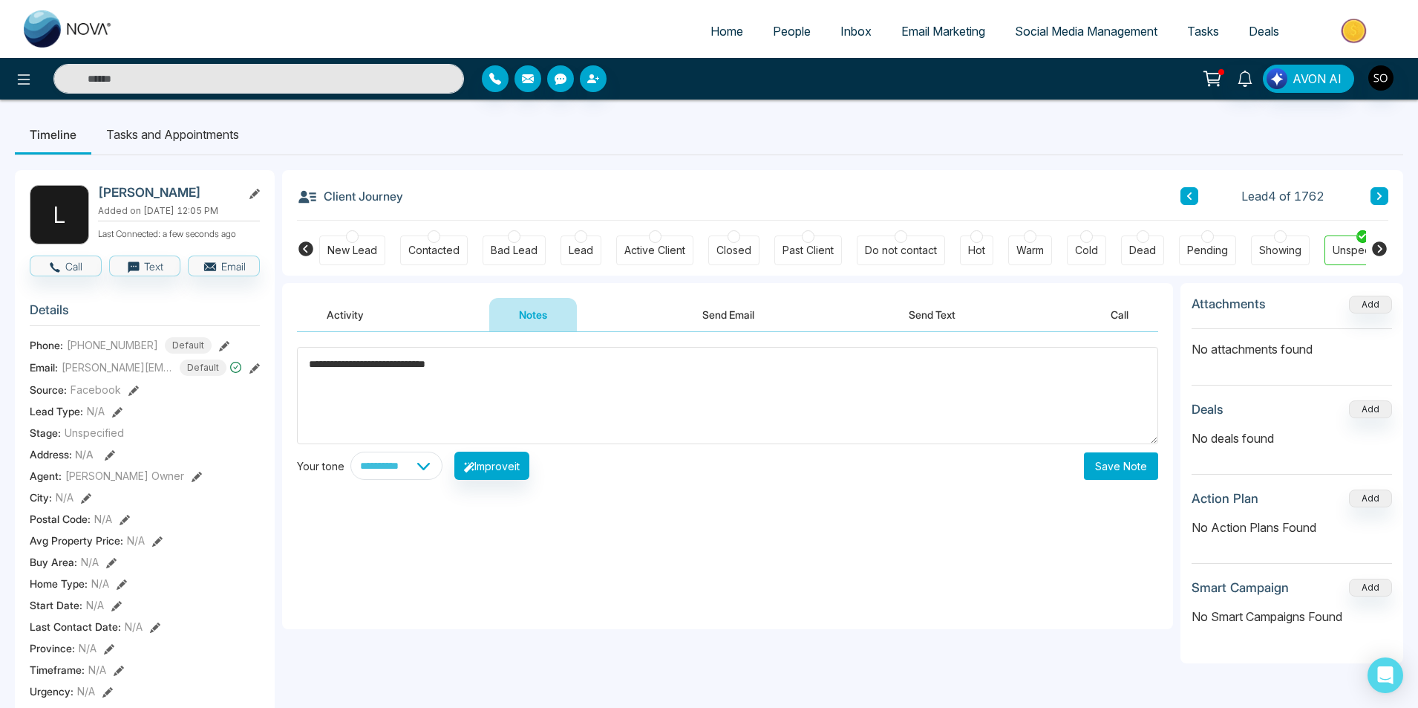
click at [1118, 467] on button "Save Note" at bounding box center [1121, 465] width 74 height 27
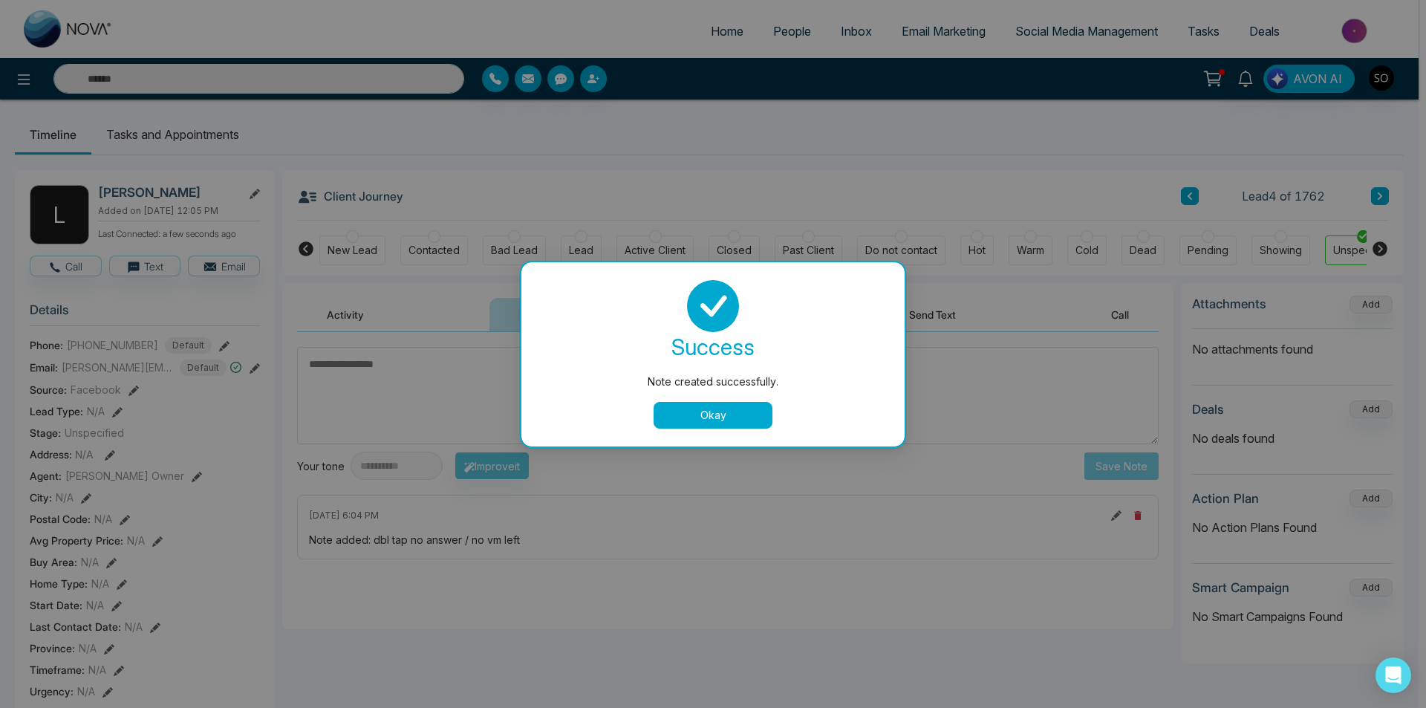
click at [685, 423] on button "Okay" at bounding box center [713, 415] width 119 height 27
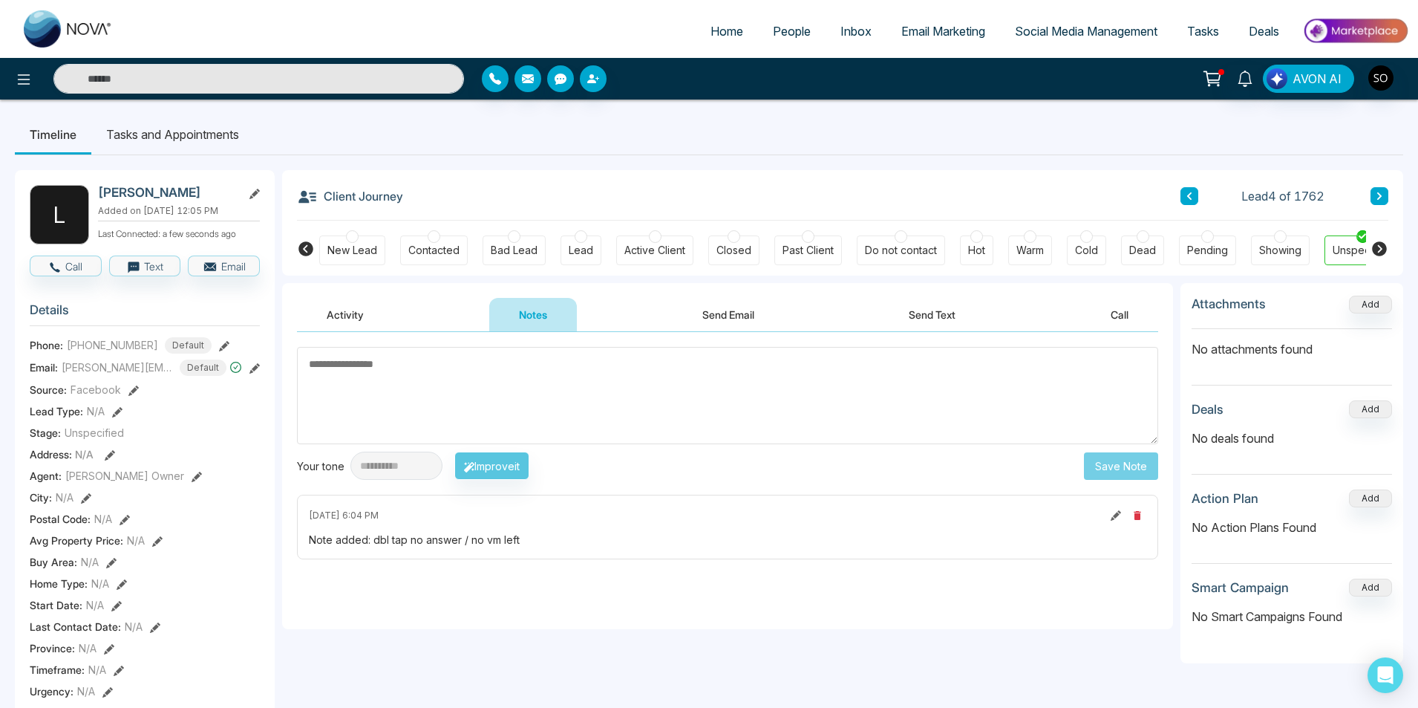
click at [1187, 194] on icon at bounding box center [1189, 196] width 7 height 9
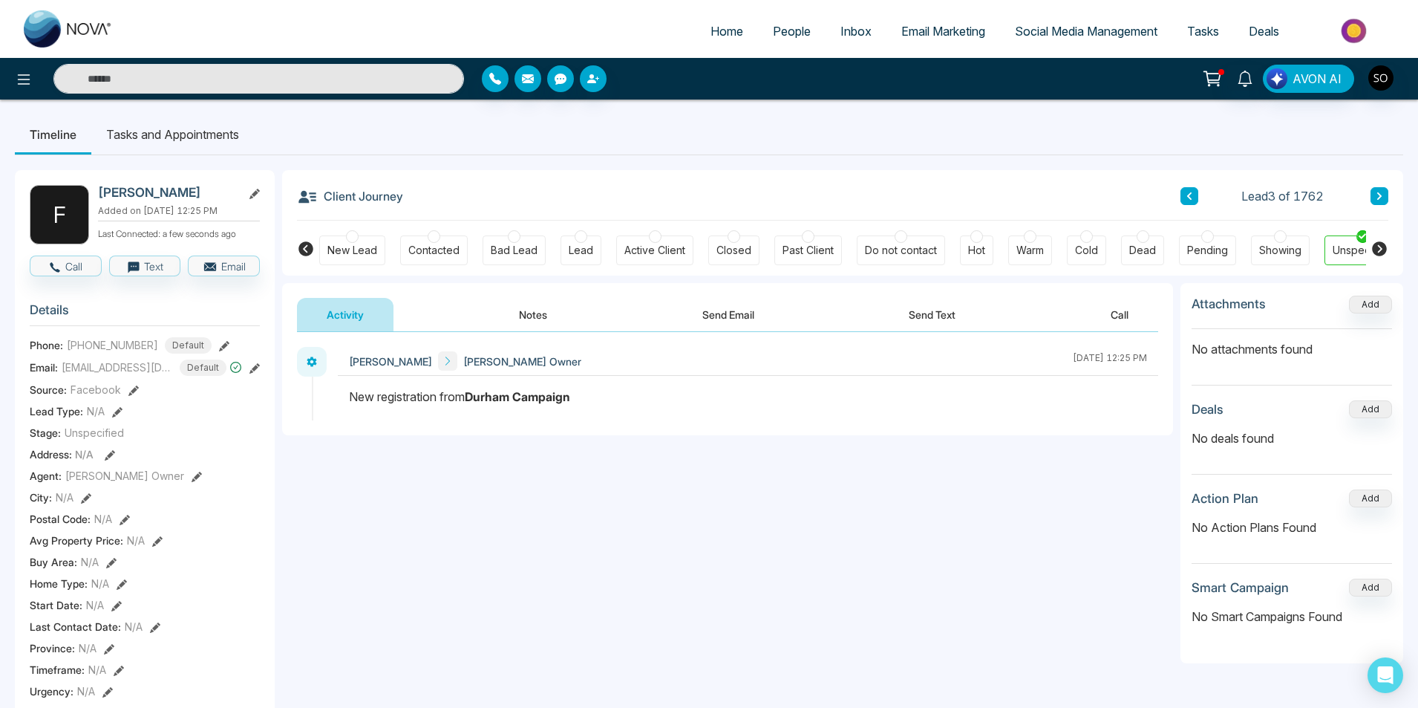
click at [503, 311] on button "Notes" at bounding box center [533, 314] width 88 height 33
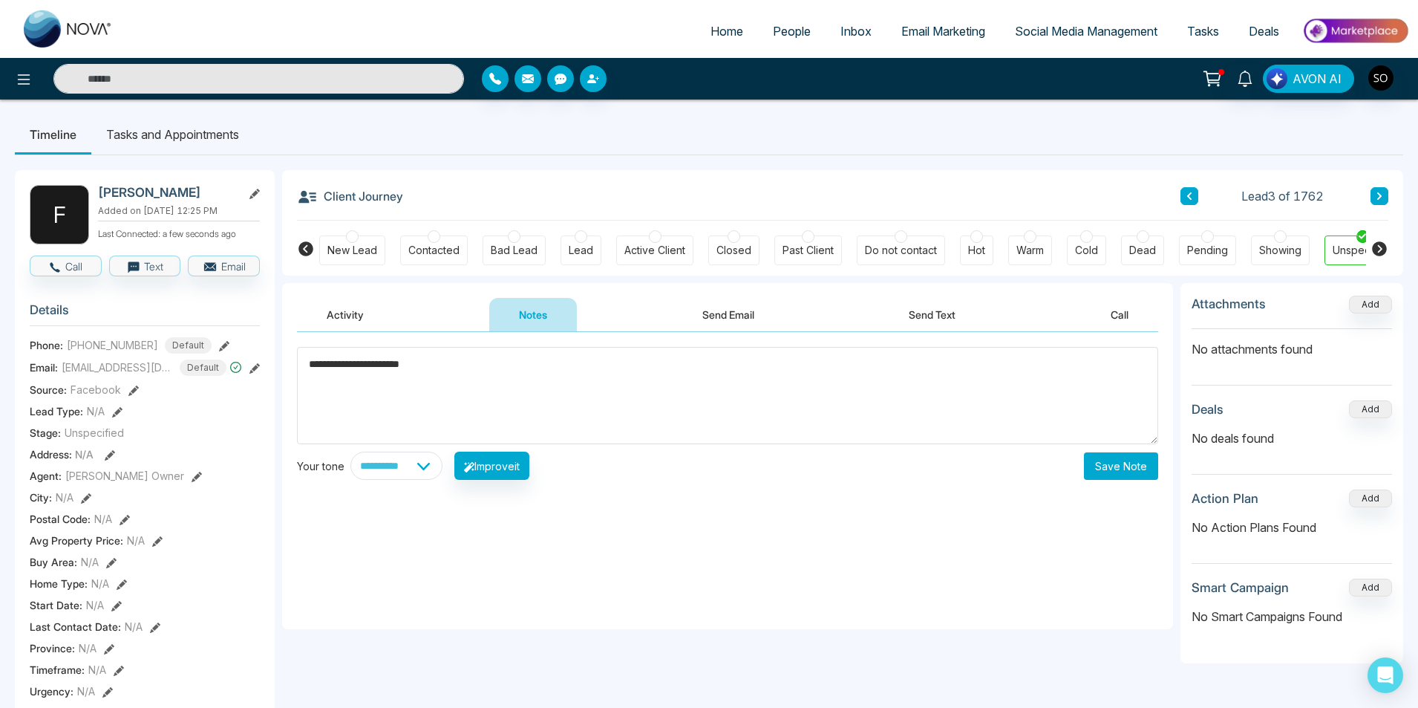
type textarea "**********"
click at [1118, 469] on button "Save Note" at bounding box center [1121, 465] width 74 height 27
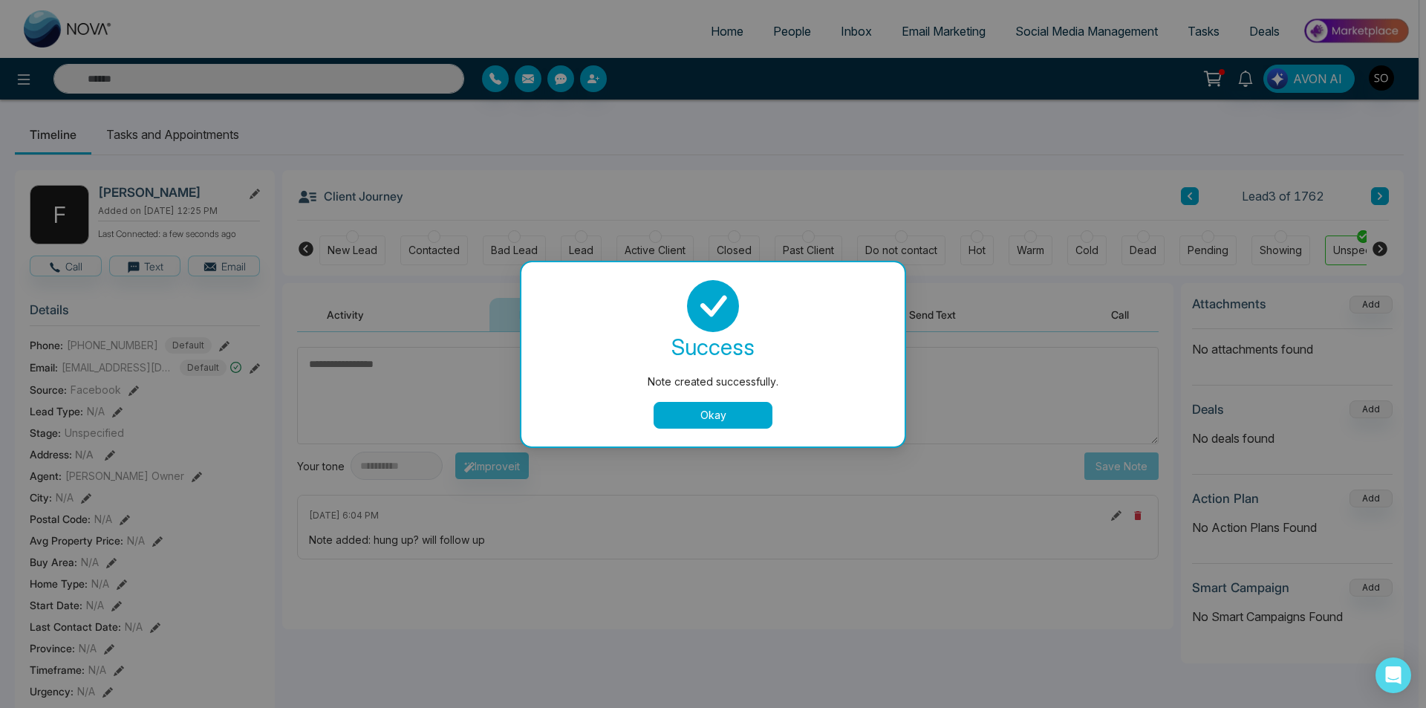
click at [727, 418] on button "Okay" at bounding box center [713, 415] width 119 height 27
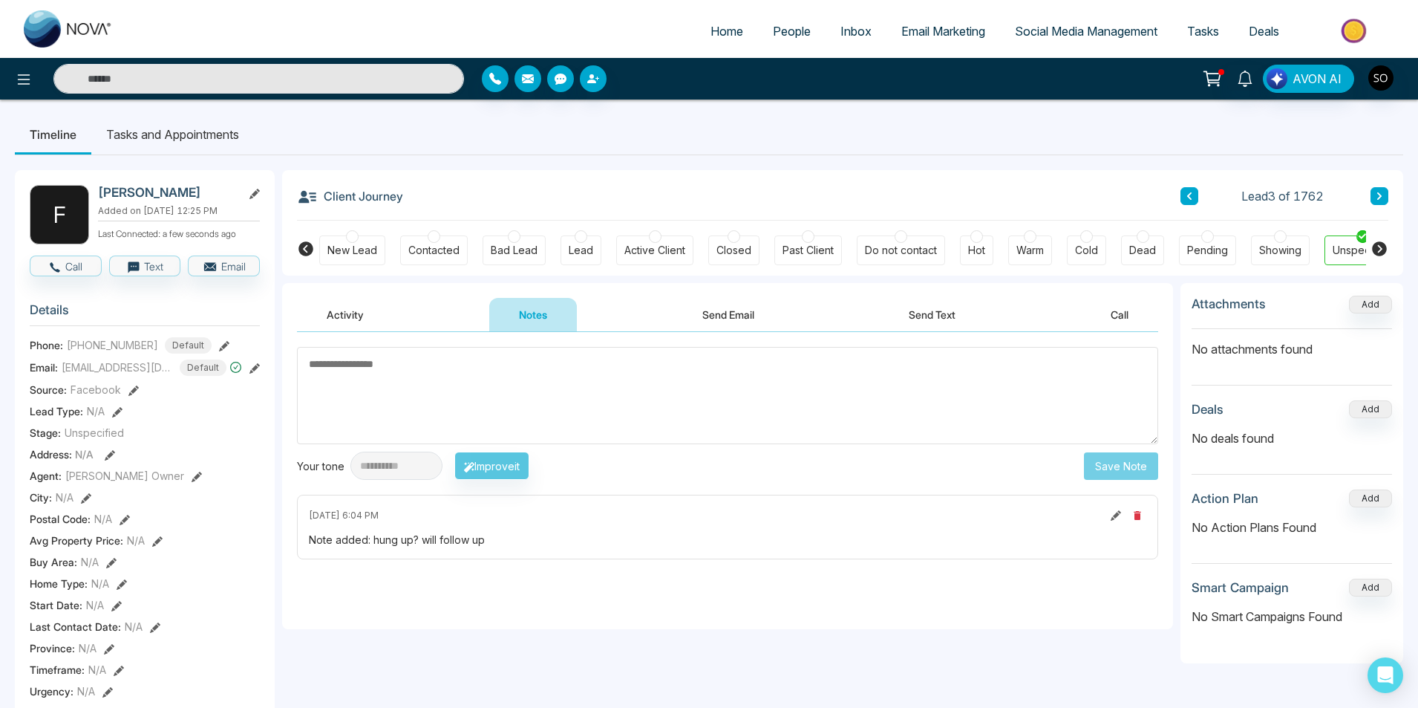
click at [1192, 195] on icon at bounding box center [1189, 196] width 7 height 9
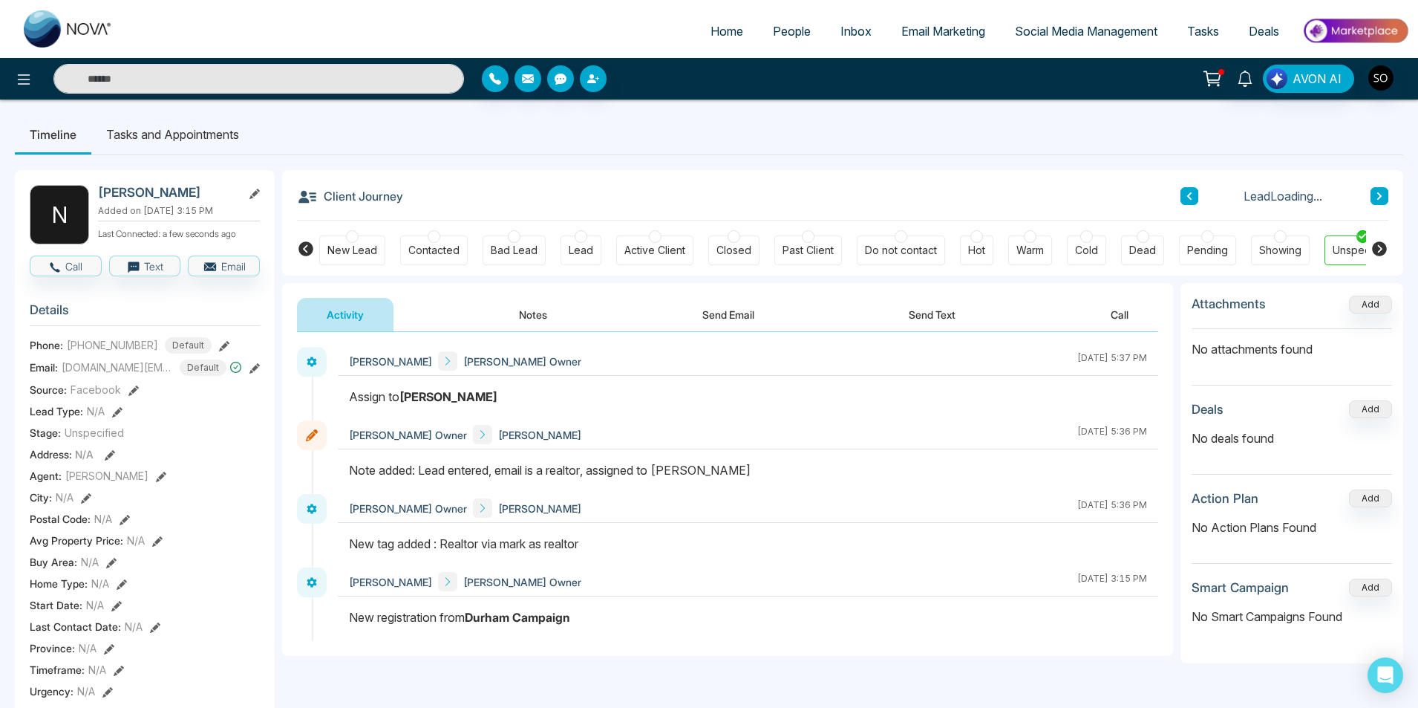
click at [1190, 194] on icon at bounding box center [1189, 195] width 4 height 7
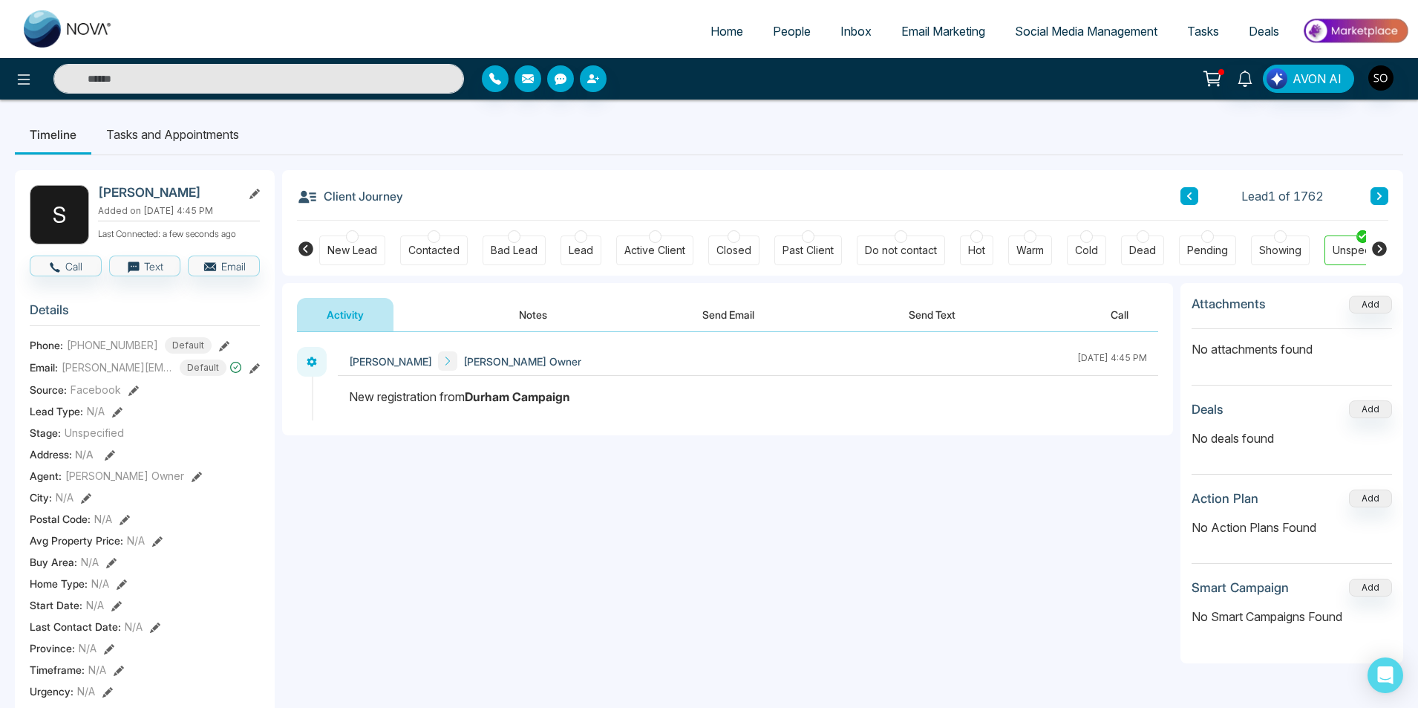
click at [255, 194] on icon at bounding box center [255, 194] width 10 height 10
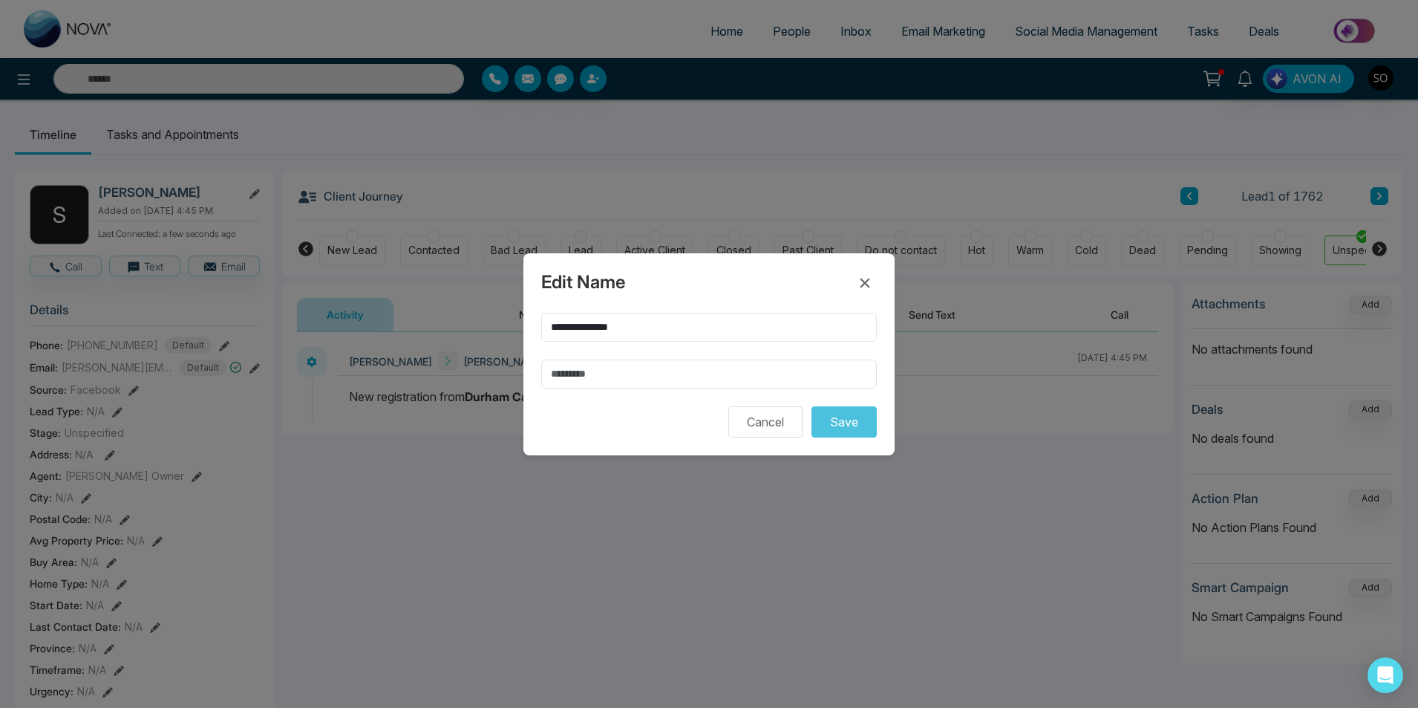
drag, startPoint x: 688, startPoint y: 331, endPoint x: 533, endPoint y: 326, distance: 154.6
click at [533, 326] on div "**********" at bounding box center [709, 354] width 371 height 202
type input "******"
click at [616, 381] on input "text" at bounding box center [709, 373] width 336 height 29
type input "*******"
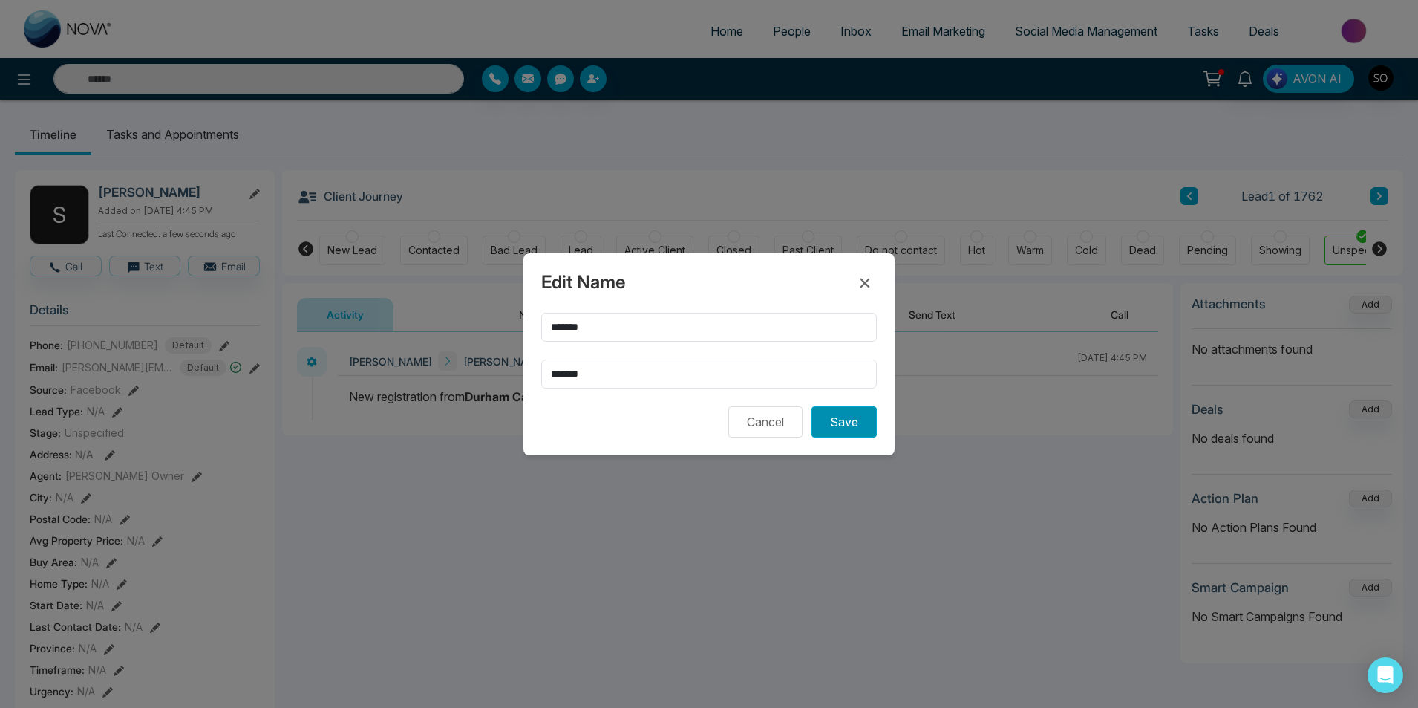
click at [835, 421] on button "Save" at bounding box center [844, 421] width 65 height 31
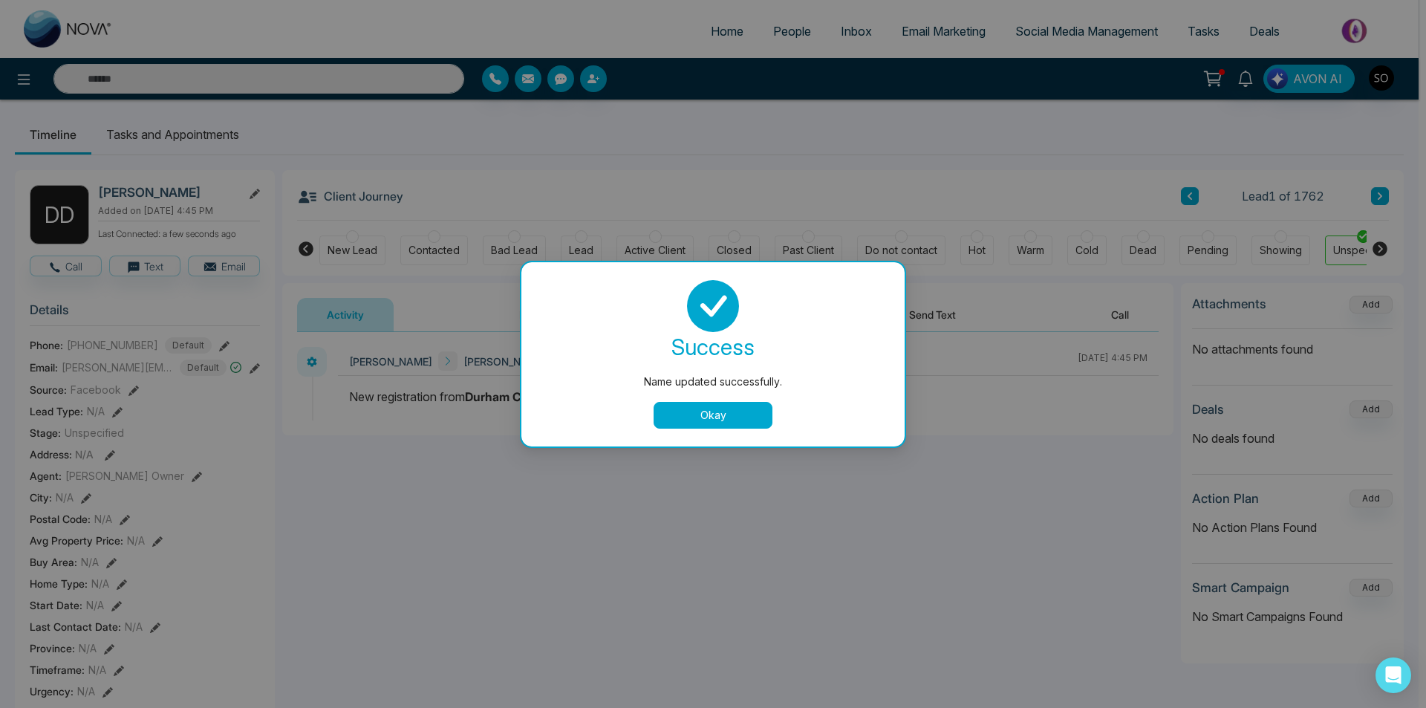
click at [697, 423] on button "Okay" at bounding box center [713, 415] width 119 height 27
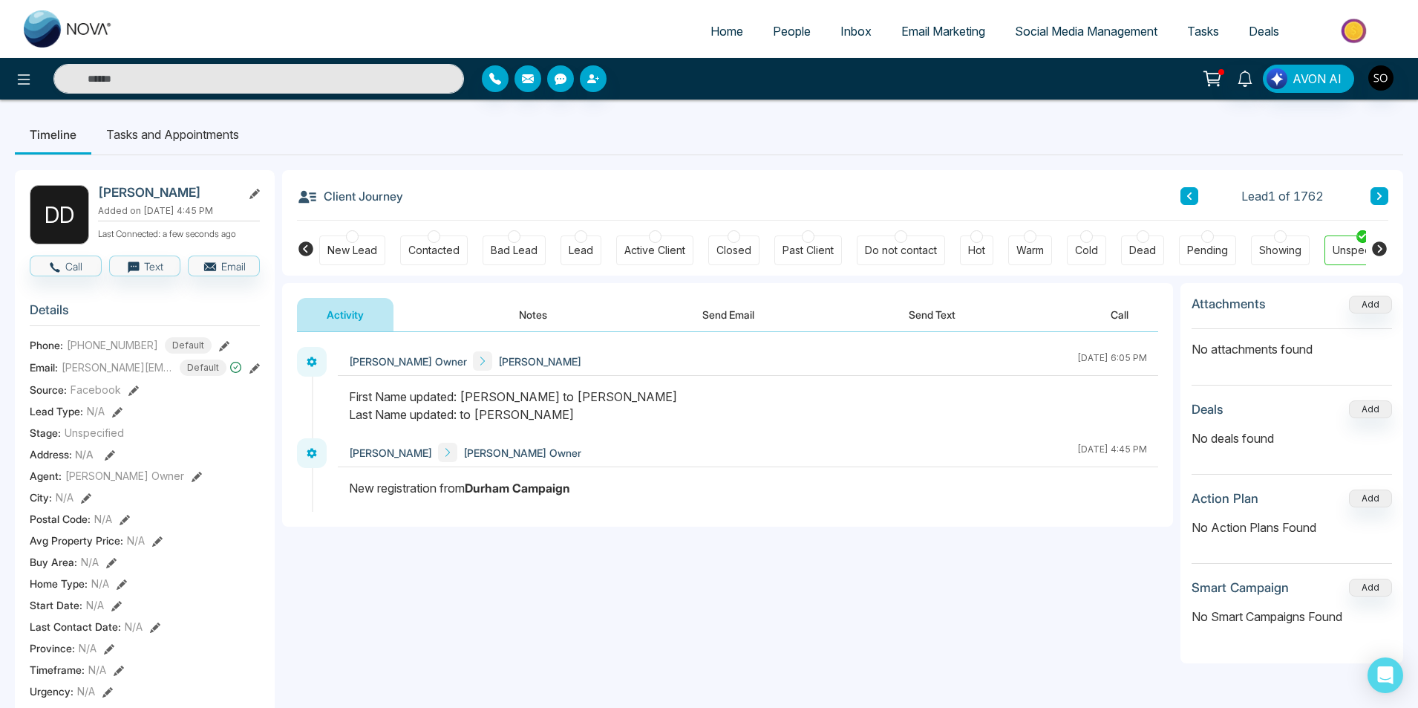
click at [192, 482] on icon at bounding box center [197, 477] width 10 height 10
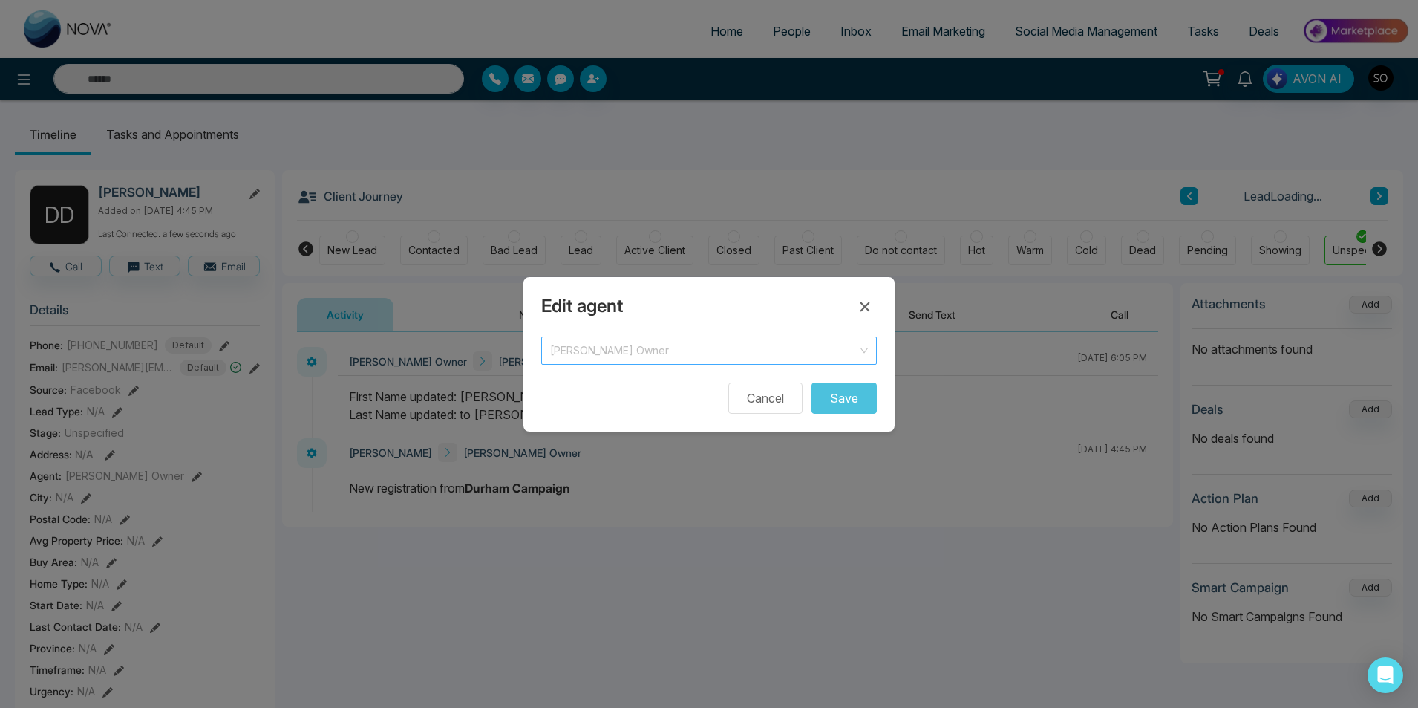
click at [665, 351] on span "[PERSON_NAME] Owner" at bounding box center [709, 350] width 318 height 21
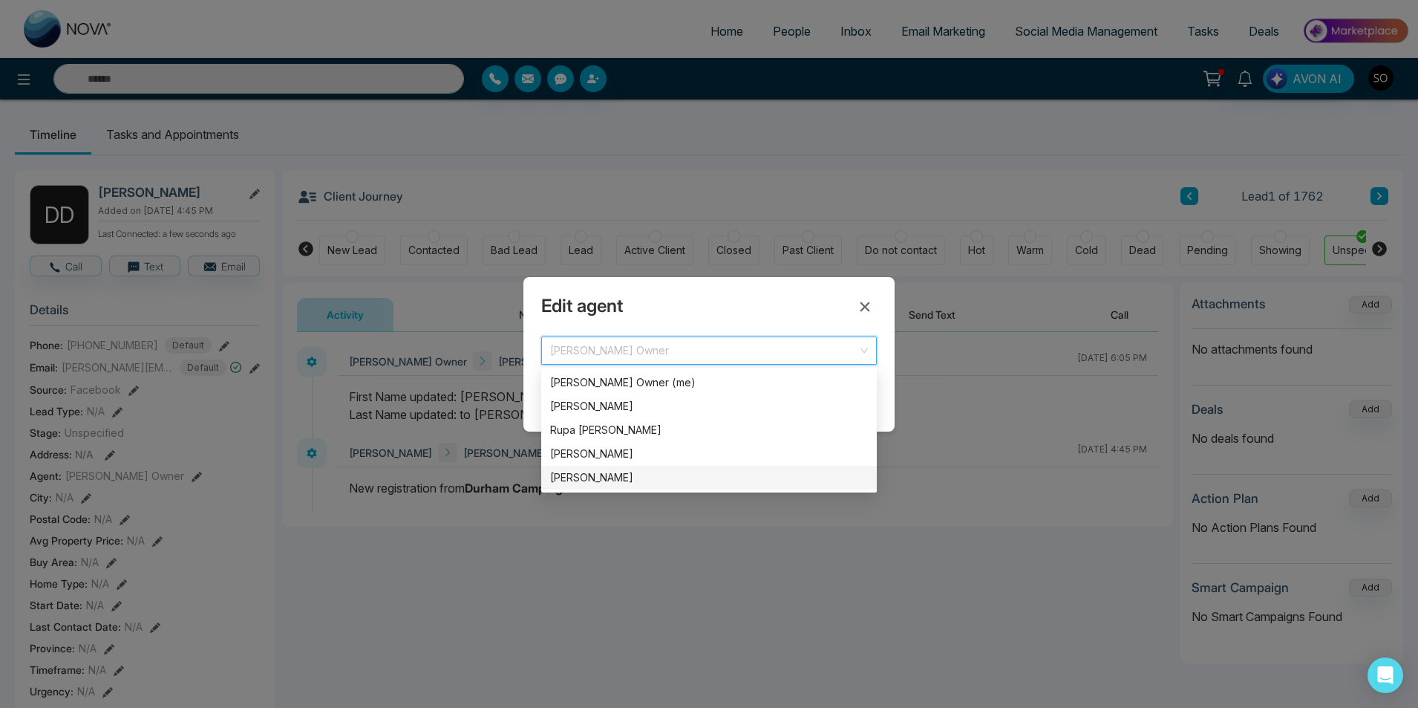
click at [596, 478] on div "[PERSON_NAME]" at bounding box center [709, 477] width 318 height 16
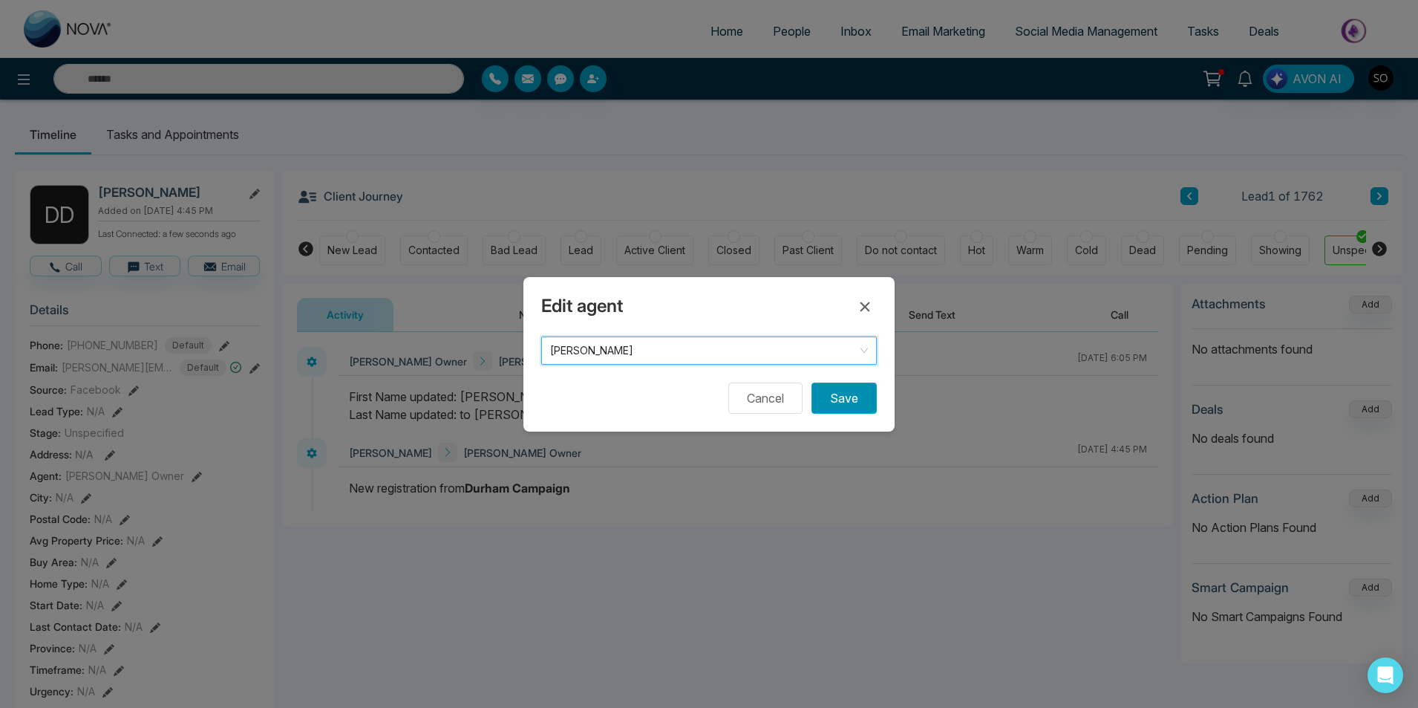
click at [847, 391] on button "Save" at bounding box center [844, 397] width 65 height 31
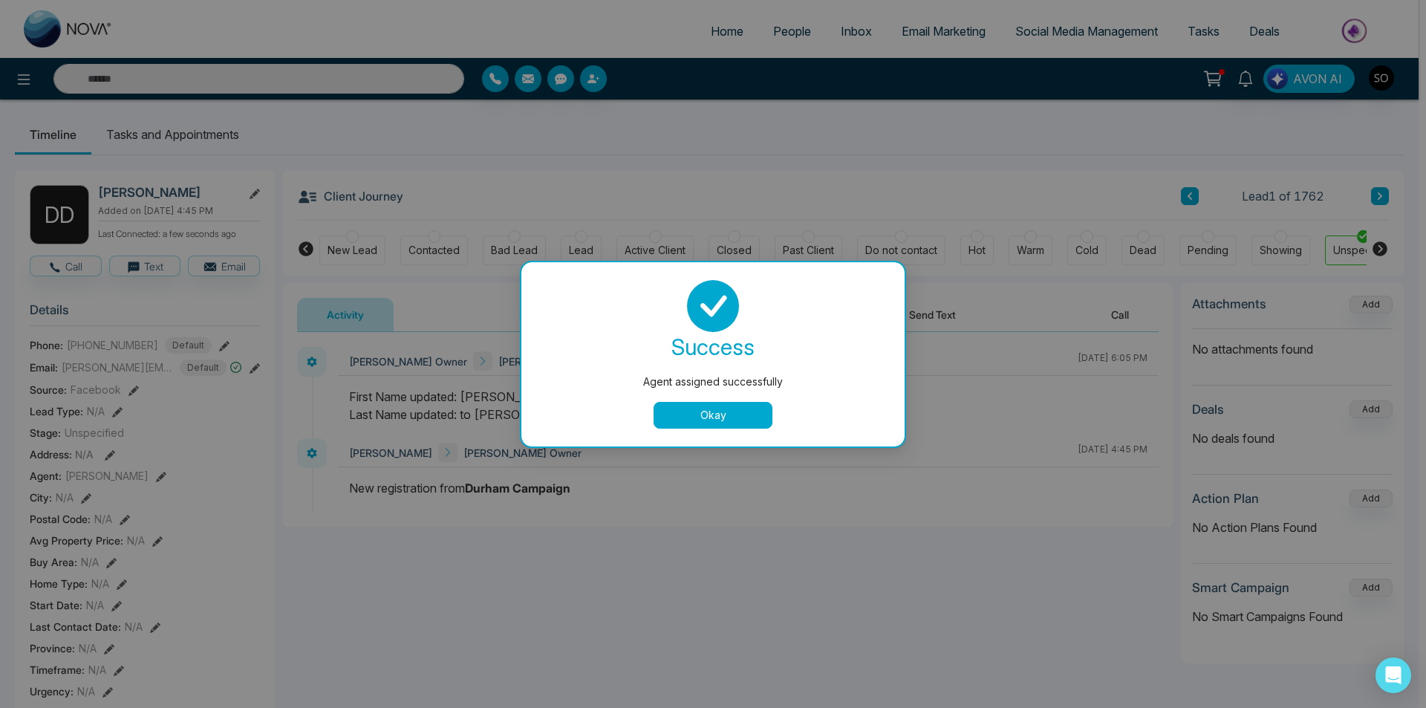
click at [742, 408] on button "Okay" at bounding box center [713, 415] width 119 height 27
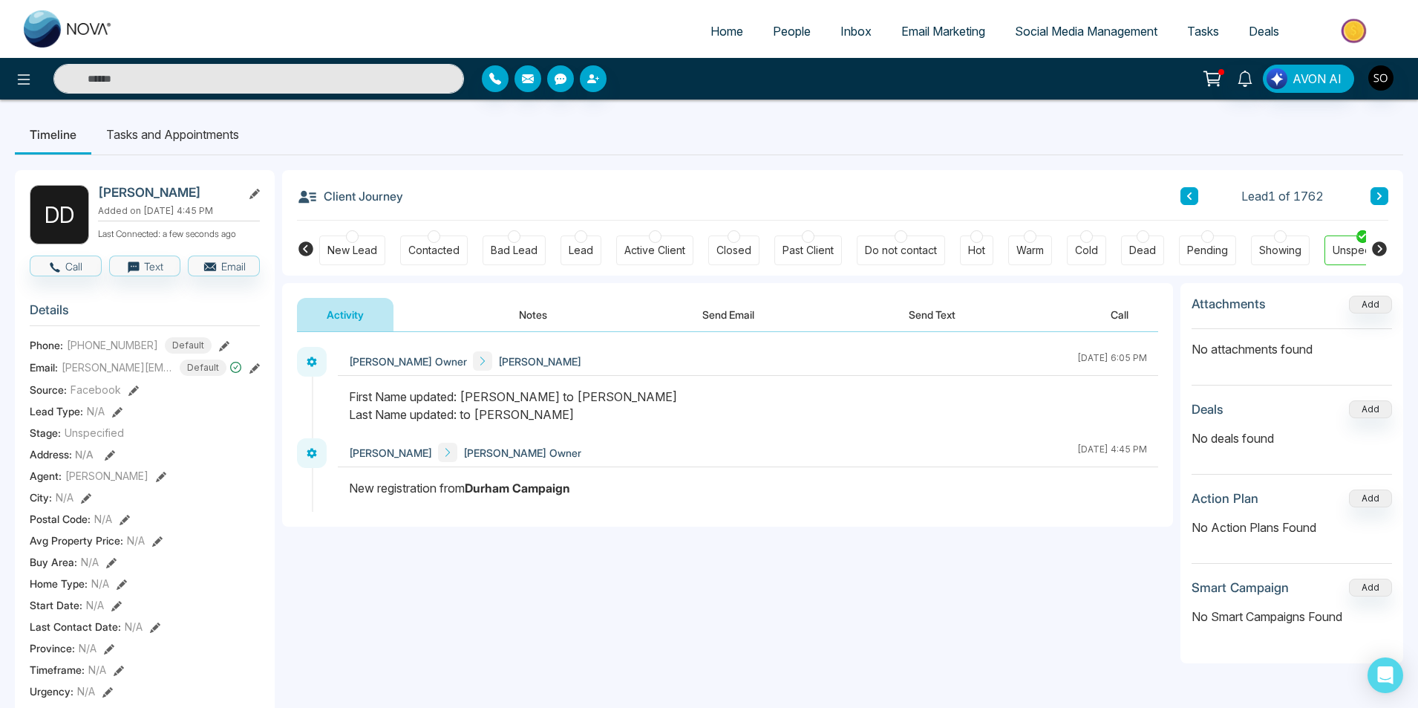
click at [535, 317] on button "Notes" at bounding box center [533, 314] width 88 height 33
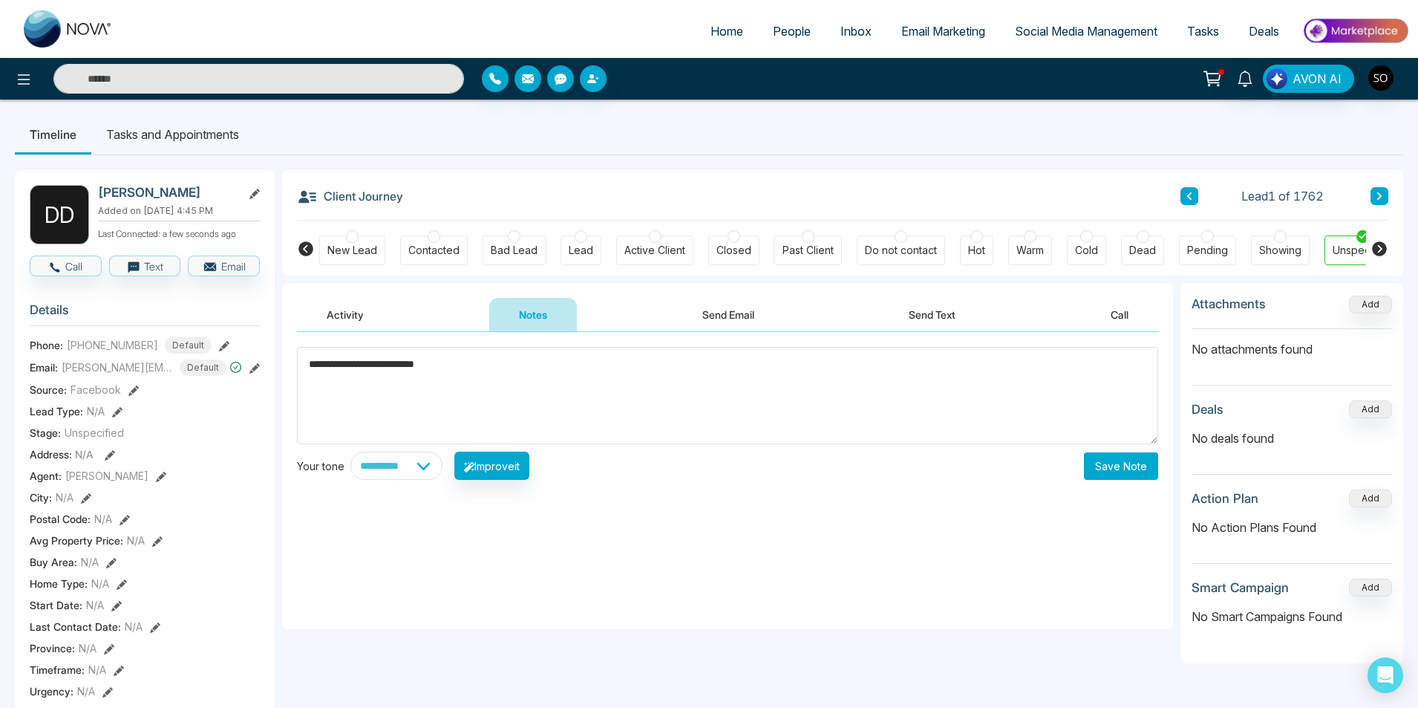
type textarea "**********"
click at [1110, 459] on button "Save Note" at bounding box center [1121, 465] width 74 height 27
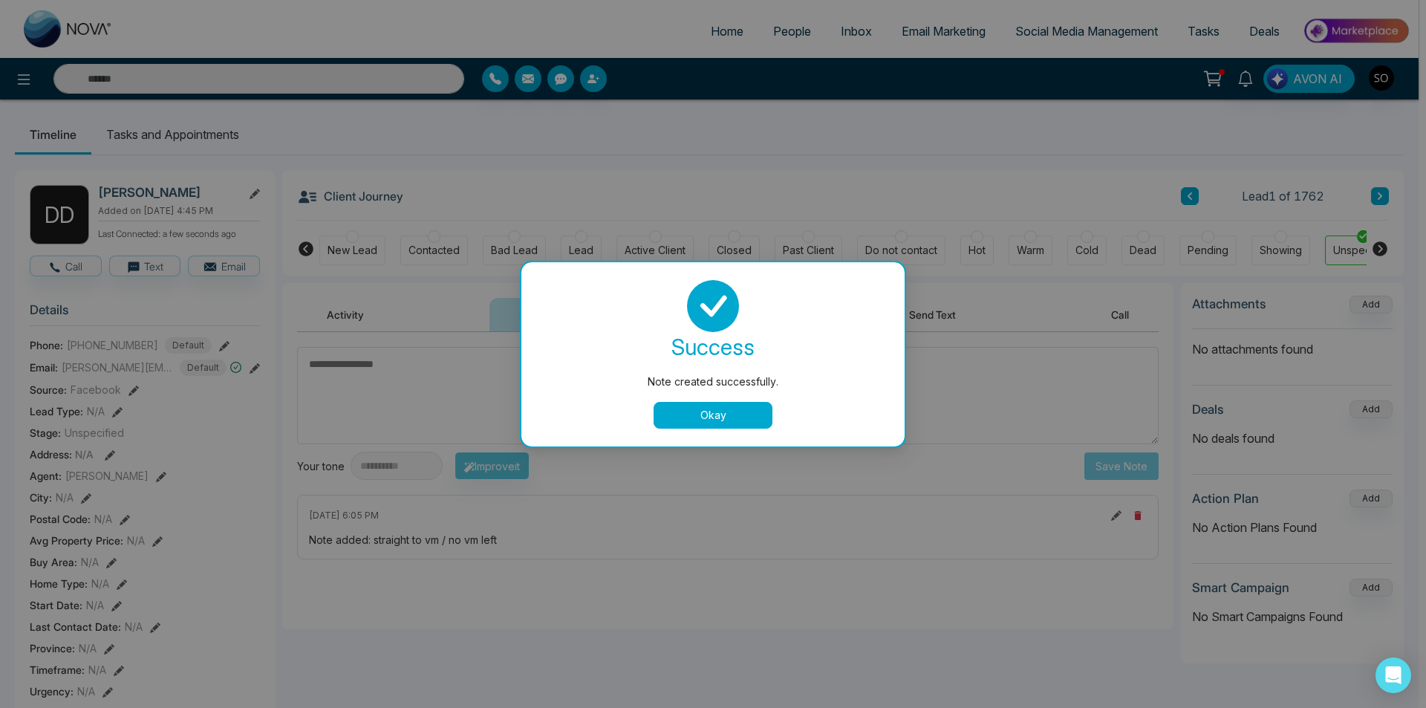
click at [726, 409] on button "Okay" at bounding box center [713, 415] width 119 height 27
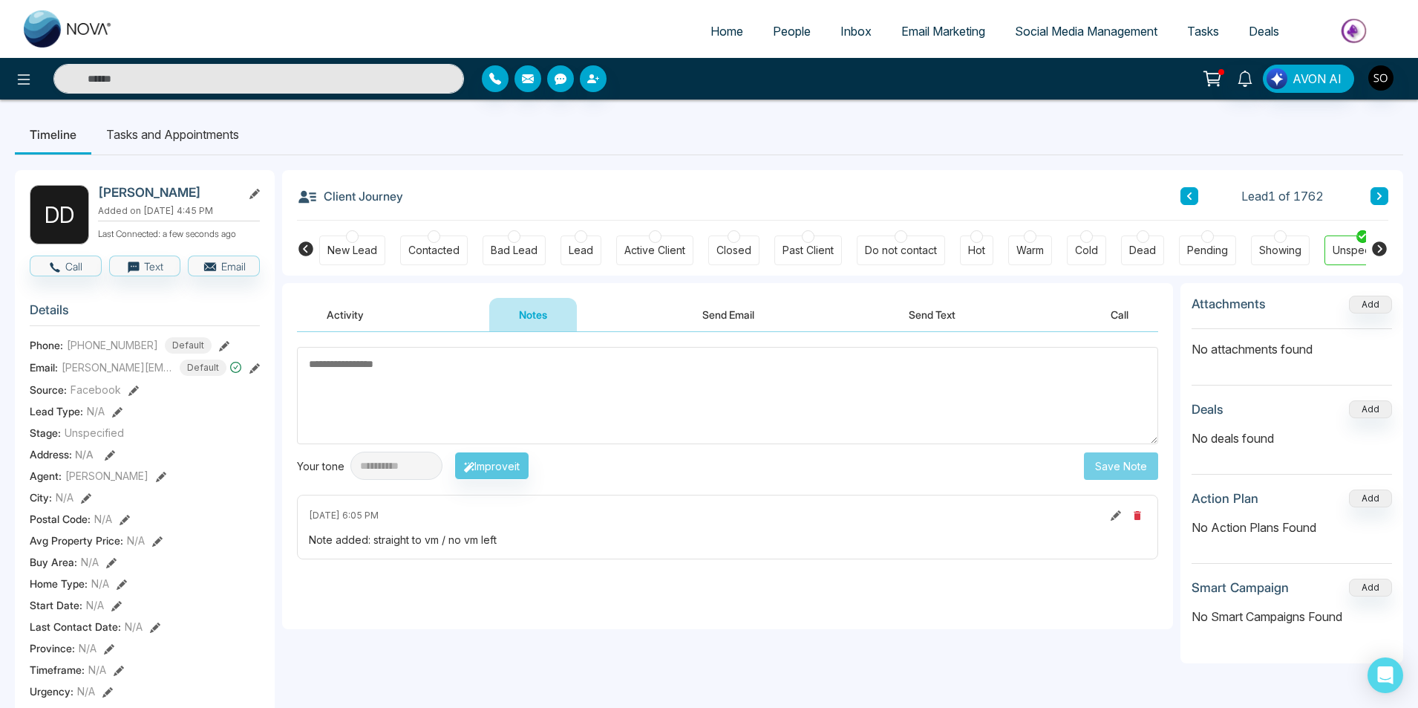
click at [770, 22] on link "People" at bounding box center [792, 31] width 68 height 28
